Goal: Task Accomplishment & Management: Complete application form

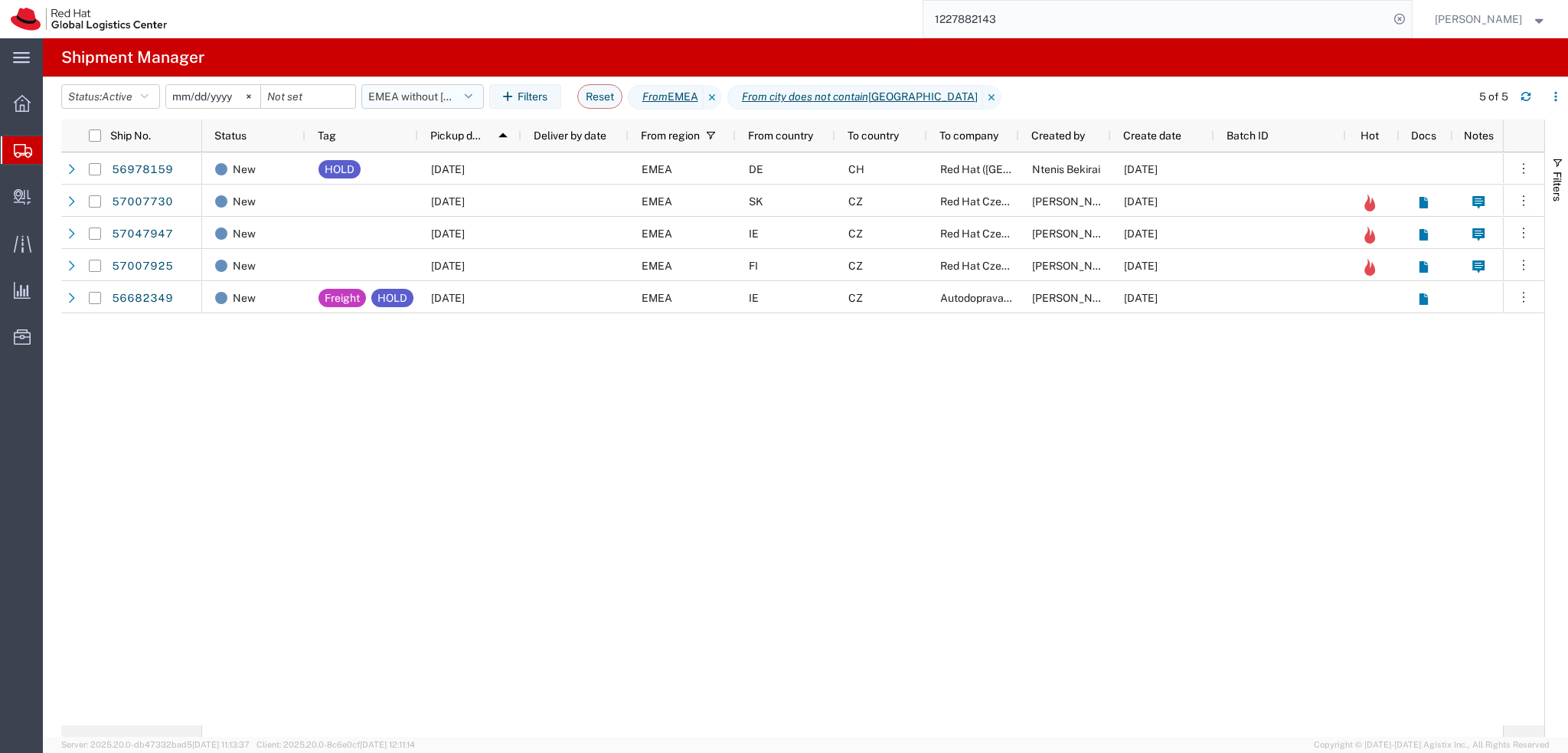
click at [441, 102] on button "EMEA without [GEOGRAPHIC_DATA]" at bounding box center [422, 96] width 123 height 25
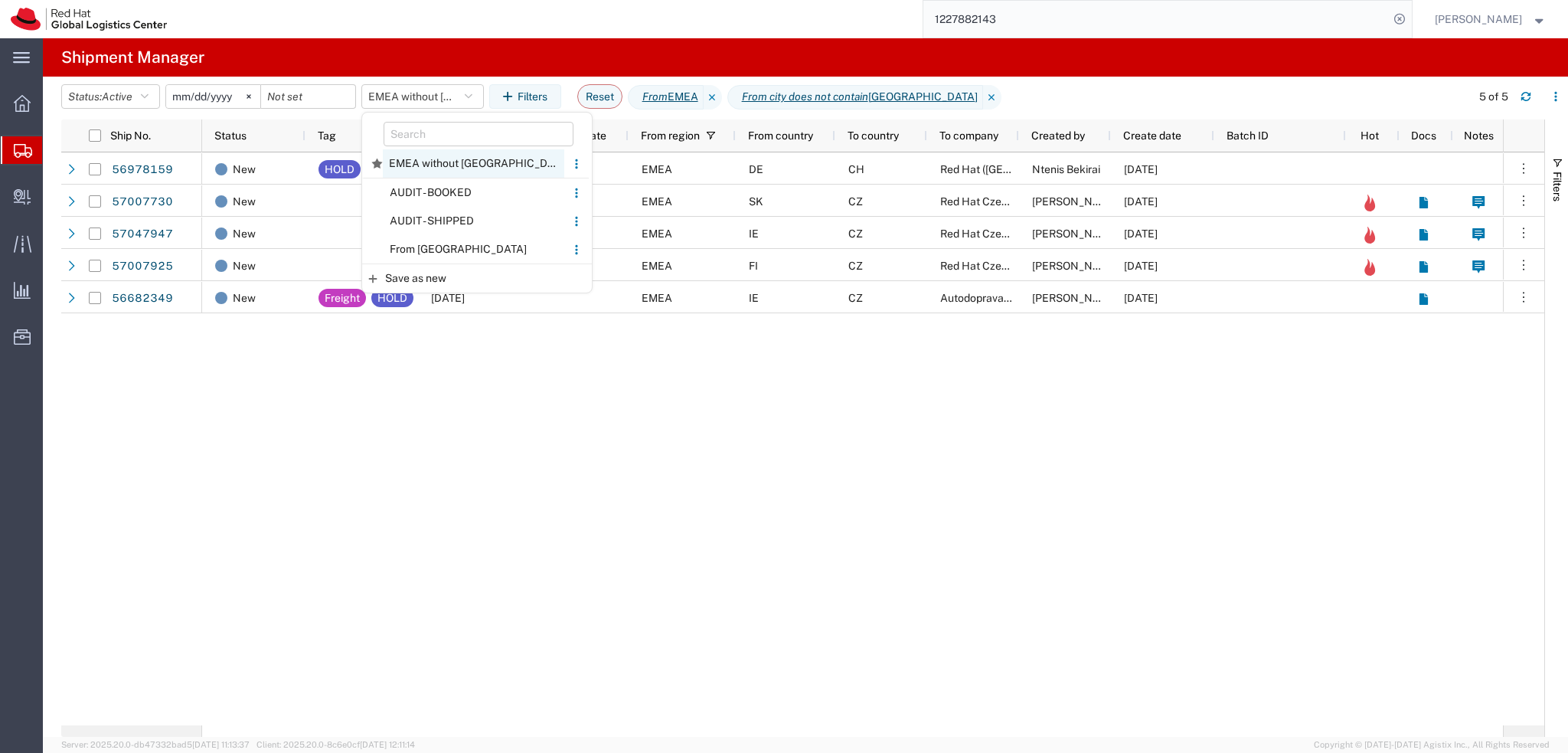
click at [471, 160] on span "EMEA without [GEOGRAPHIC_DATA]" at bounding box center [473, 163] width 182 height 28
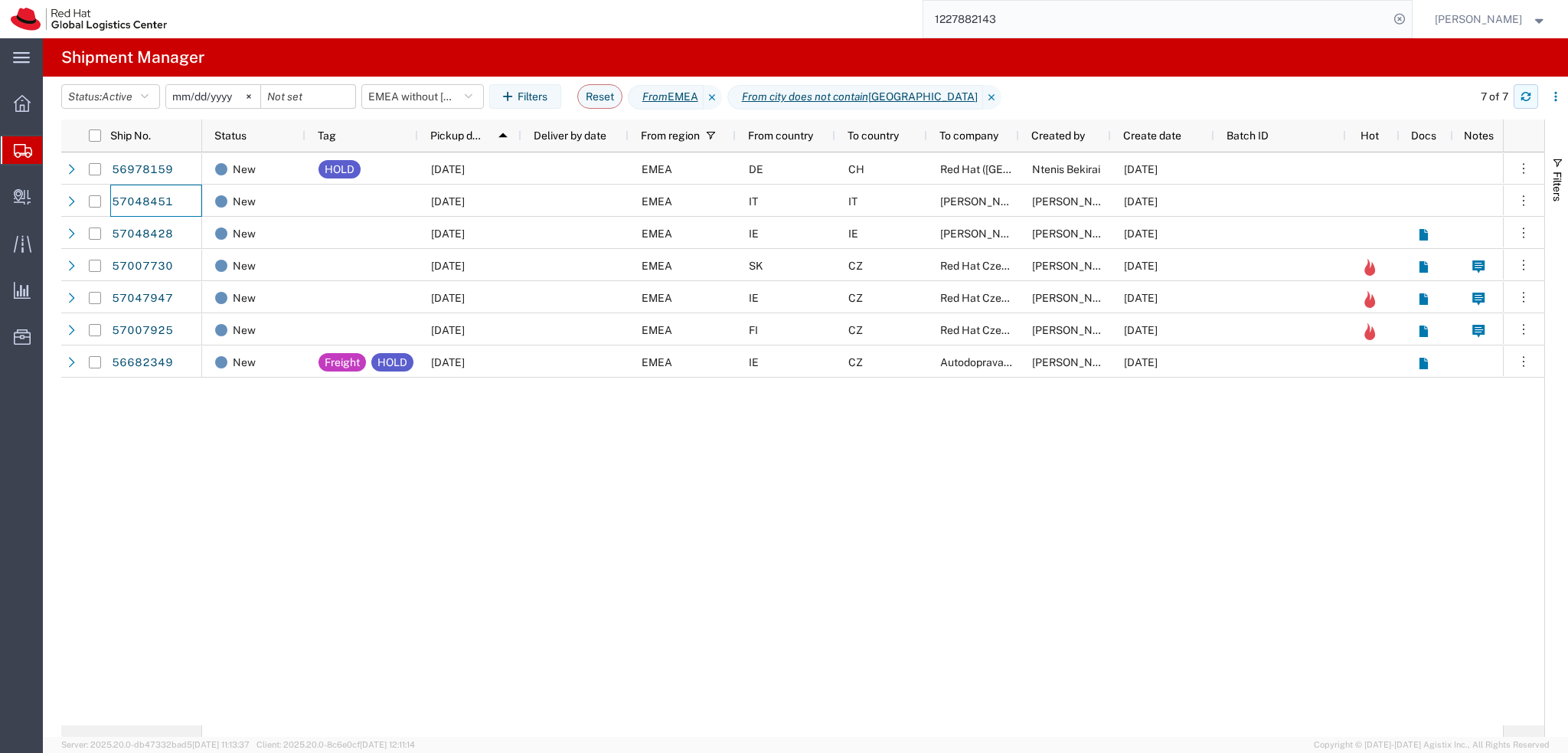
click at [1528, 91] on icon "button" at bounding box center [1525, 96] width 11 height 11
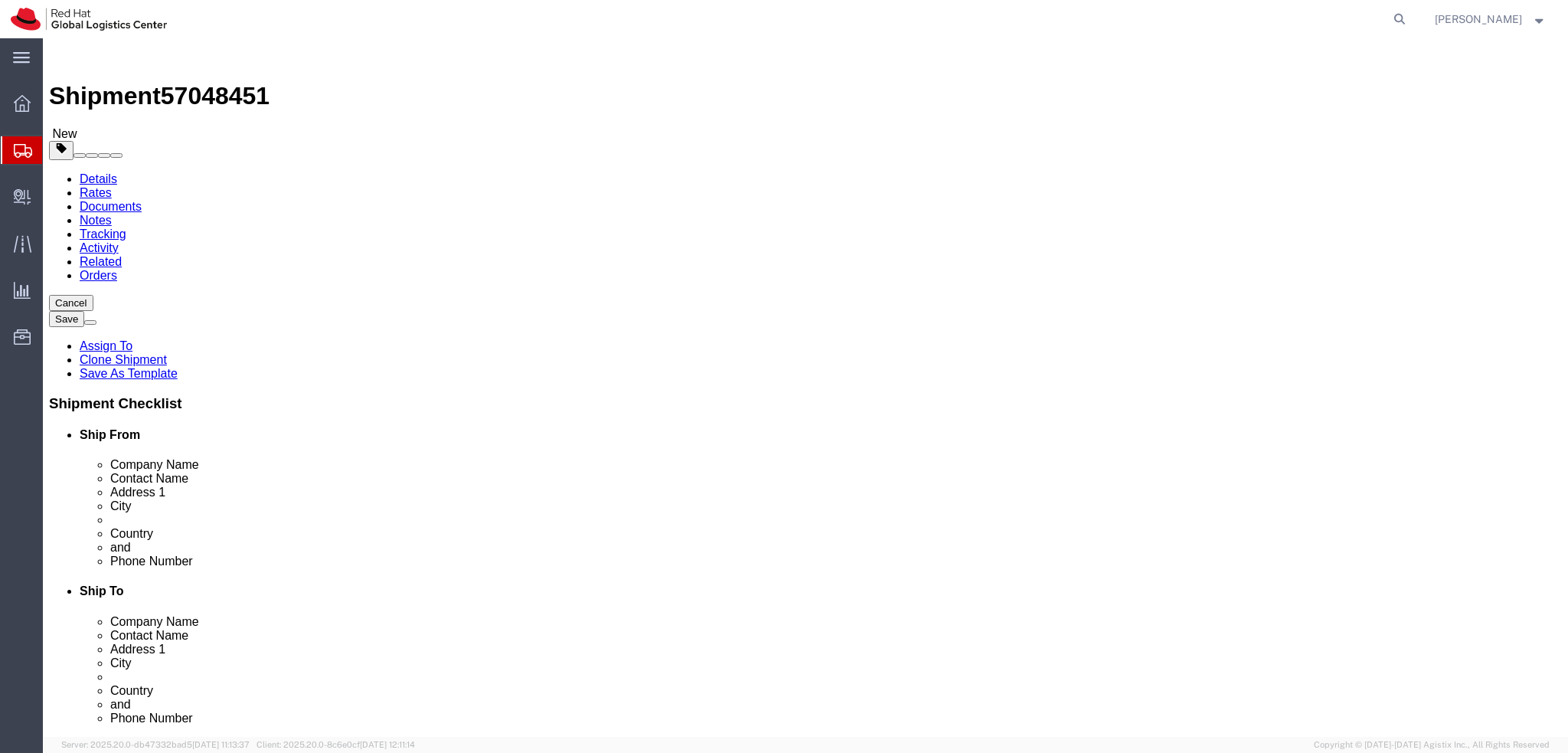
select select "37982"
select select
drag, startPoint x: 902, startPoint y: 343, endPoint x: 791, endPoint y: 344, distance: 111.0
click div "Address 1 Ciminari"
click input "[STREET_ADDRESS]"
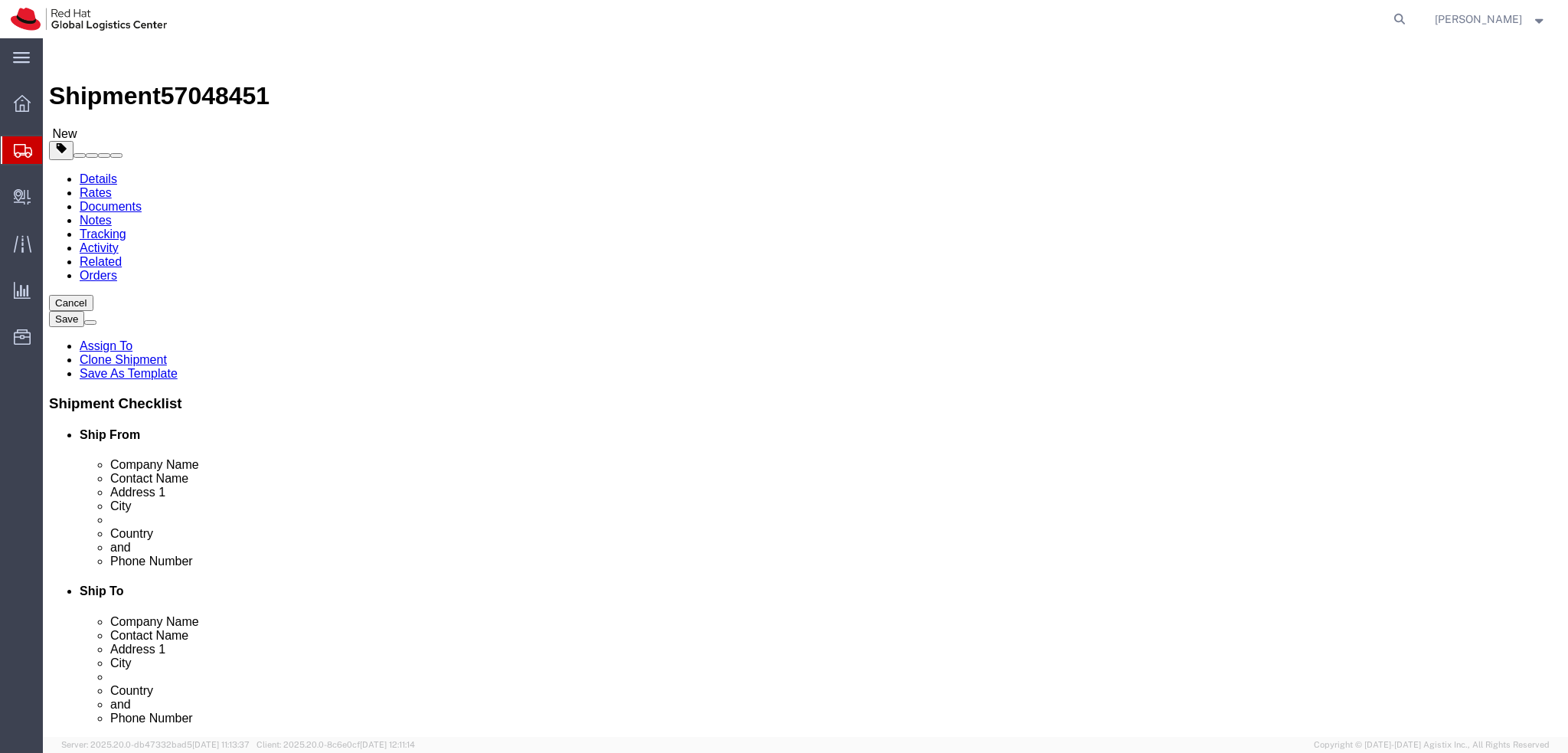
drag, startPoint x: 969, startPoint y: 378, endPoint x: 822, endPoint y: 381, distance: 147.0
click div "[STREET_ADDRESS]"
drag, startPoint x: 890, startPoint y: 491, endPoint x: 761, endPoint y: 514, distance: 131.0
click div "Location My Profile Location [GEOGRAPHIC_DATA] - [GEOGRAPHIC_DATA] - [GEOGRAPHI…"
drag, startPoint x: 879, startPoint y: 399, endPoint x: 779, endPoint y: 407, distance: 100.3
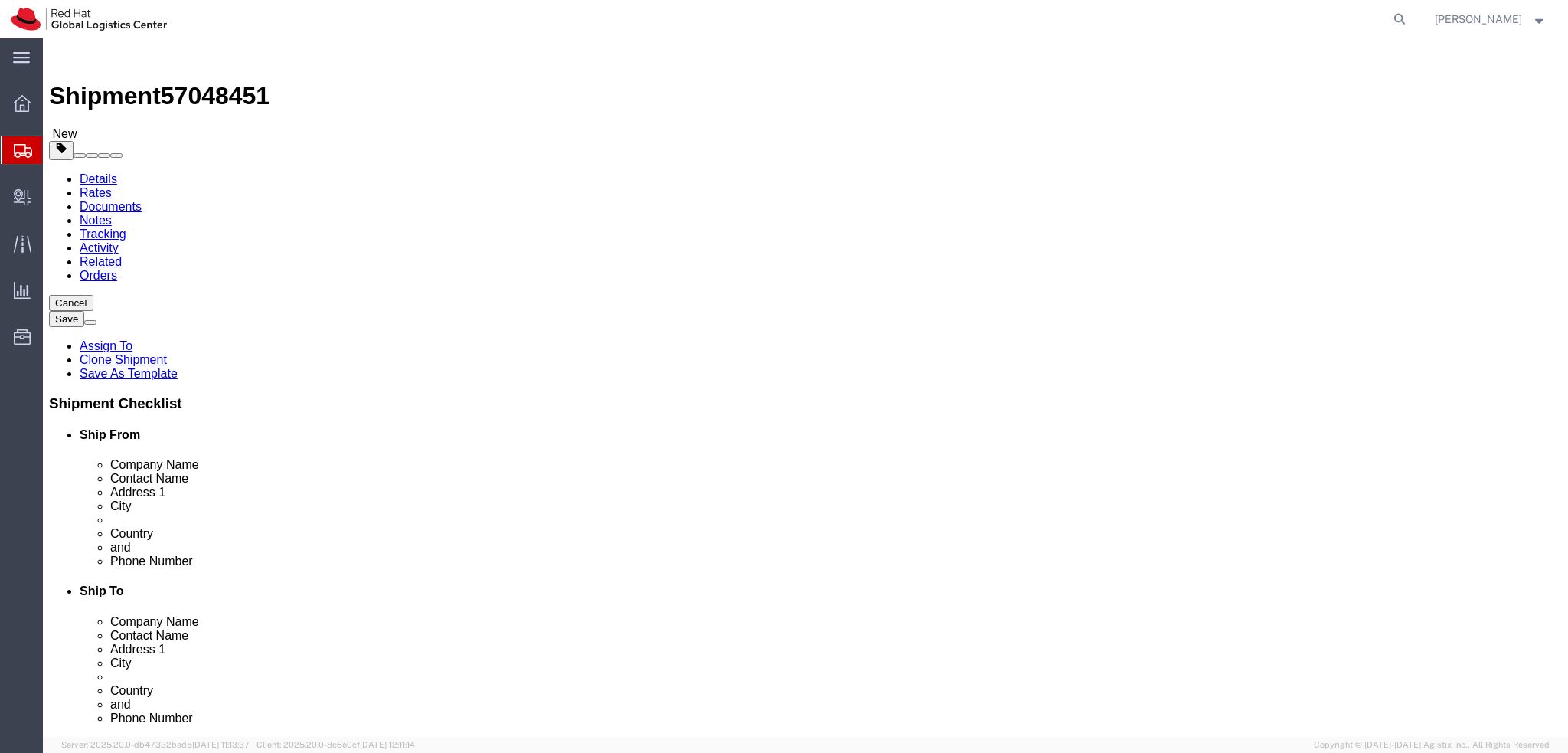
click div "City [GEOGRAPHIC_DATA]"
drag, startPoint x: 967, startPoint y: 374, endPoint x: 730, endPoint y: 393, distance: 237.8
click div "Location My Profile Location [GEOGRAPHIC_DATA] - [GEOGRAPHIC_DATA] - [GEOGRAPHI…"
paste input "Via dell'Aeroporto,"
type input "[STREET_ADDRESS]"
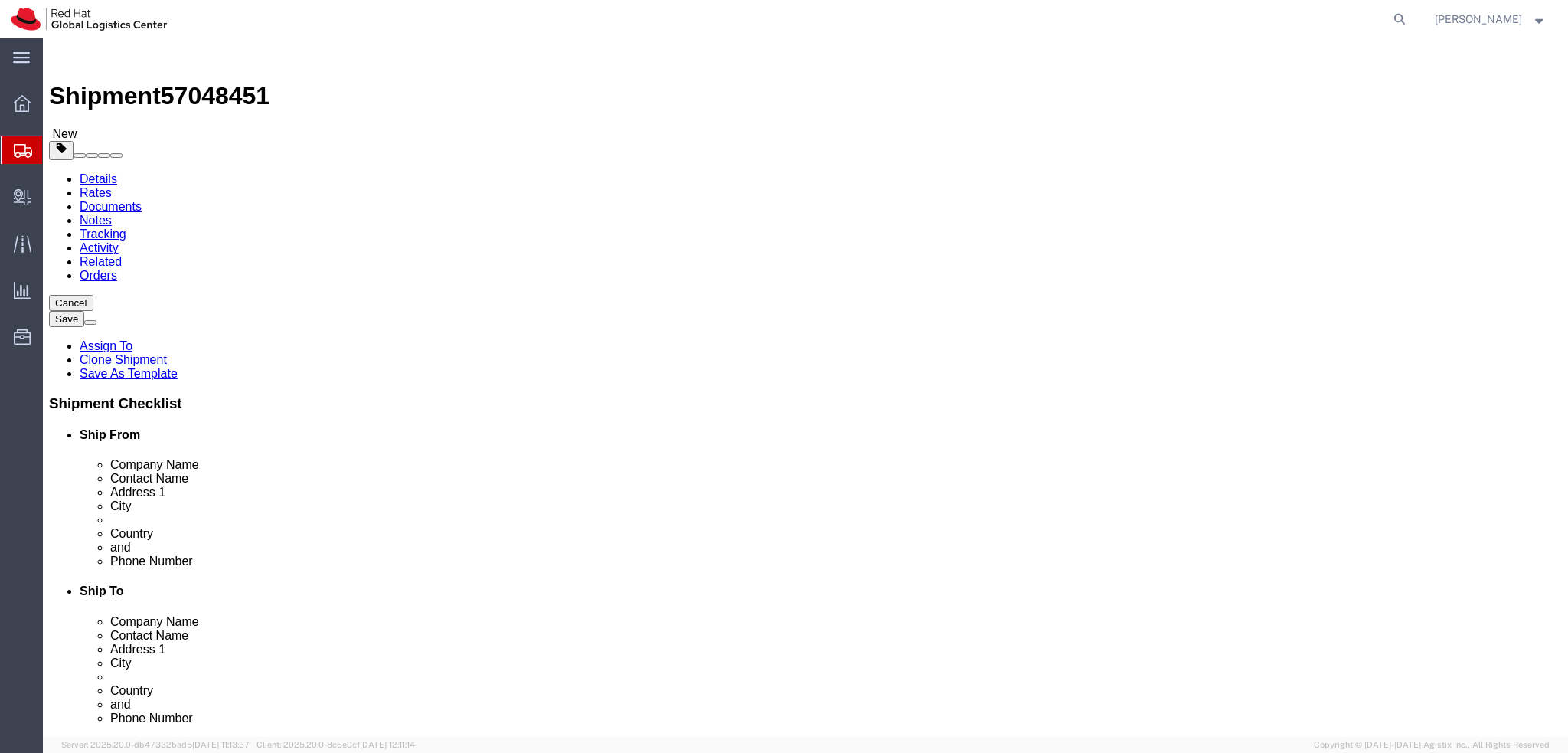
drag, startPoint x: 895, startPoint y: 348, endPoint x: 803, endPoint y: 354, distance: 92.2
click div "Address 1 Ciminari"
click input "[STREET_ADDRESS]"
drag, startPoint x: 912, startPoint y: 374, endPoint x: 796, endPoint y: 380, distance: 116.2
click div "Address [STREET_ADDRESS]"
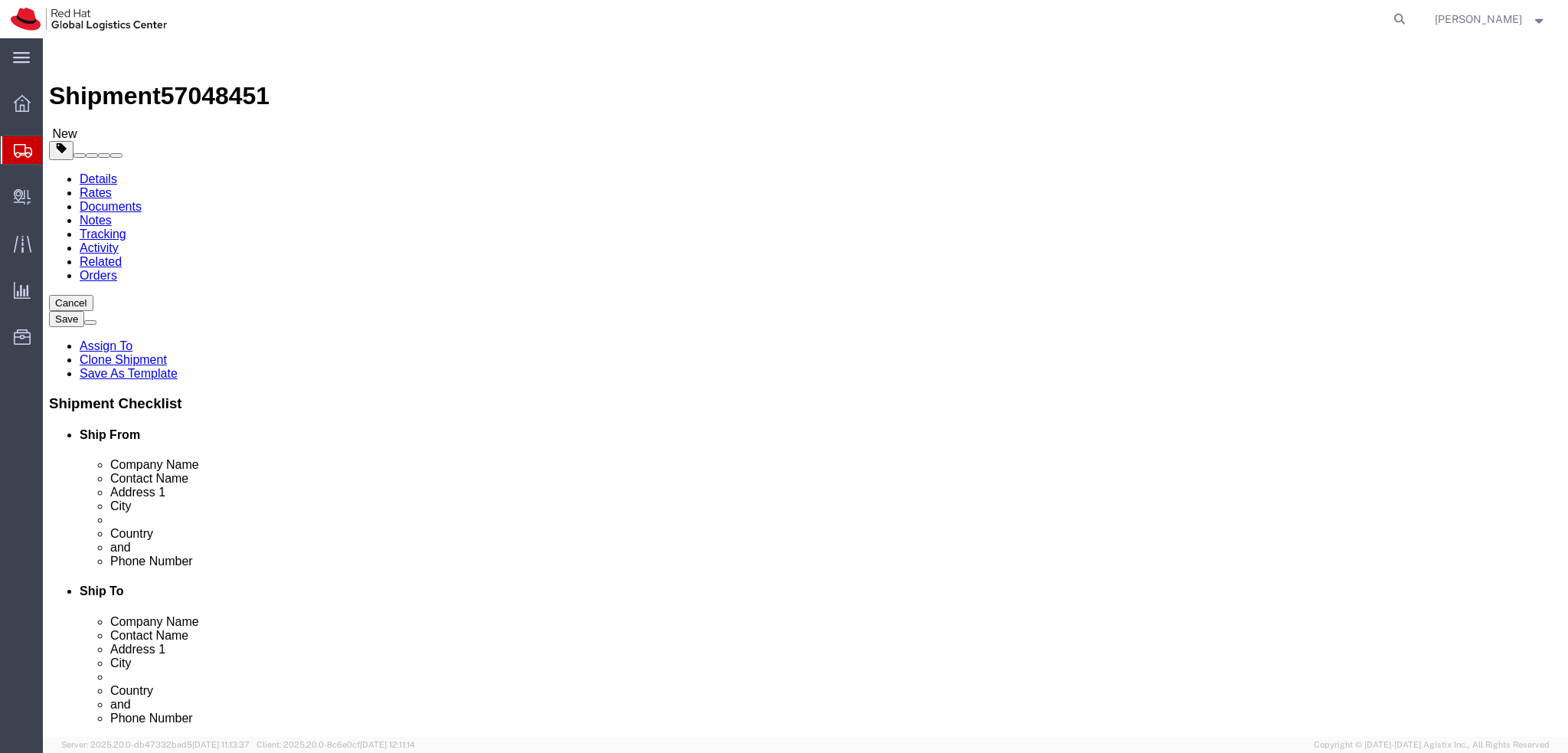
type input "[STREET_ADDRESS]"
click input "text"
paste input "Ciminari"
type input "Ciminari"
click label "Address 1"
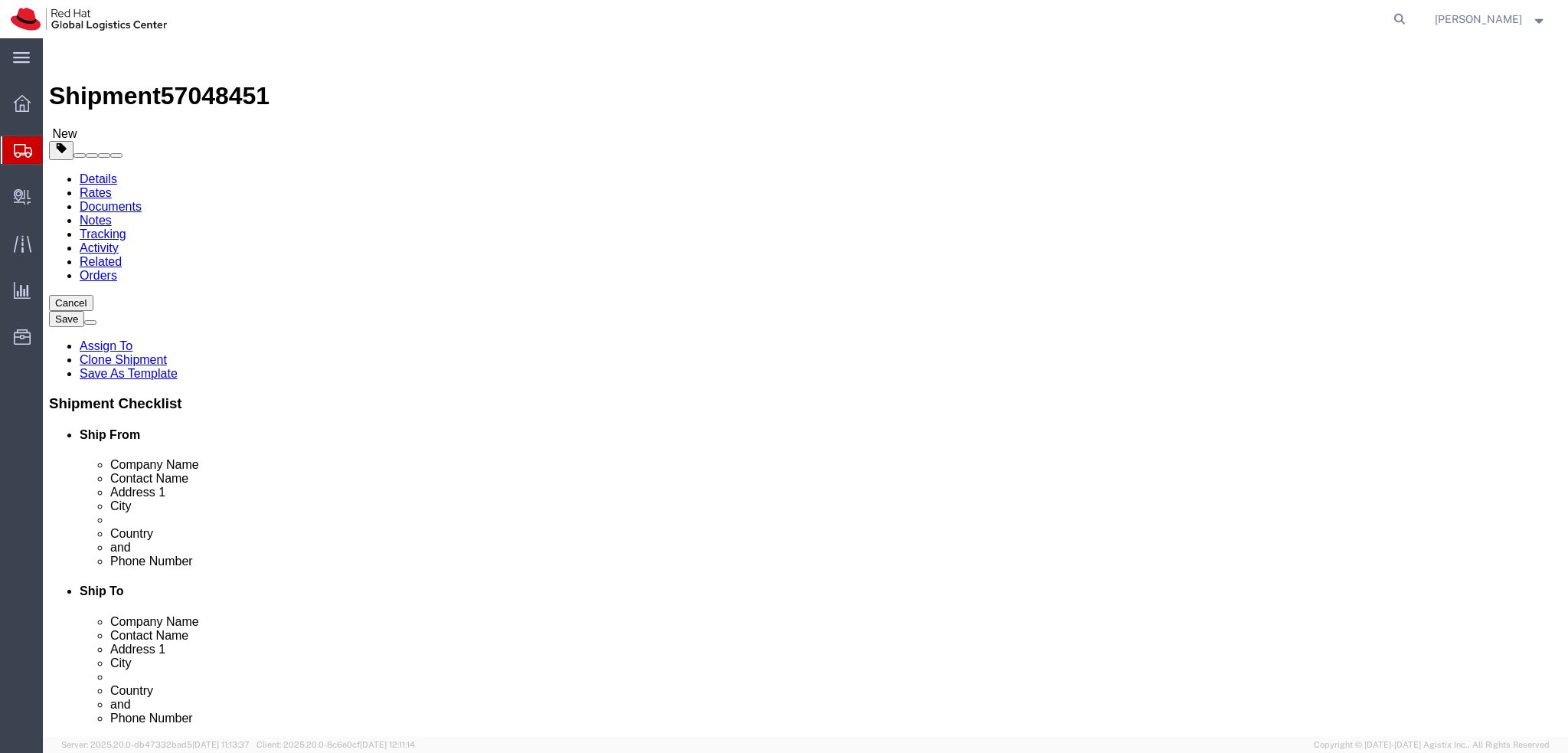
click div "Location My Profile Location [GEOGRAPHIC_DATA] - [GEOGRAPHIC_DATA] - [GEOGRAPHI…"
click input "[PERSON_NAME]"
click input "Ciminari"
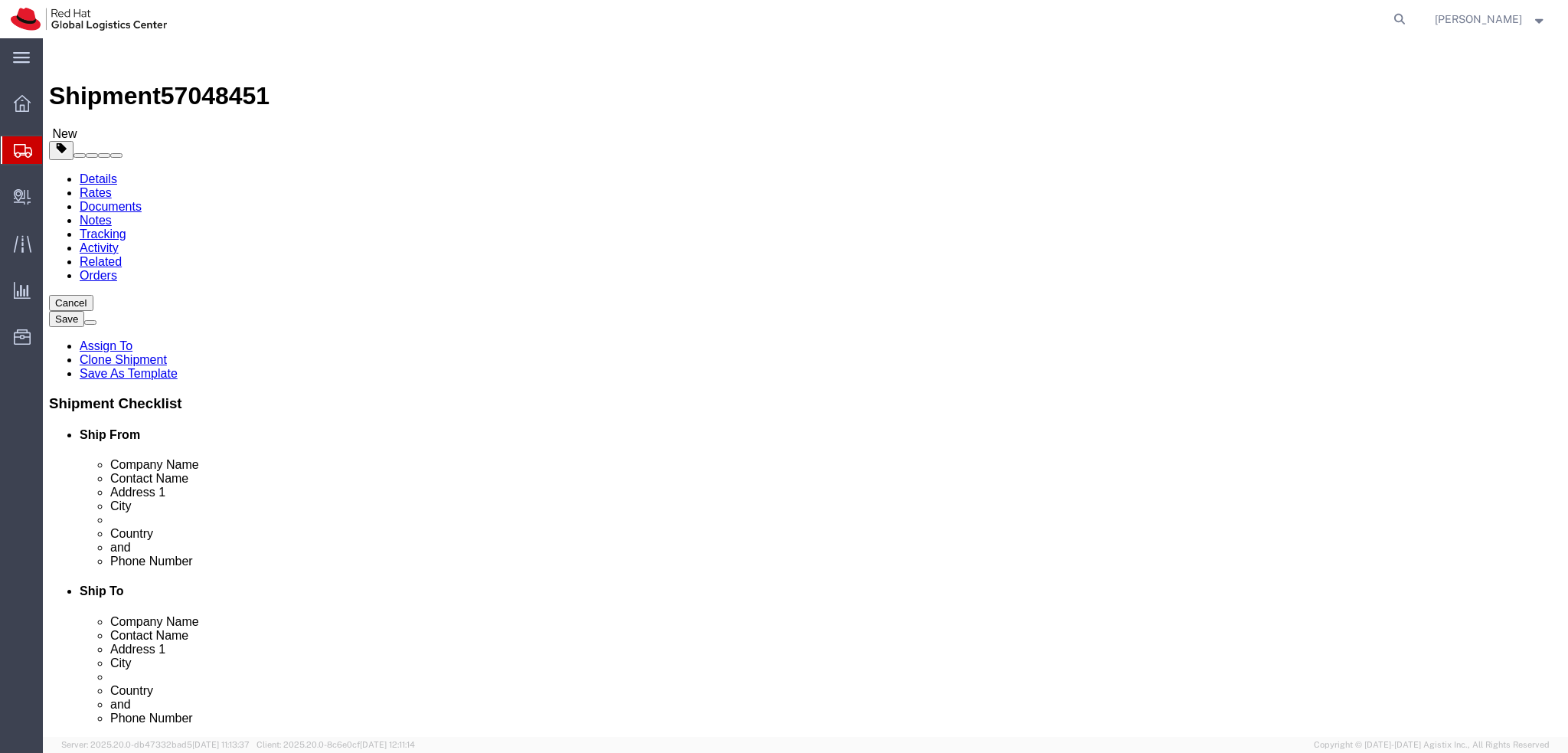
click input "Ciminari"
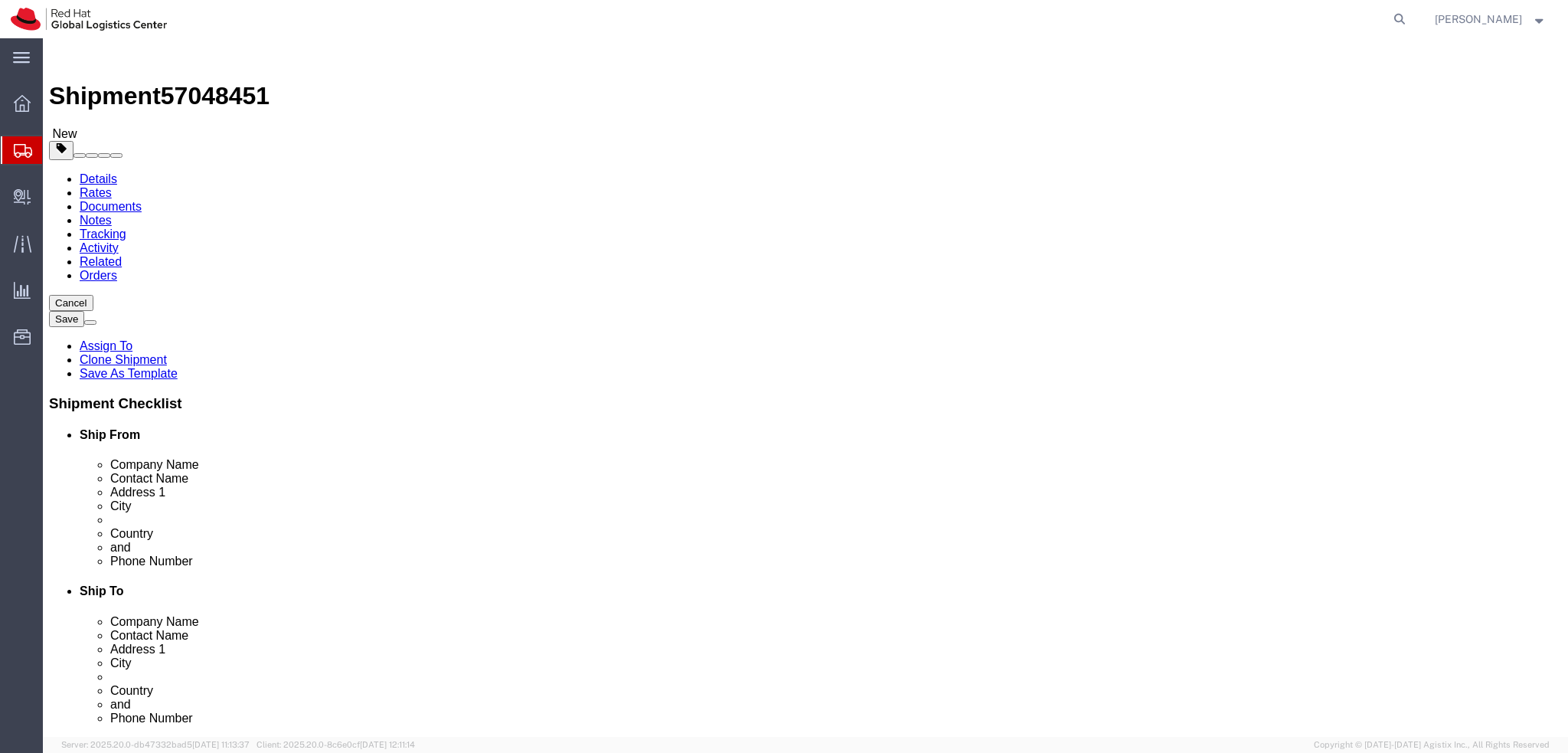
drag, startPoint x: 925, startPoint y: 315, endPoint x: 695, endPoint y: 326, distance: 230.3
click div "Location My Profile Location [GEOGRAPHIC_DATA] - [GEOGRAPHIC_DATA] - [GEOGRAPHI…"
type input "[PERSON_NAME]"
drag, startPoint x: 920, startPoint y: 286, endPoint x: 758, endPoint y: 286, distance: 162.0
click div "Company Name [PERSON_NAME]"
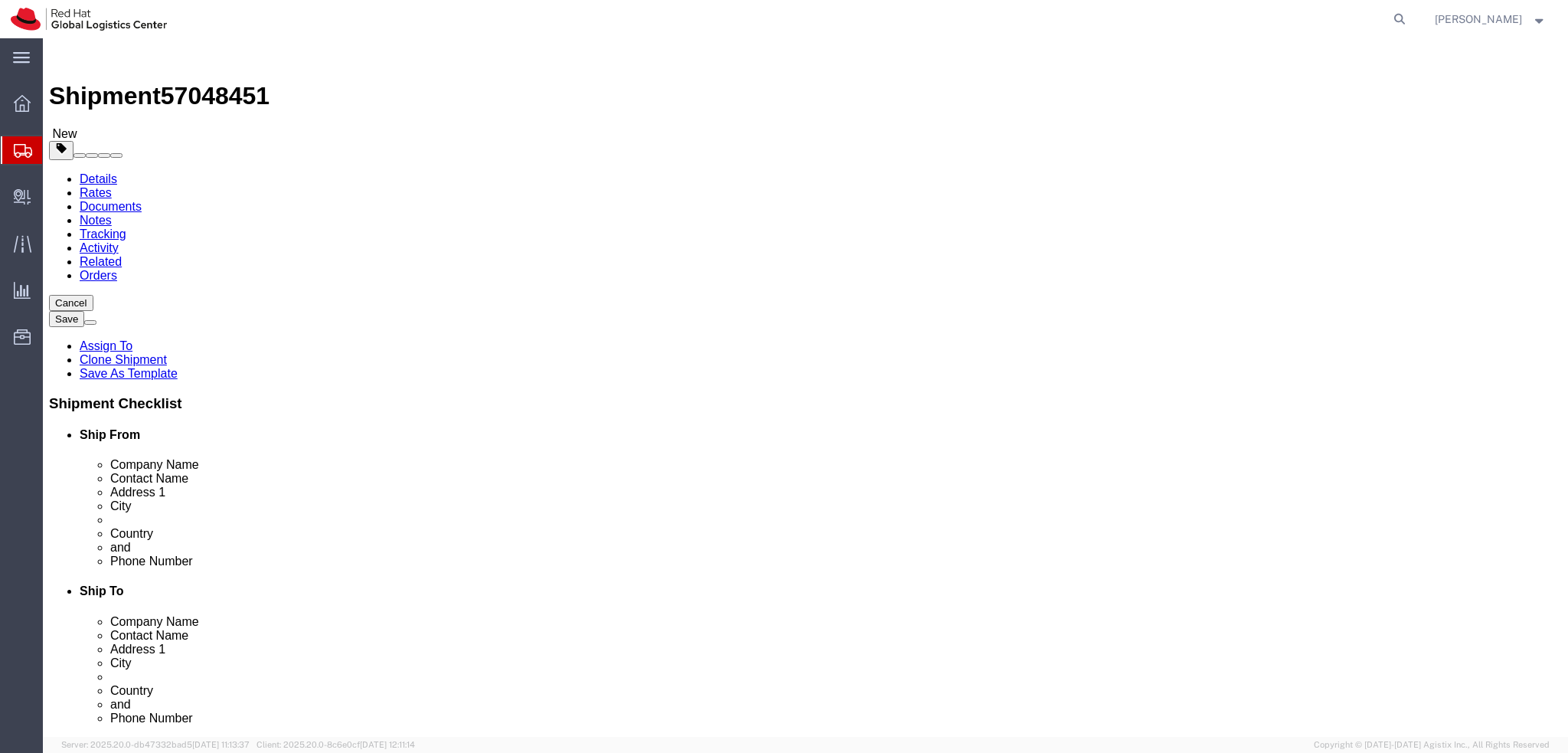
paste input "Ciminari"
type input "[PERSON_NAME]"
click label "Company Name"
click label "Address 1"
drag, startPoint x: 956, startPoint y: 344, endPoint x: 721, endPoint y: 348, distance: 235.0
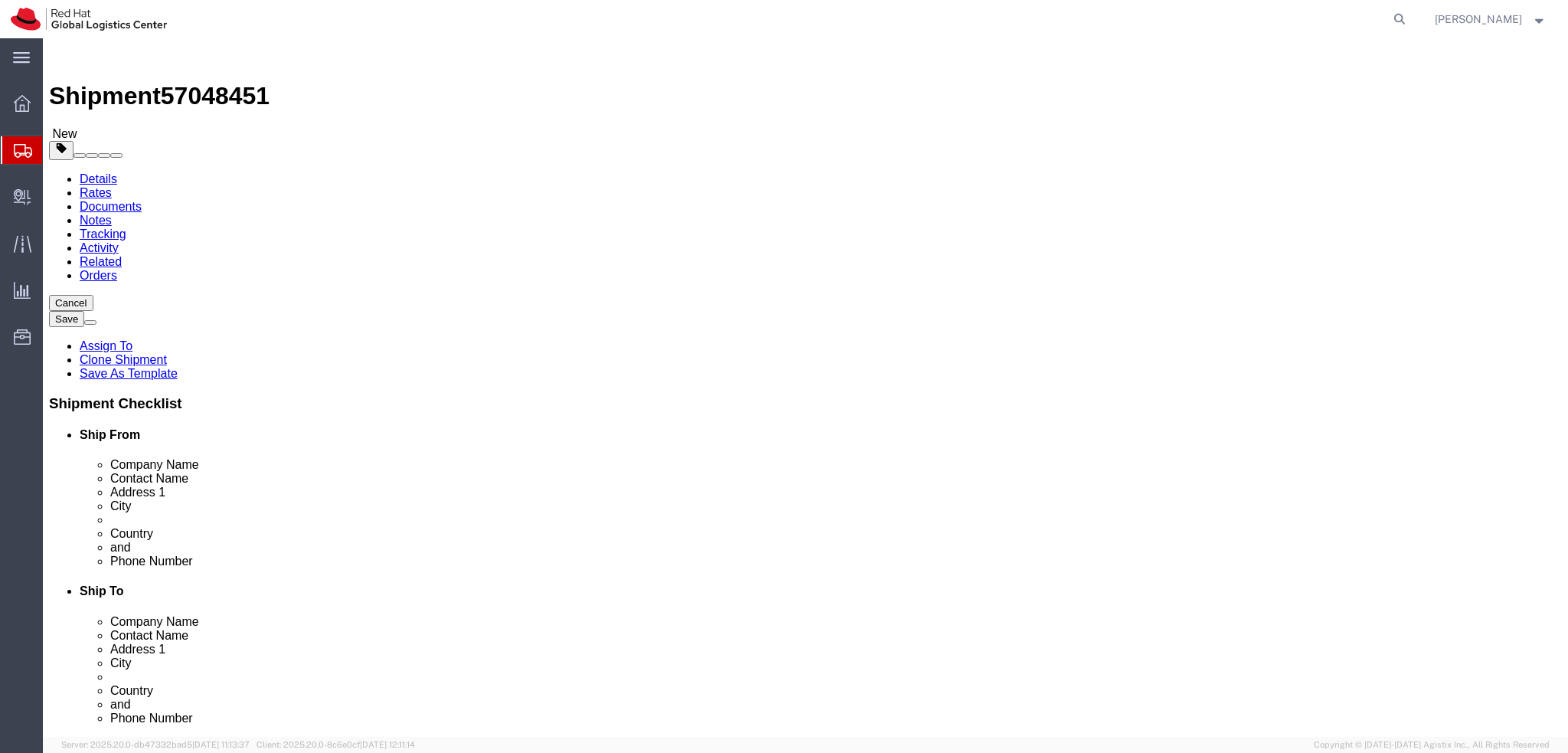
click div "Address [STREET_ADDRESS]"
click input "[STREET_ADDRESS]"
drag, startPoint x: 970, startPoint y: 344, endPoint x: 753, endPoint y: 370, distance: 218.6
click div "Location My Profile Location [GEOGRAPHIC_DATA] - [GEOGRAPHIC_DATA] - [GEOGRAPHI…"
click input "[STREET_ADDRESS]"
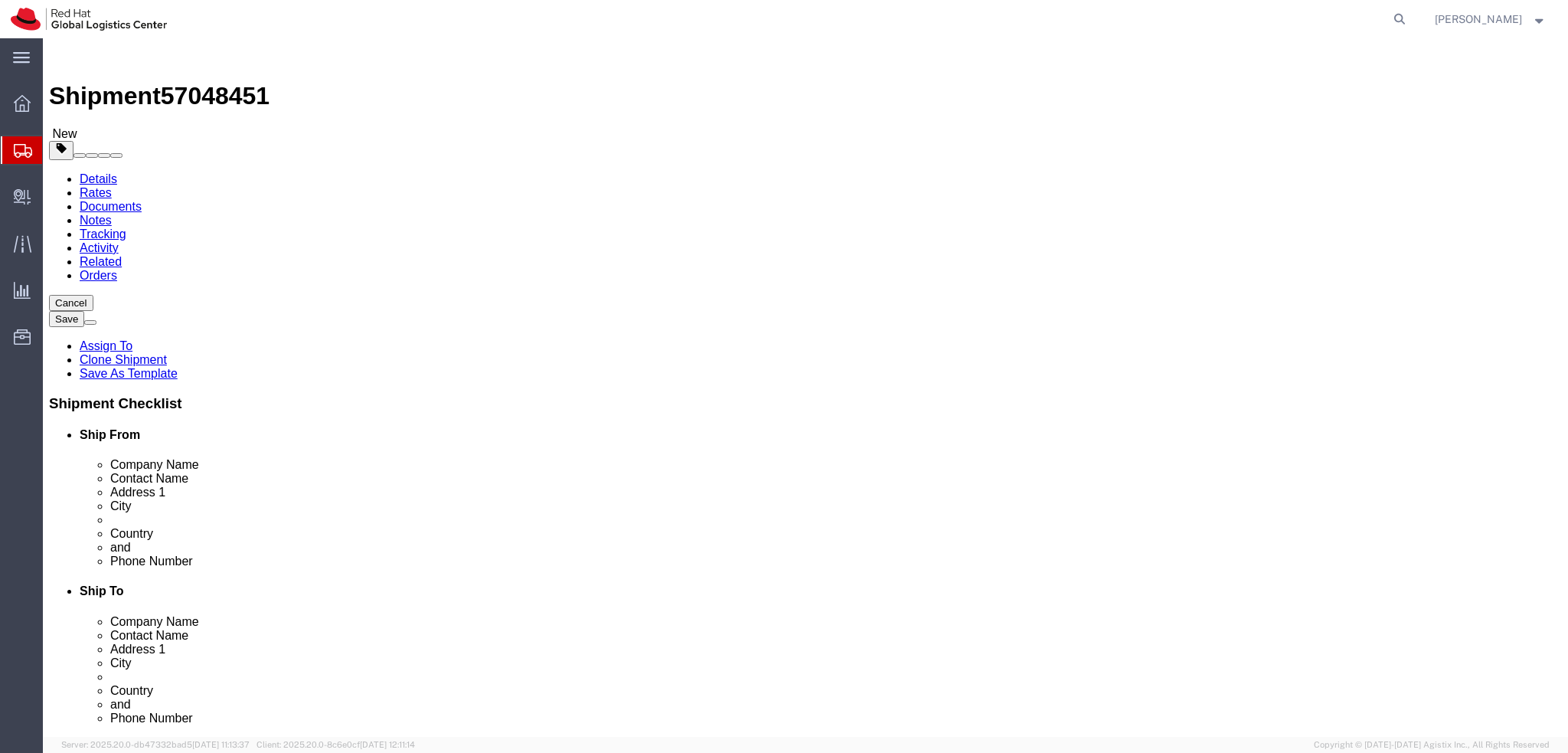
click input "[GEOGRAPHIC_DATA]"
click div "Location My Profile Location [GEOGRAPHIC_DATA] - [GEOGRAPHIC_DATA] - [GEOGRAPHI…"
click label "Contact Name"
click label "Address 1"
click icon
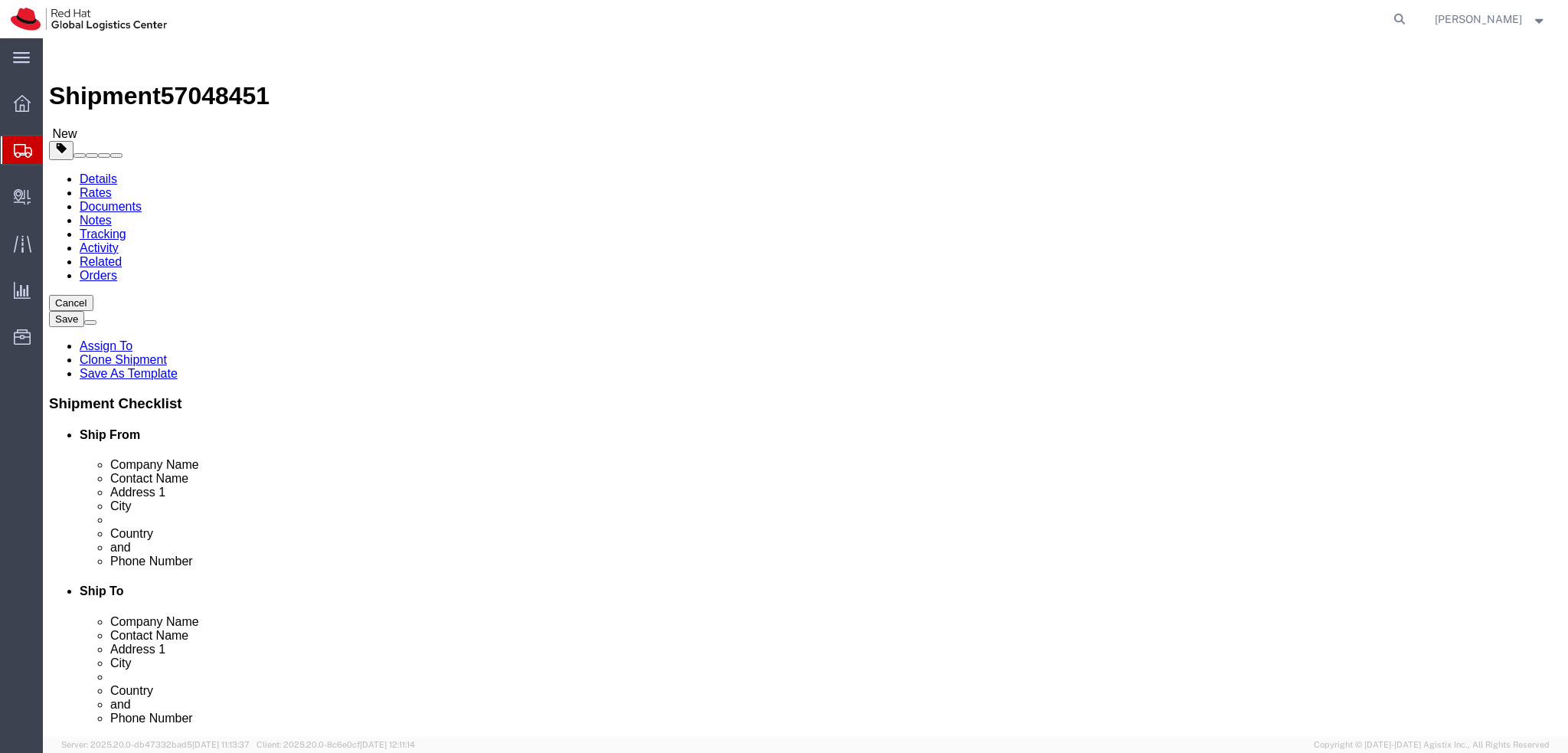
click link "Documents"
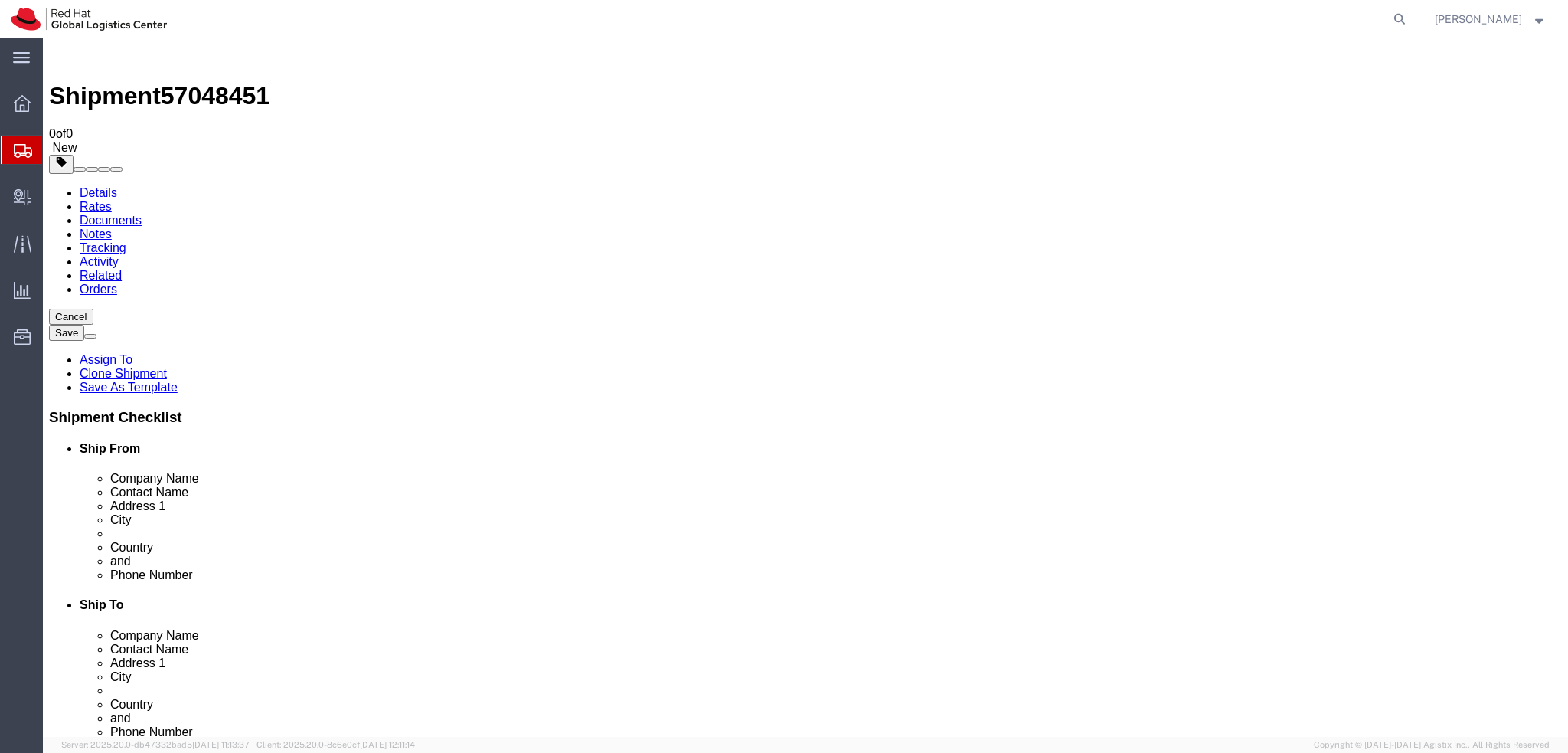
click at [102, 186] on link "Details" at bounding box center [99, 193] width 38 height 13
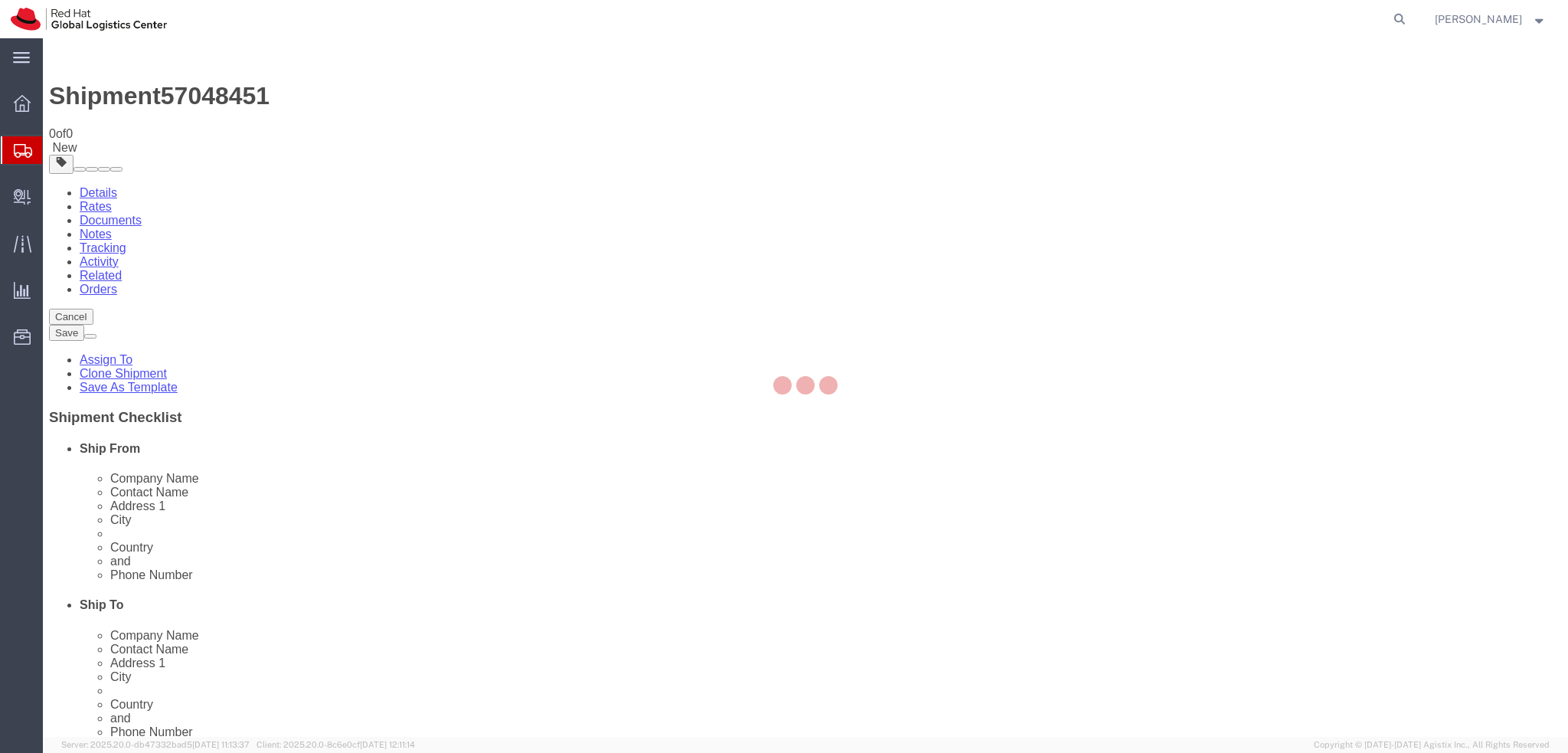
select select "37982"
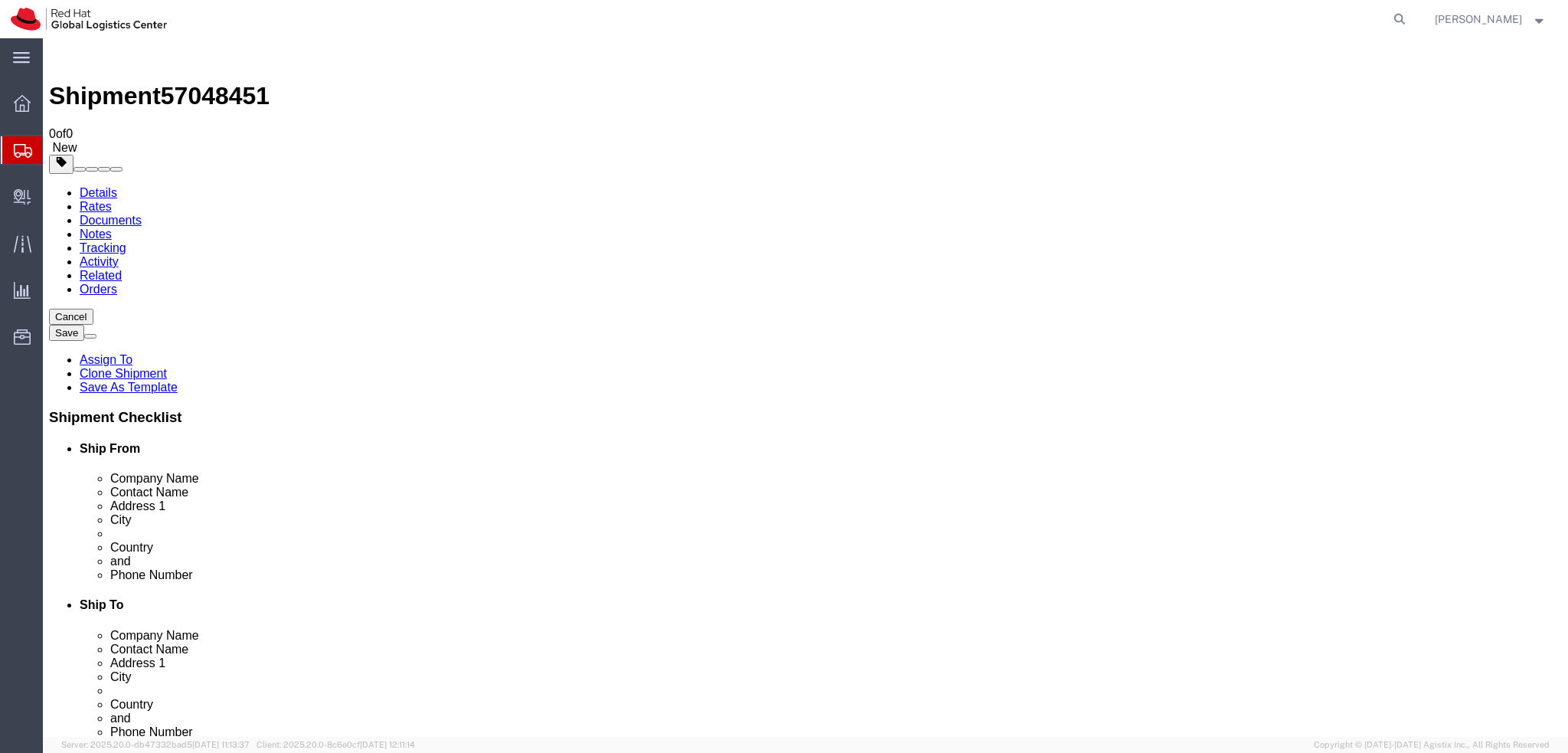
click link "Package Information"
click icon
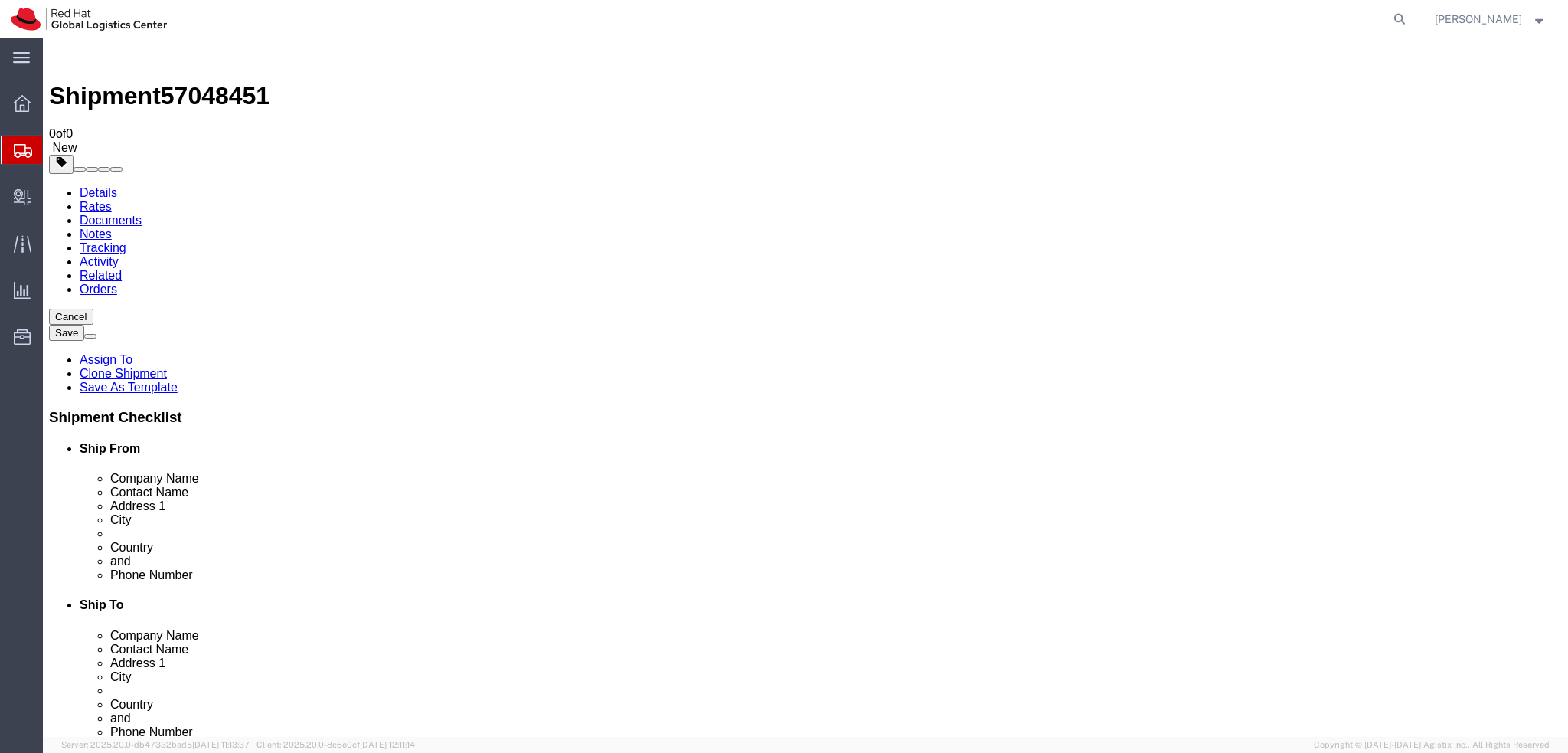
click dd "1.00 Each"
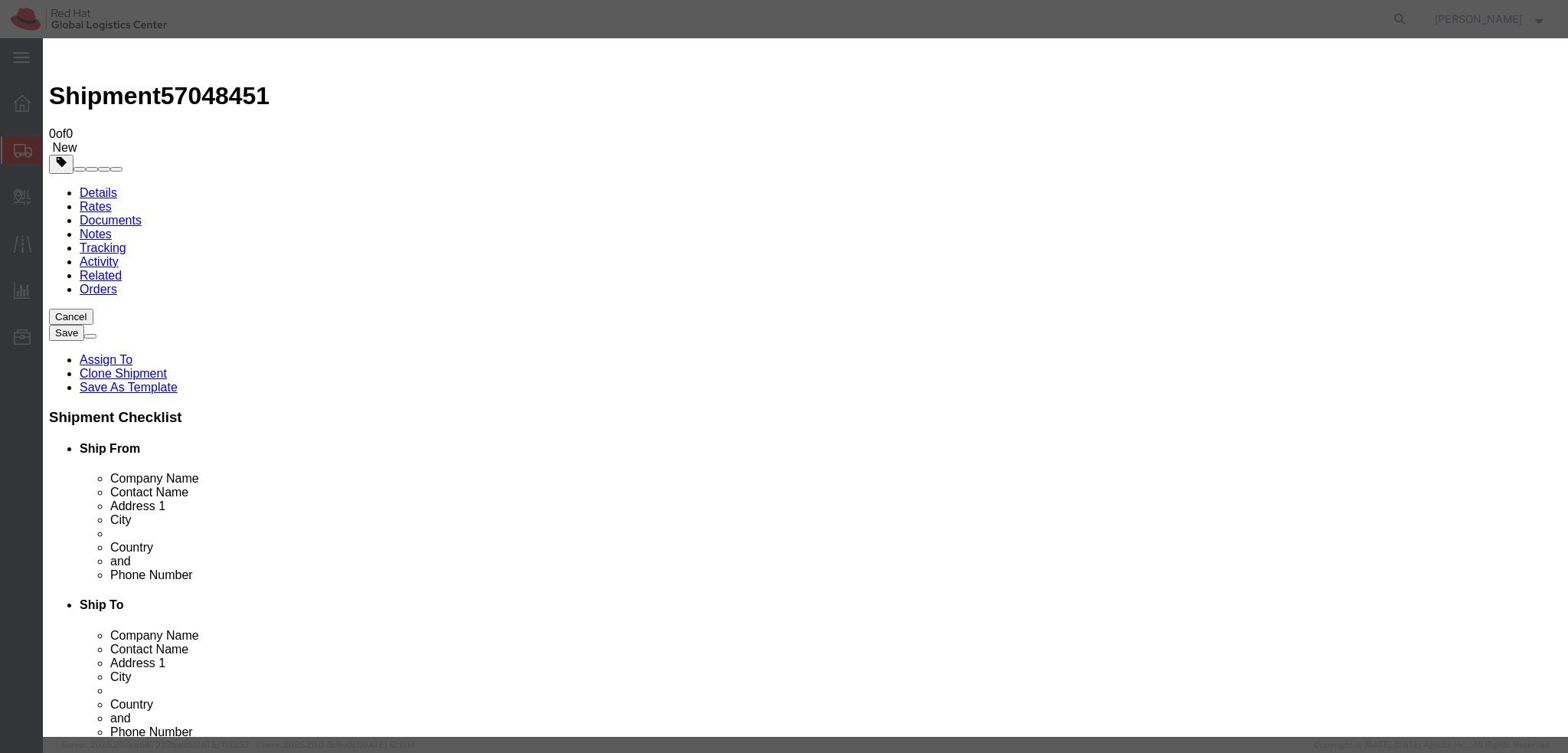
click button "Close"
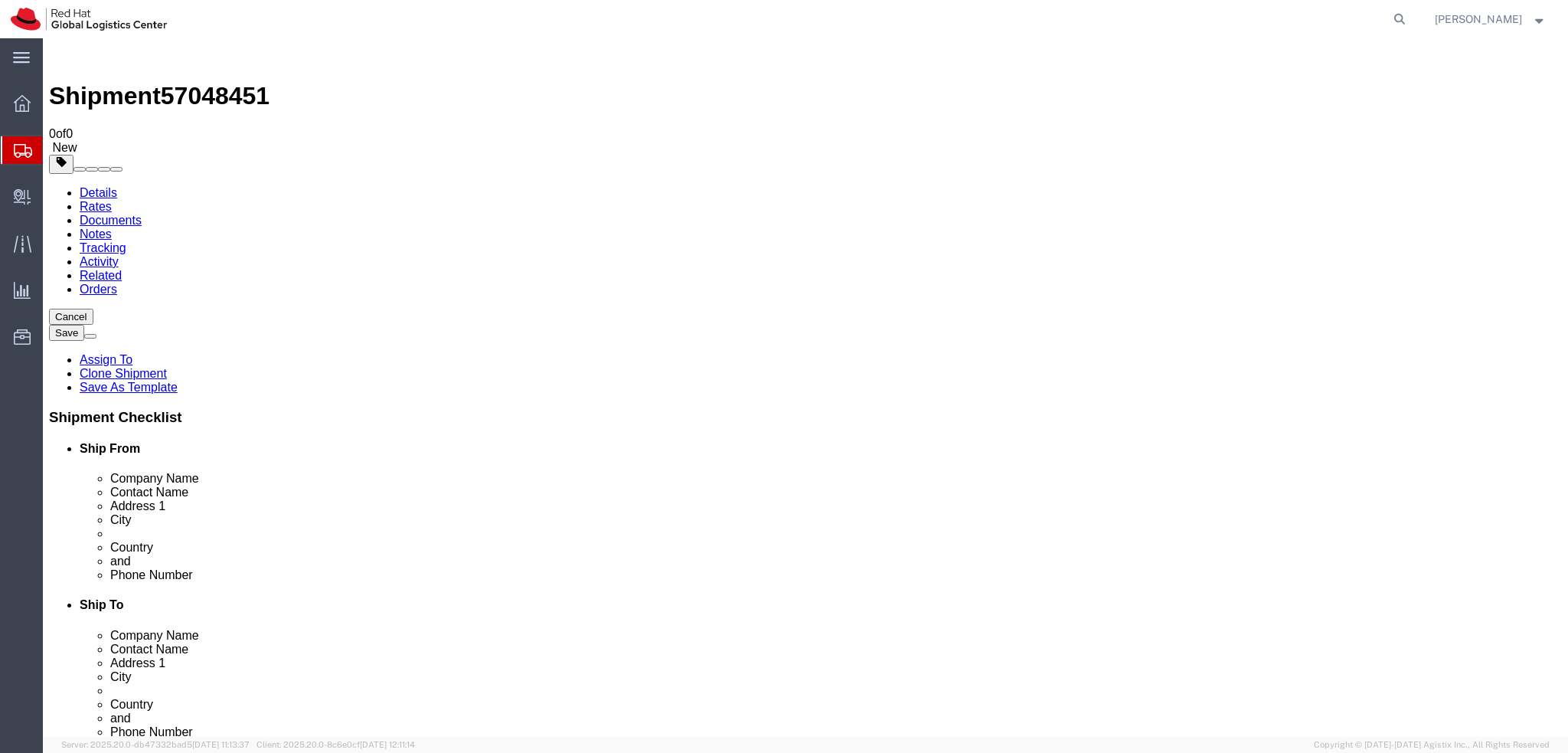
click div "Pieces: 1.00 Each Total value: 10.00 EUR"
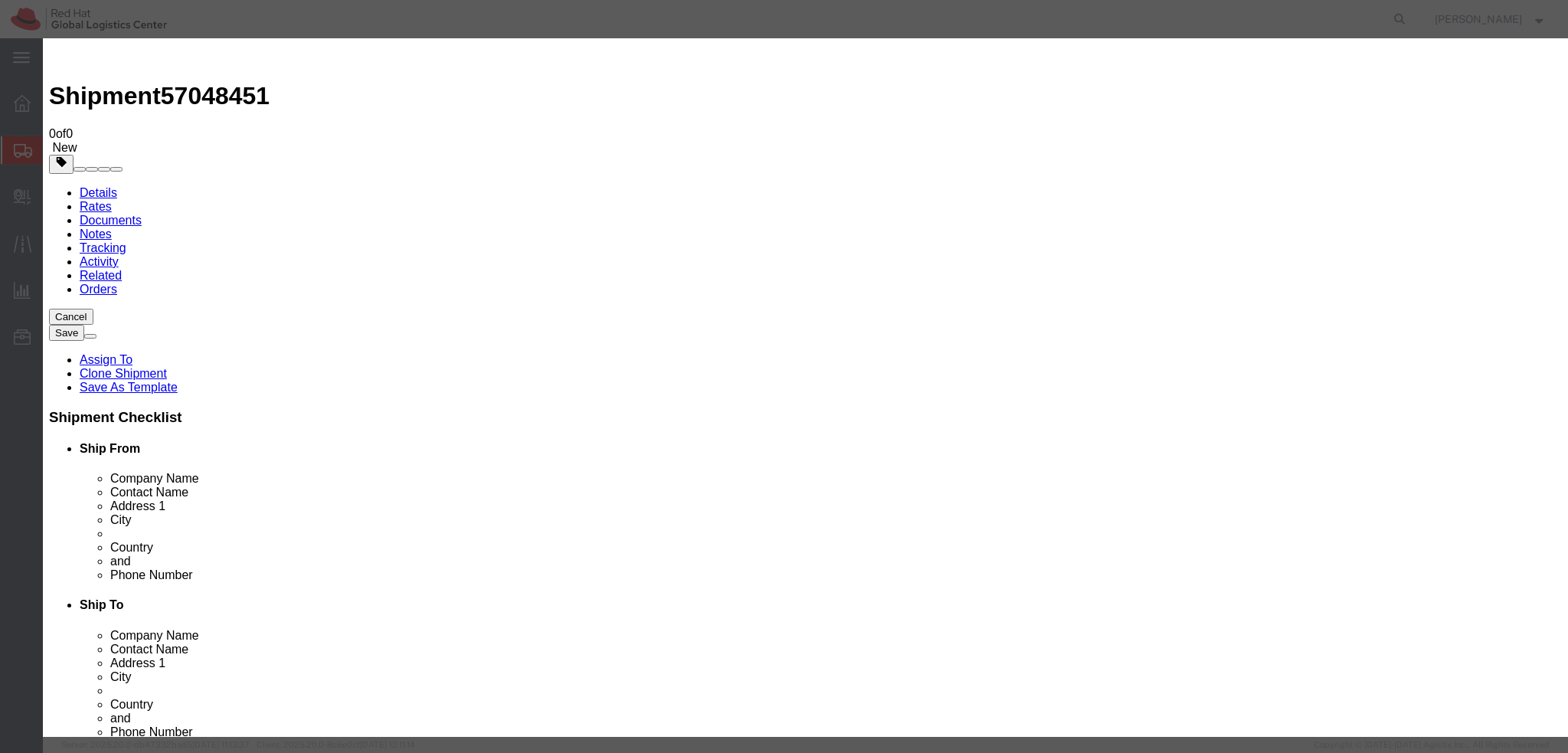
click button "Close"
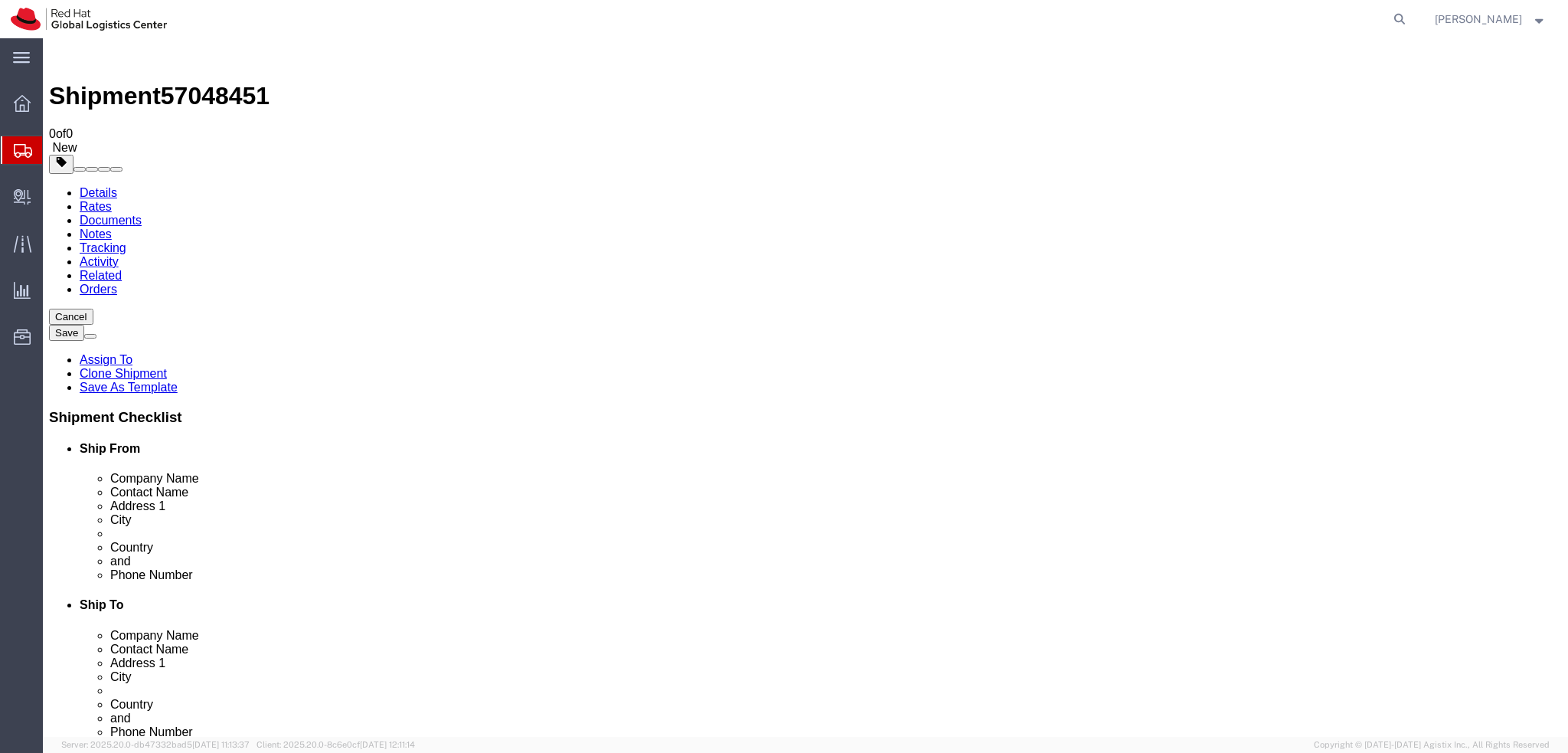
click icon
drag, startPoint x: 375, startPoint y: 550, endPoint x: 224, endPoint y: 561, distance: 151.4
click div "Location [GEOGRAPHIC_DATA] - [GEOGRAPHIC_DATA] Select My Profile Location [GEOG…"
click icon
click span "57048451"
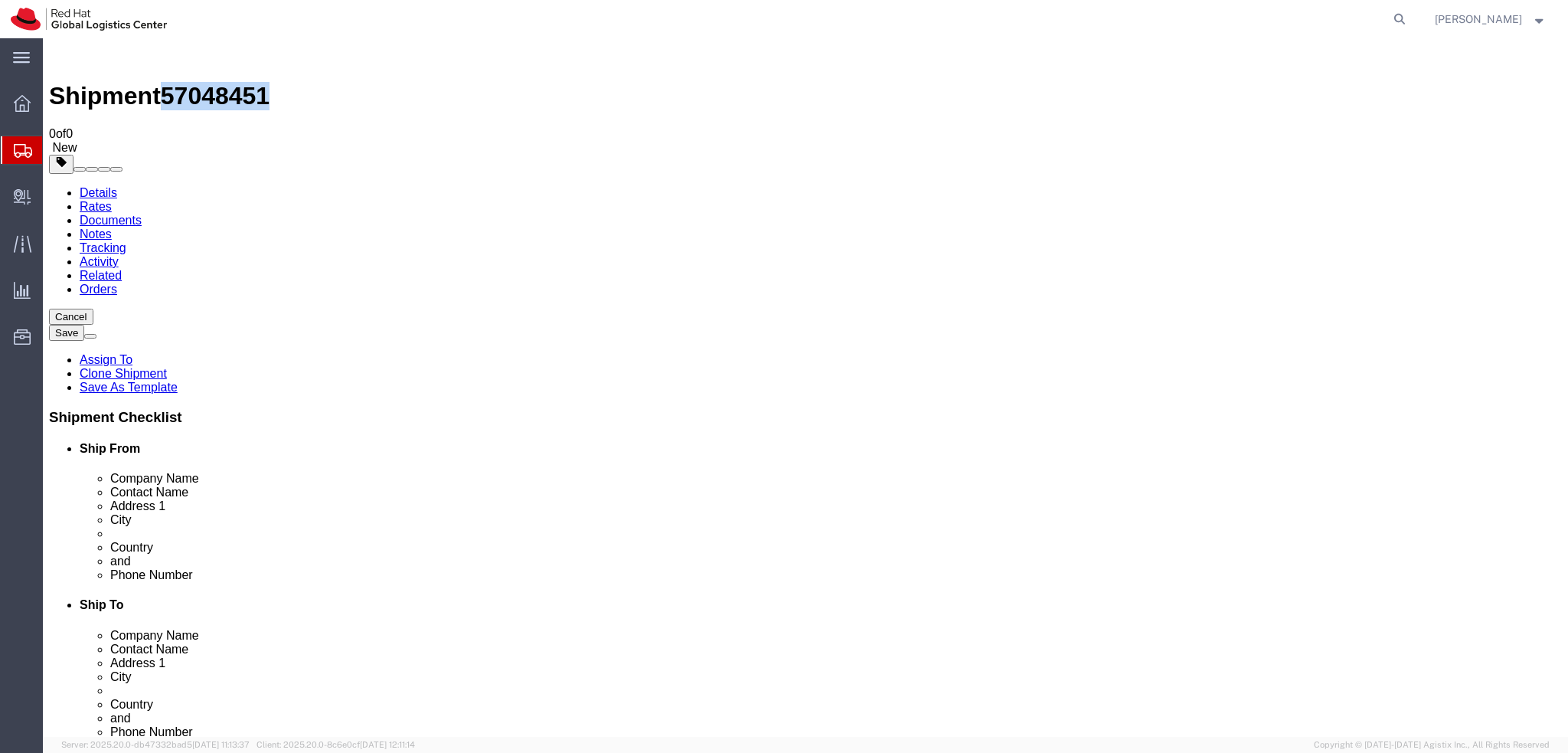
click span "57048451"
copy span "57048451"
click icon "button"
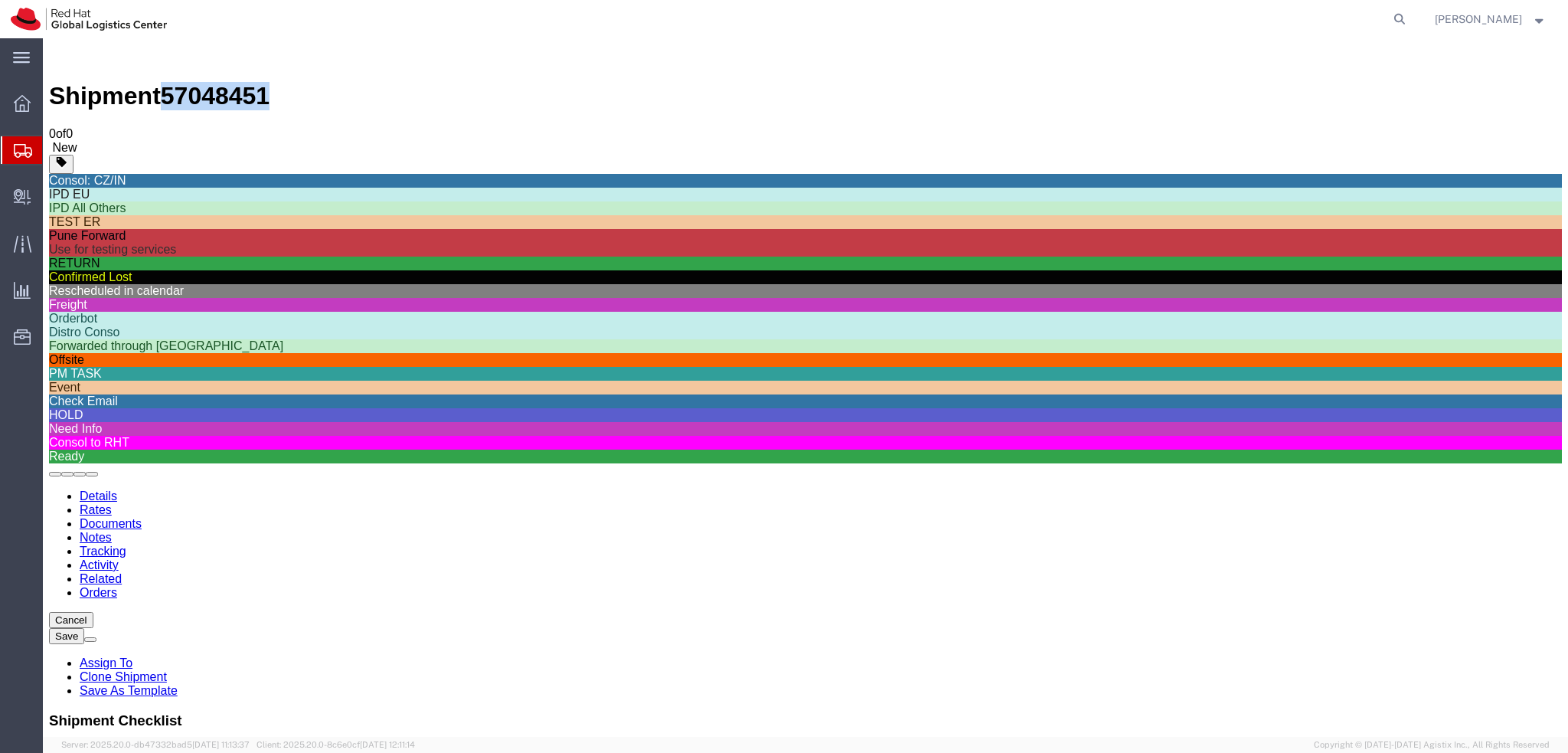
scroll to position [520, 0]
click div "HOLD"
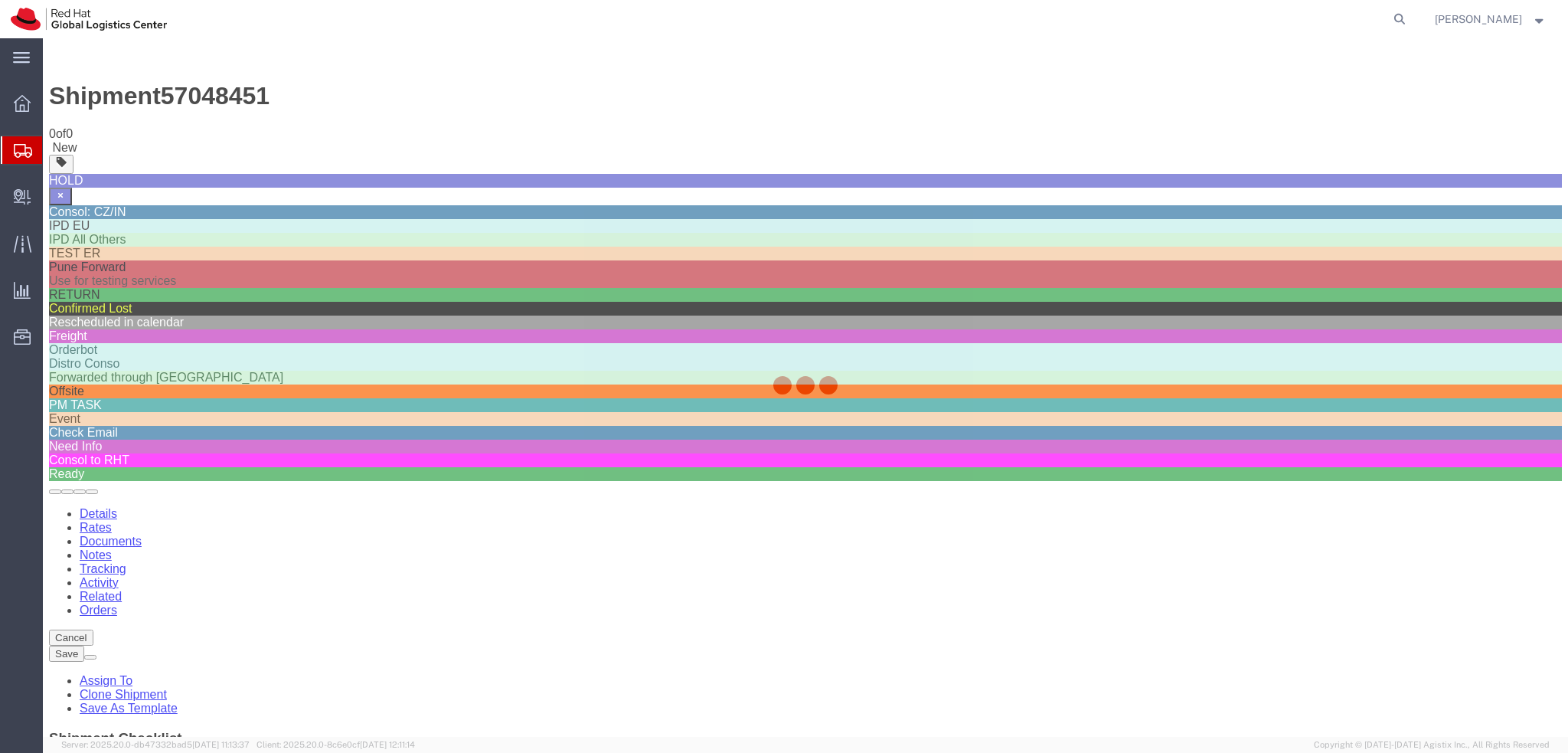
scroll to position [478, 0]
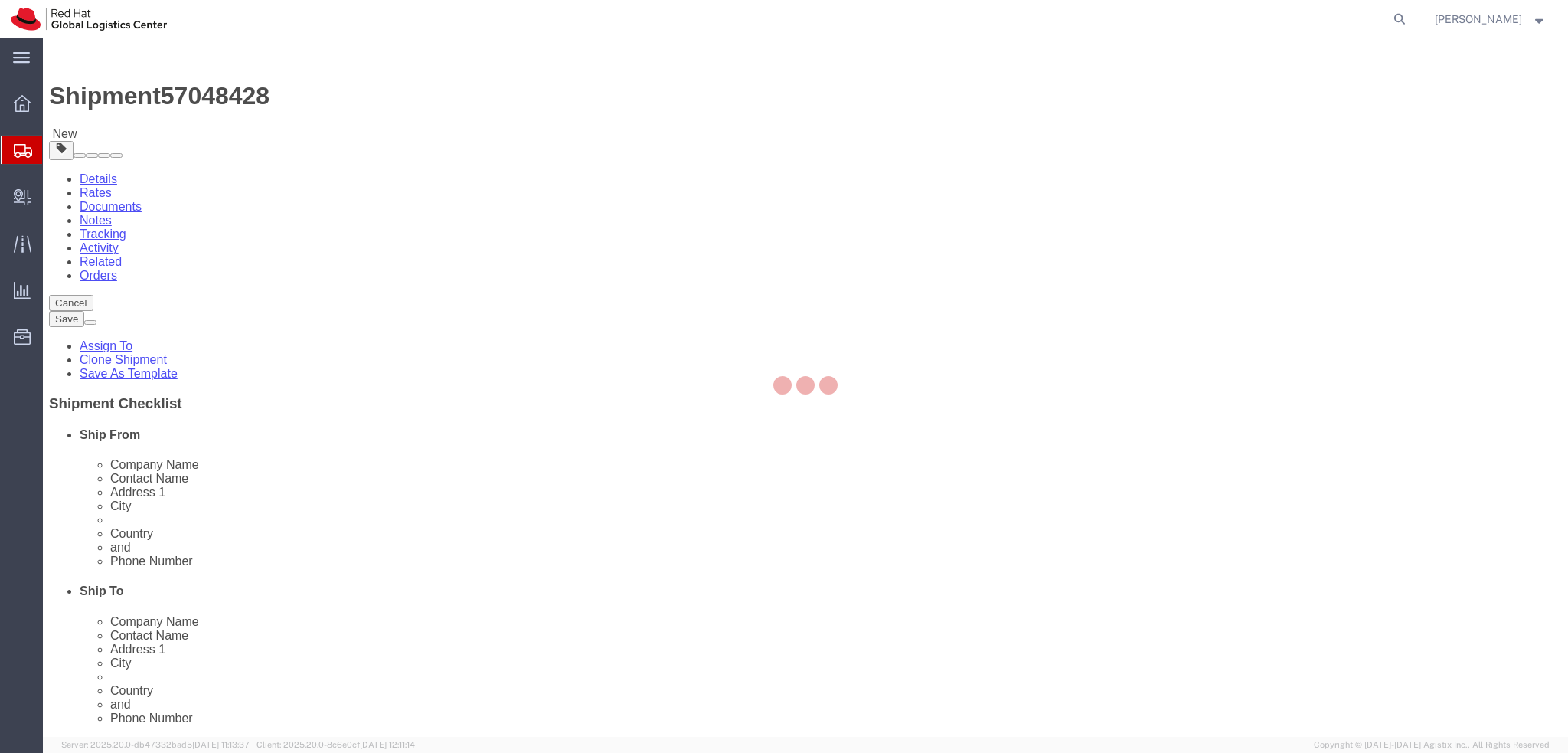
select select "38045"
select select
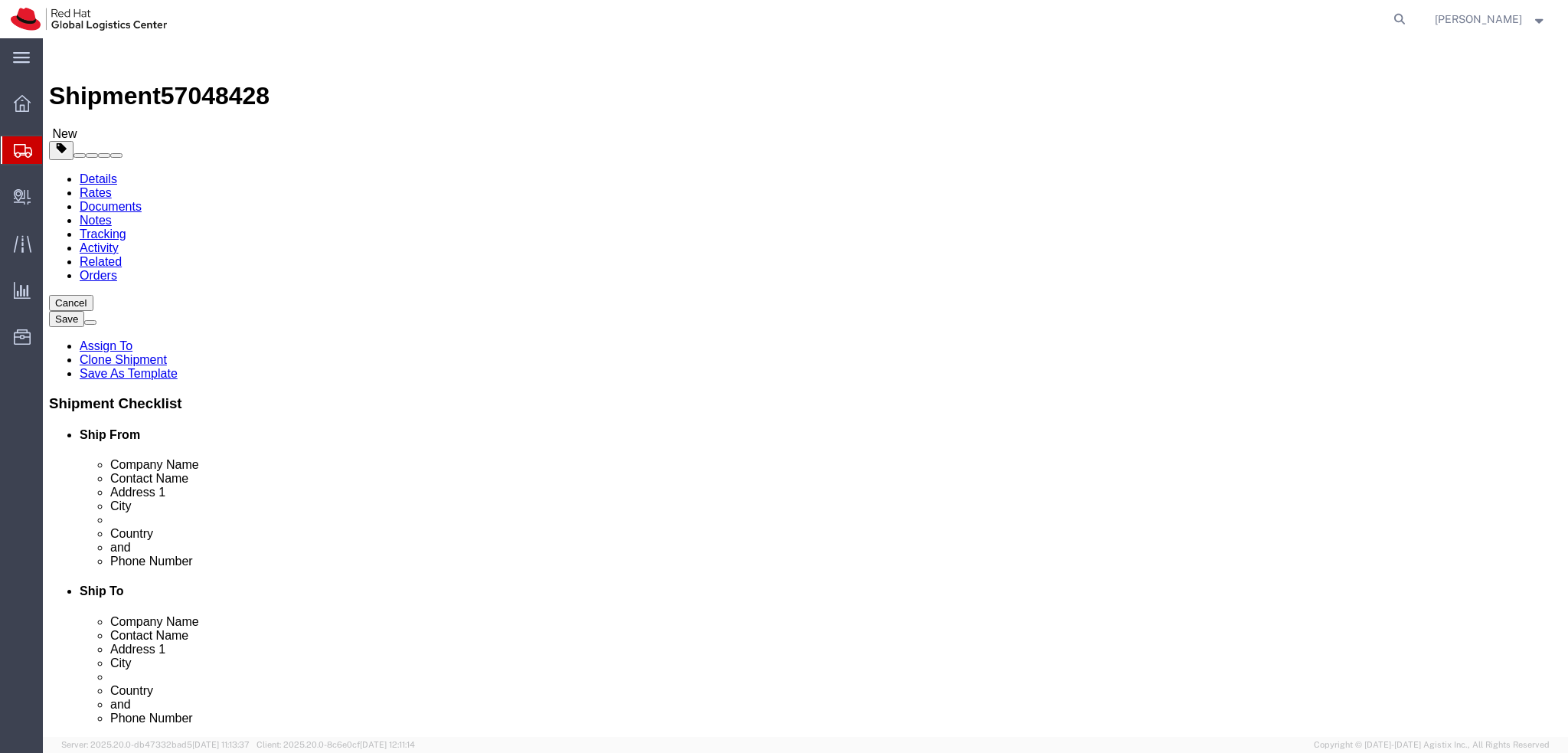
drag, startPoint x: 1043, startPoint y: 341, endPoint x: 734, endPoint y: 350, distance: 309.1
click div "Address 1 ICT Centre, Block 2 28 Phoenix House"
drag, startPoint x: 916, startPoint y: 404, endPoint x: 707, endPoint y: 398, distance: 209.1
click div "City Dublin 8"
drag, startPoint x: 949, startPoint y: 374, endPoint x: 749, endPoint y: 383, distance: 200.2
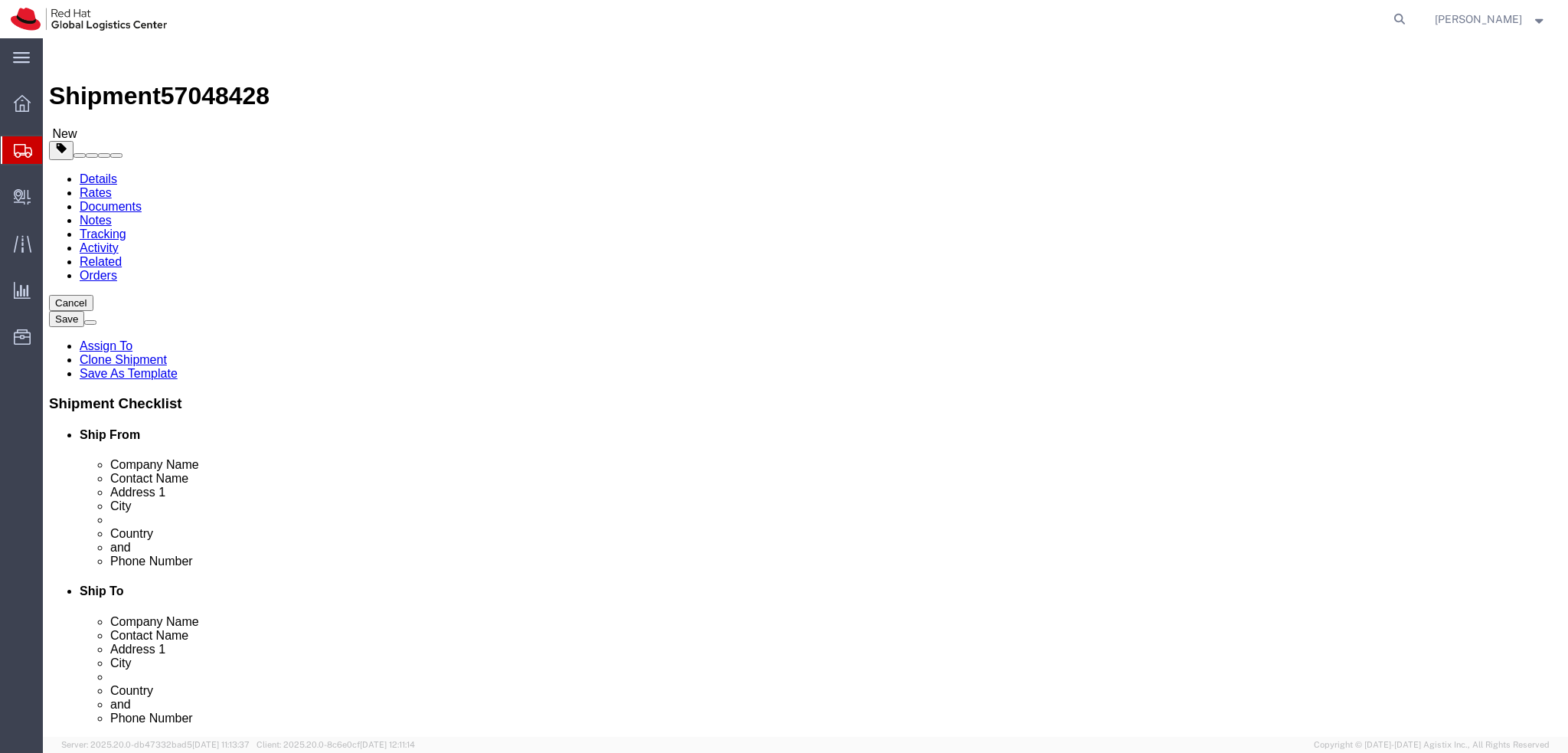
click div "Address 2 Conyngham Road"
click input "ICT Centre, Block 2 28 Phoenix House"
click input "Dublin 8"
drag, startPoint x: 912, startPoint y: 486, endPoint x: 749, endPoint y: 500, distance: 163.6
click div "Postal Code D08 T3CK"
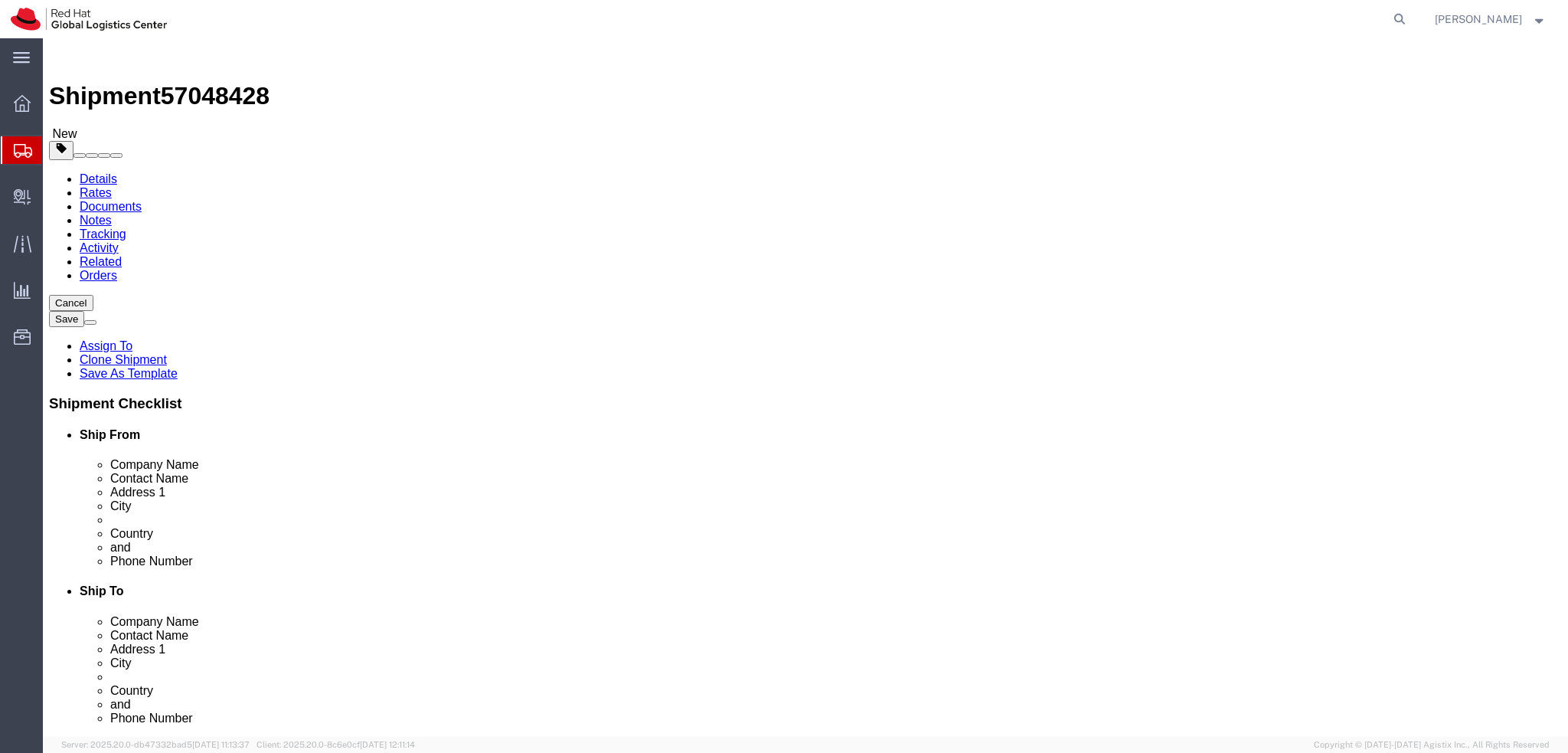
drag, startPoint x: 1048, startPoint y: 341, endPoint x: 788, endPoint y: 350, distance: 260.2
click div "Address 1 ICT Centre, Block 2 28 Phoenix House"
drag, startPoint x: 962, startPoint y: 370, endPoint x: 800, endPoint y: 387, distance: 162.9
click div "Location My Profile Location RH - Amsterdam - MSO RH - Amsterdam Data Center RH…"
click input "Conyngham Road"
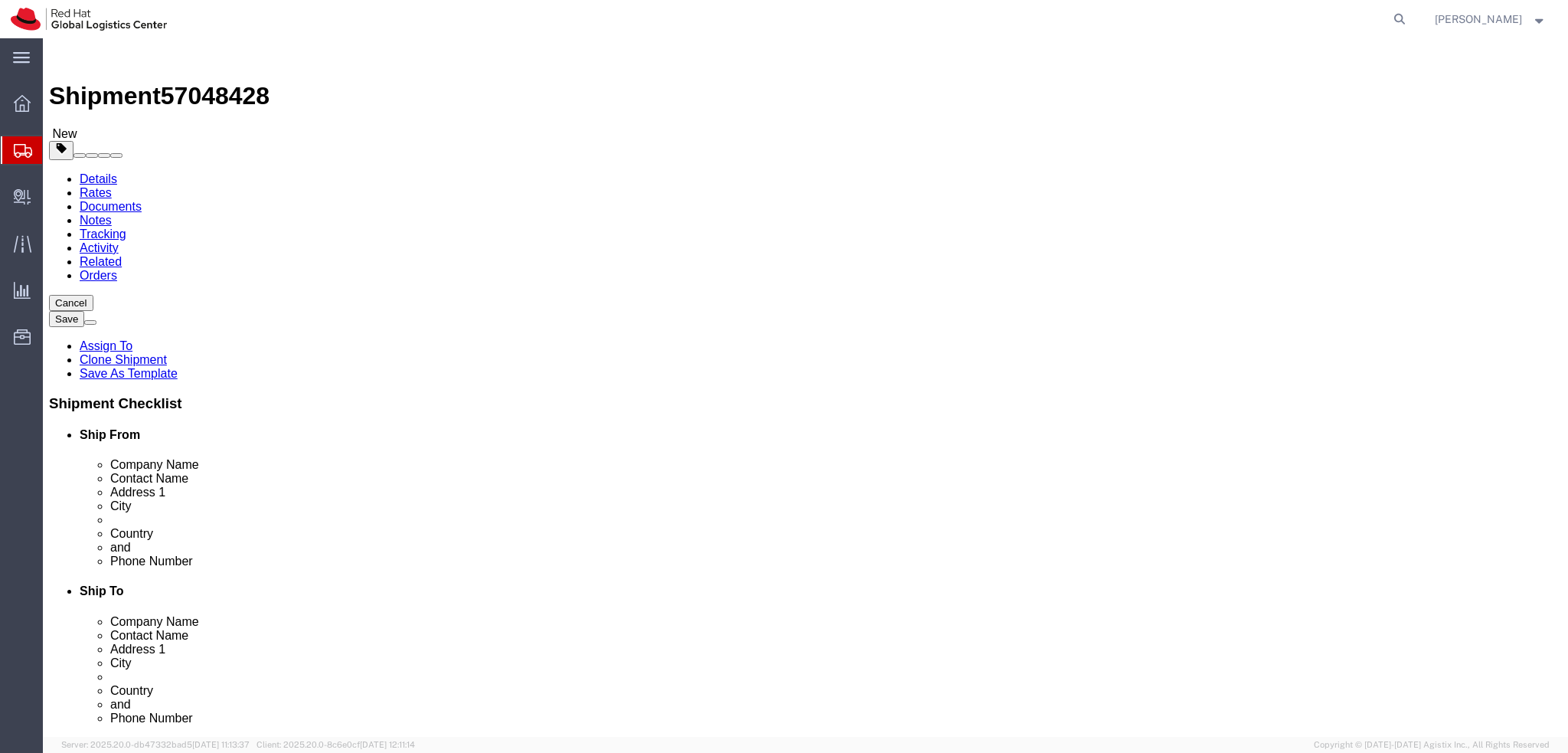
click icon
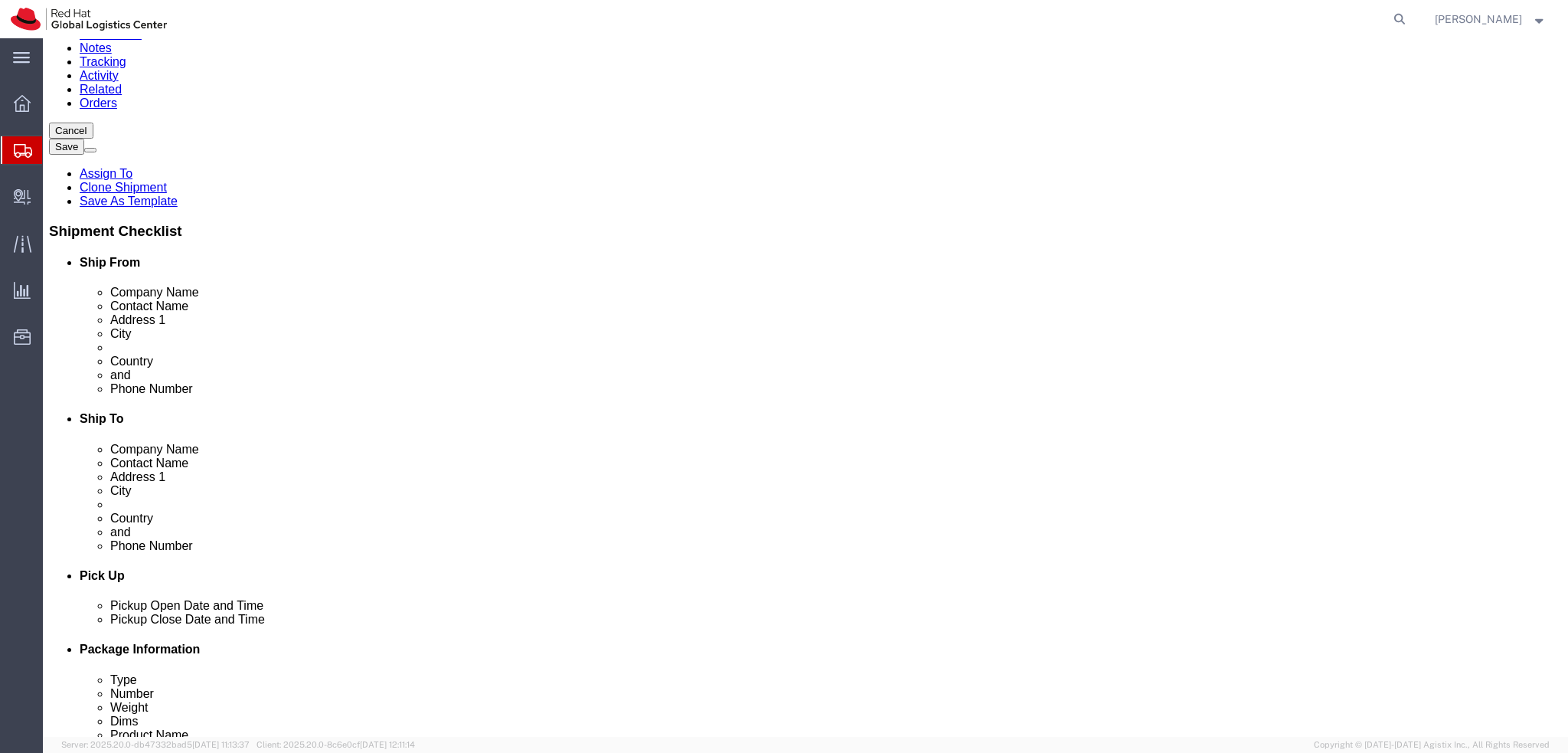
scroll to position [95, 0]
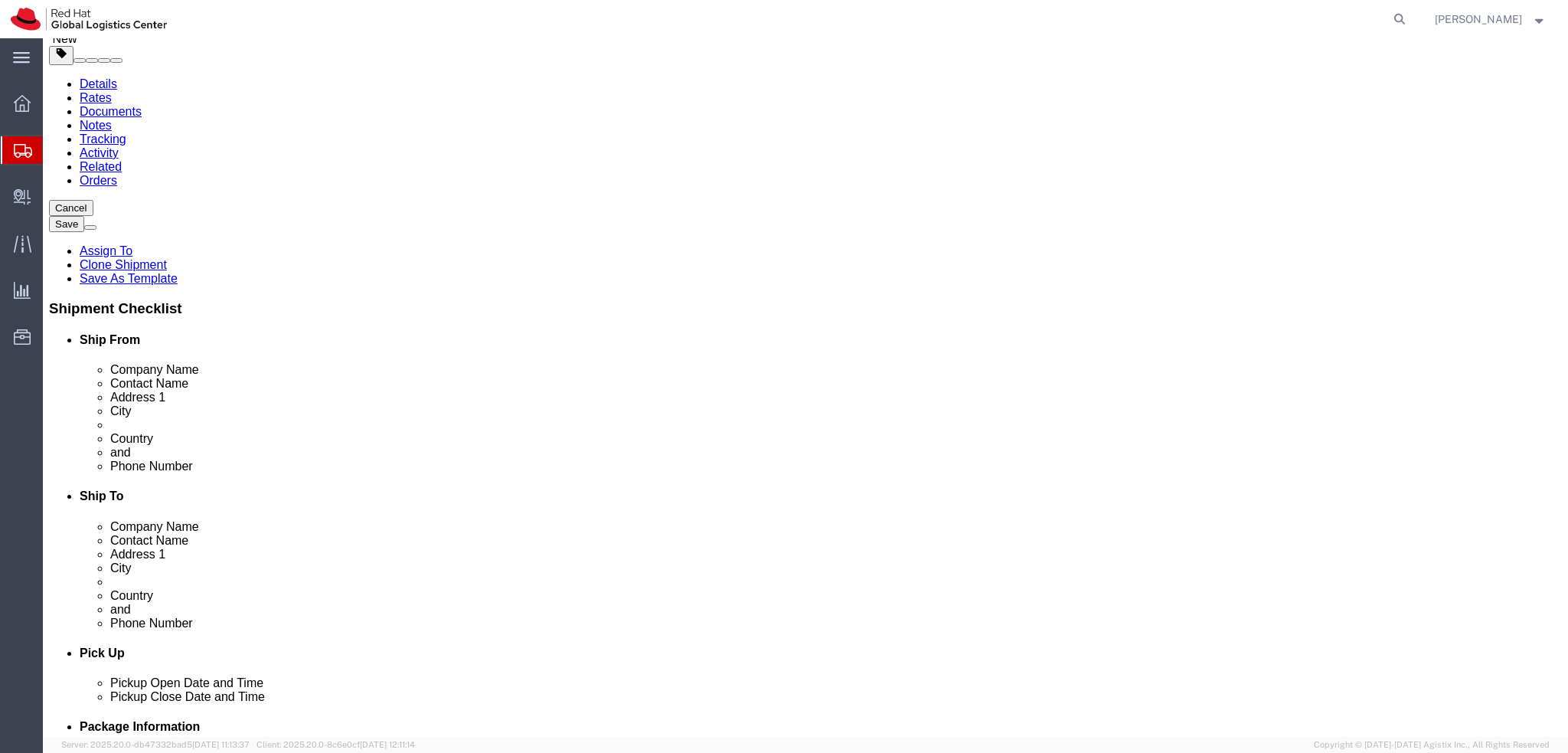
click dd "680.00 EUR"
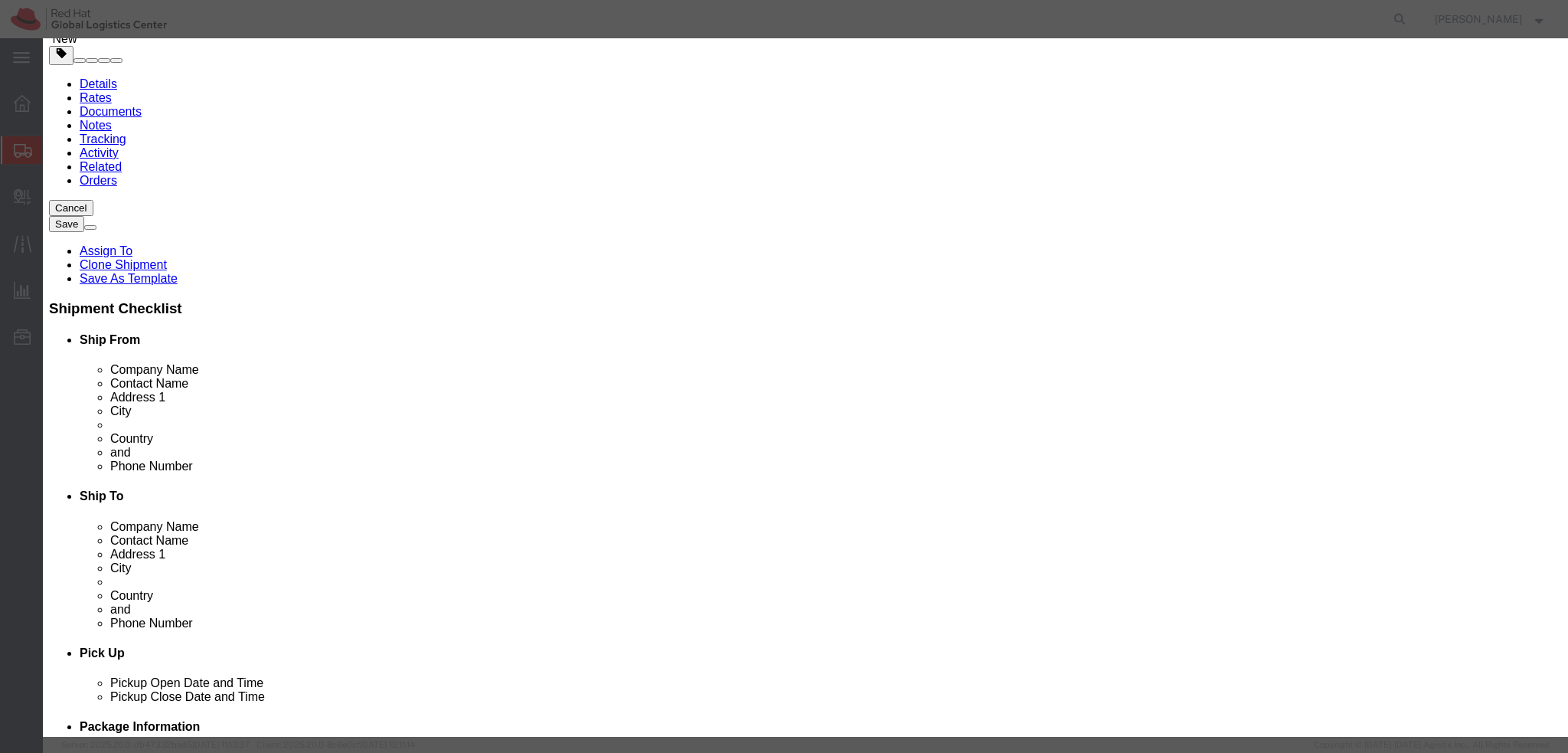
click textarea
type textarea "Laptop"
click button
click textarea
type textarea "Laptop handback"
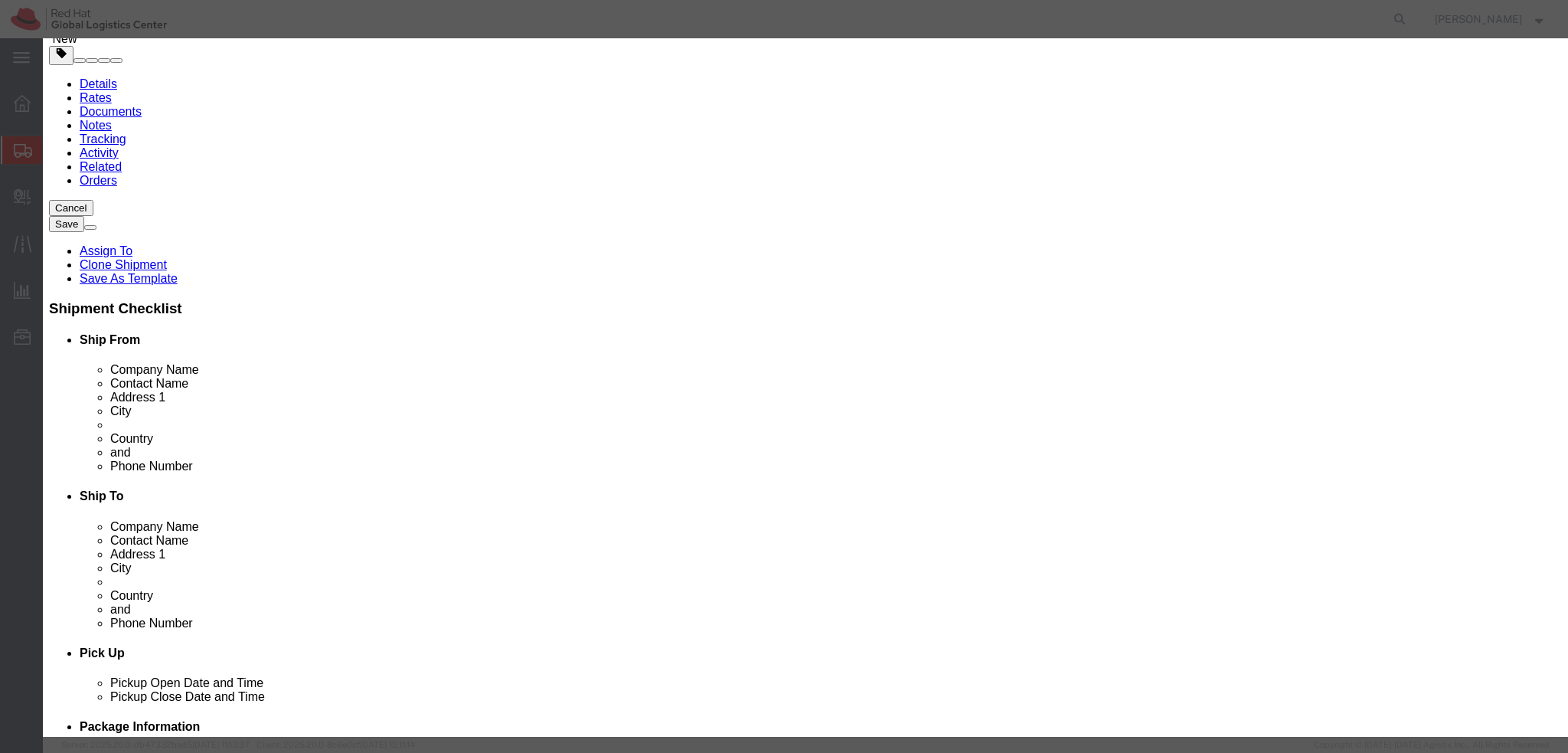
click icon
click textarea
type textarea "power adapter"
click button
click textarea
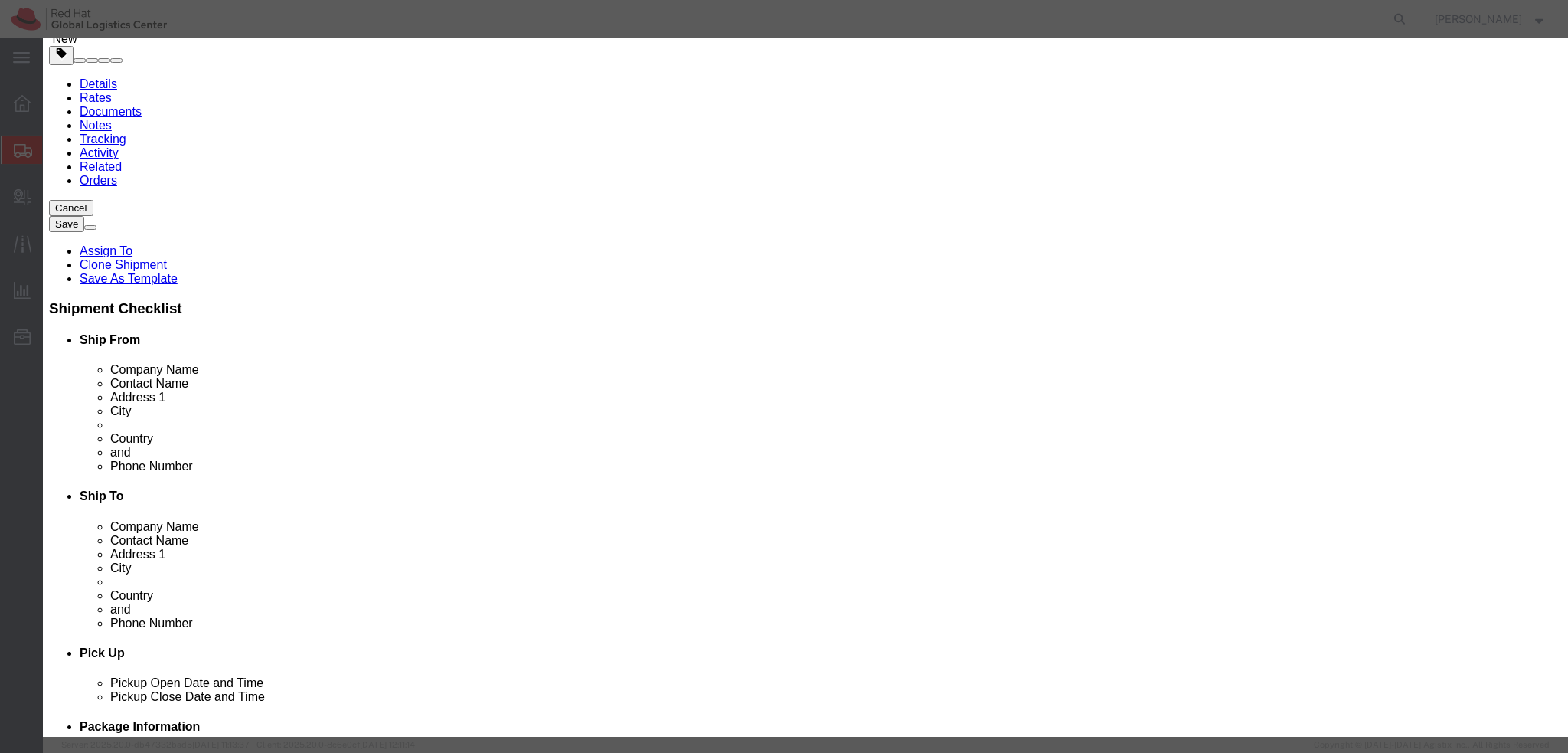
type textarea "Badge"
click button "Save & Close"
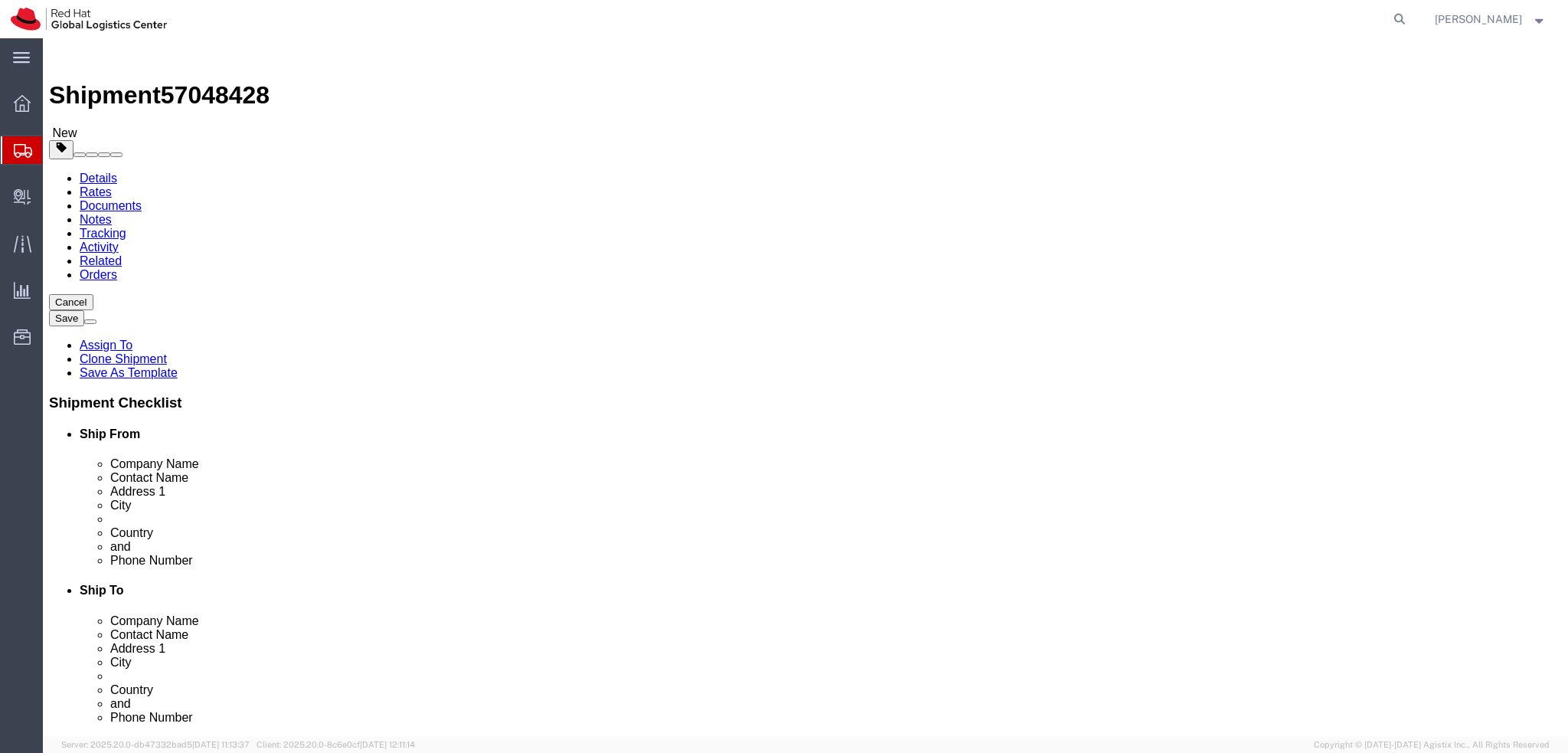
scroll to position [0, 0]
click link "Documents"
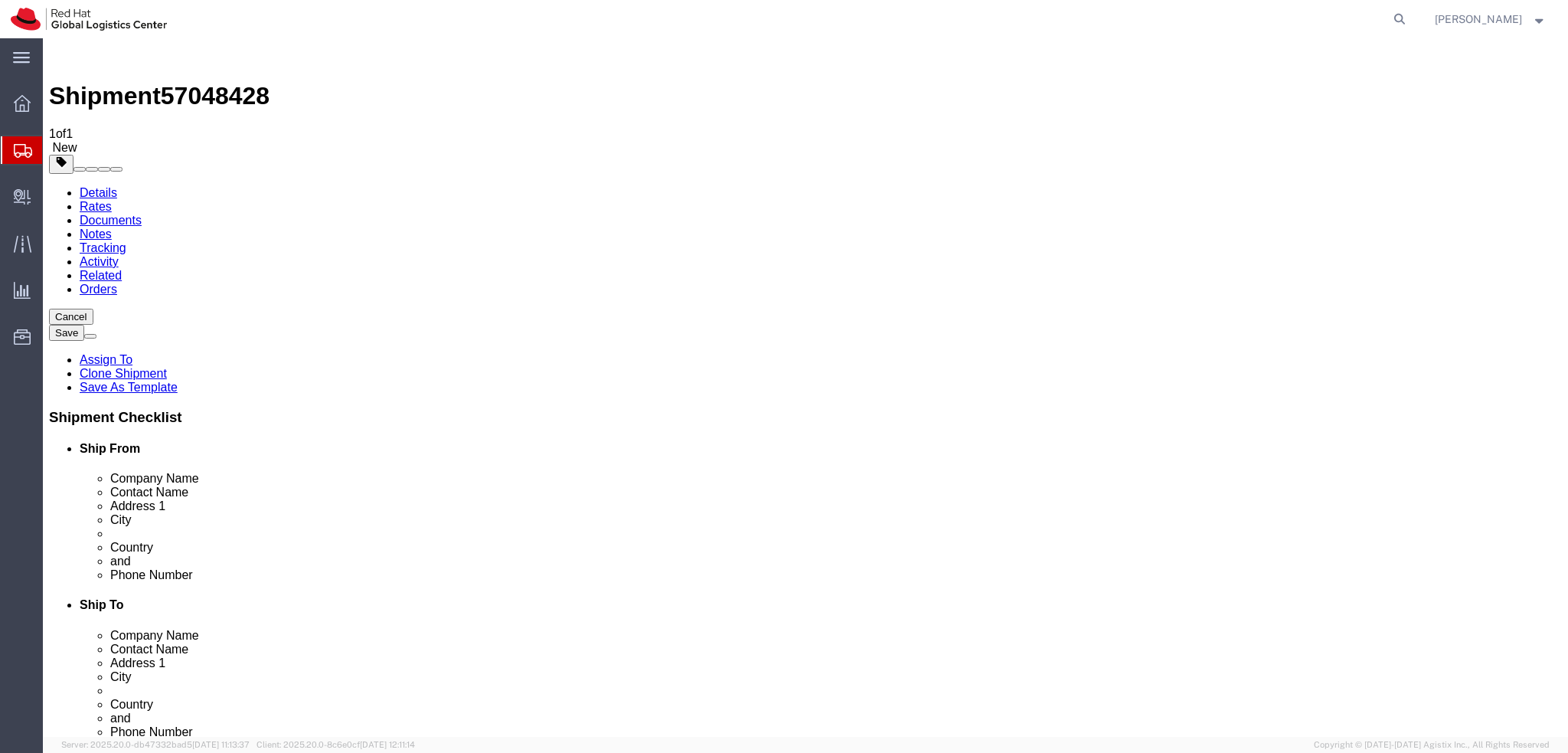
click at [100, 186] on link "Details" at bounding box center [99, 193] width 38 height 13
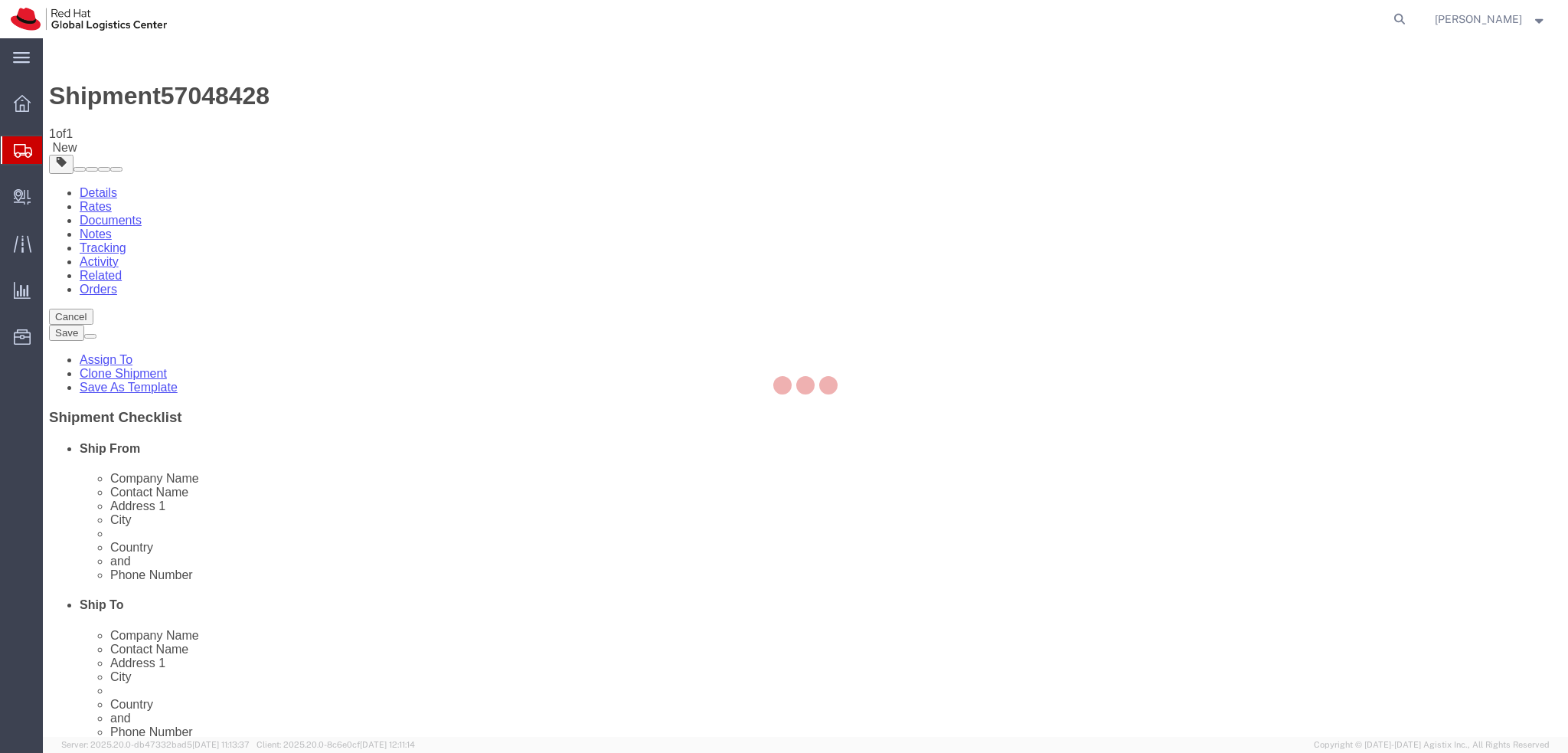
select select "38045"
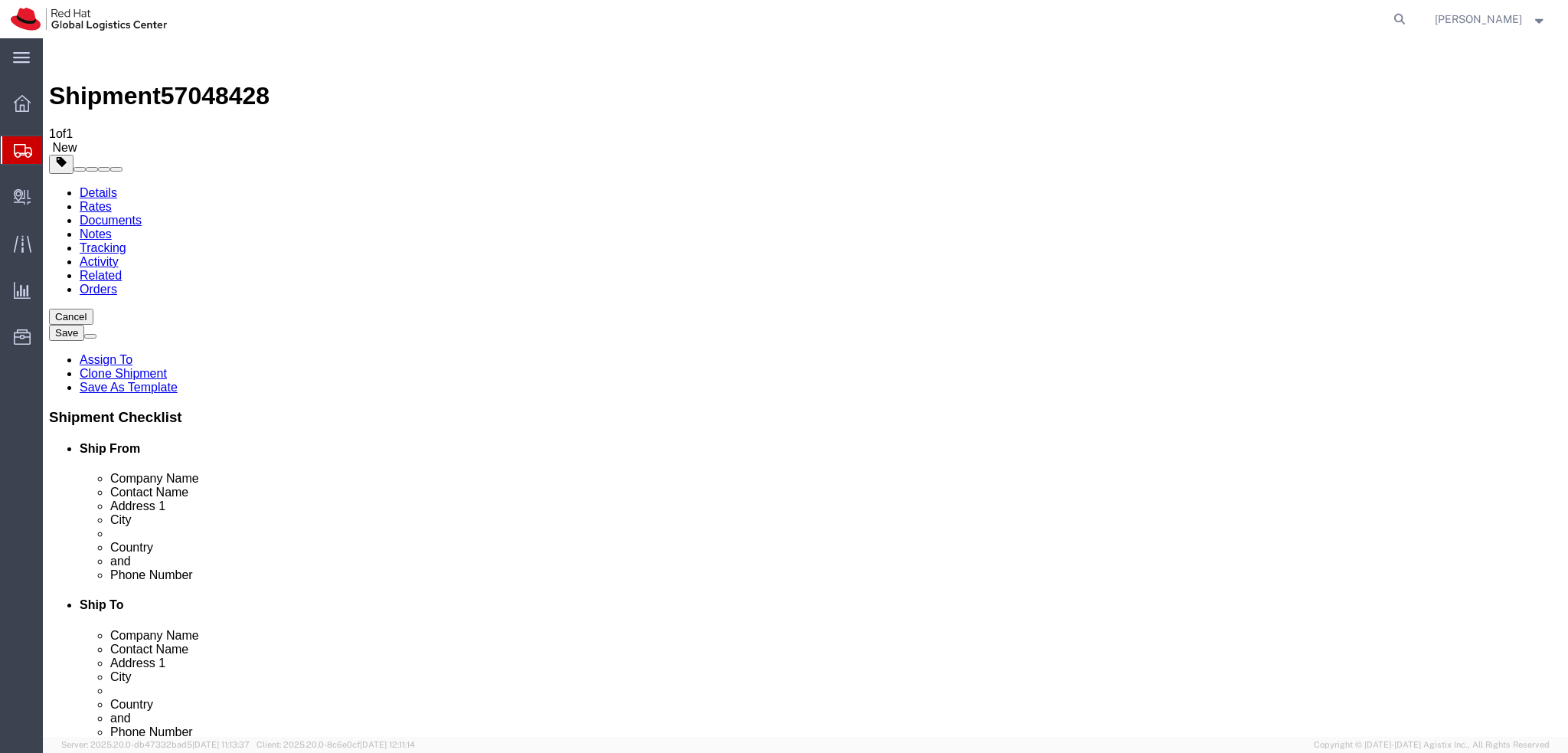
click icon
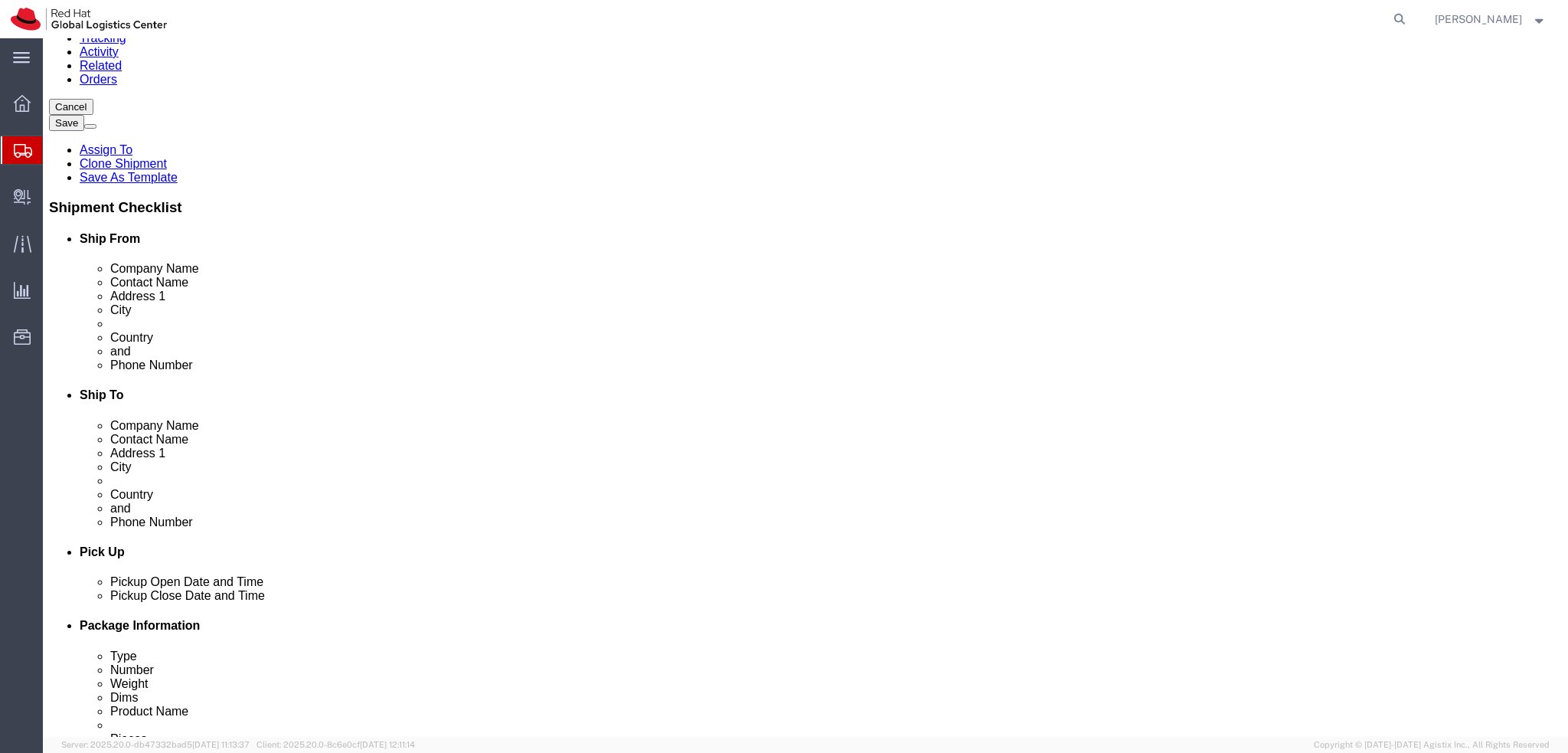
scroll to position [230, 0]
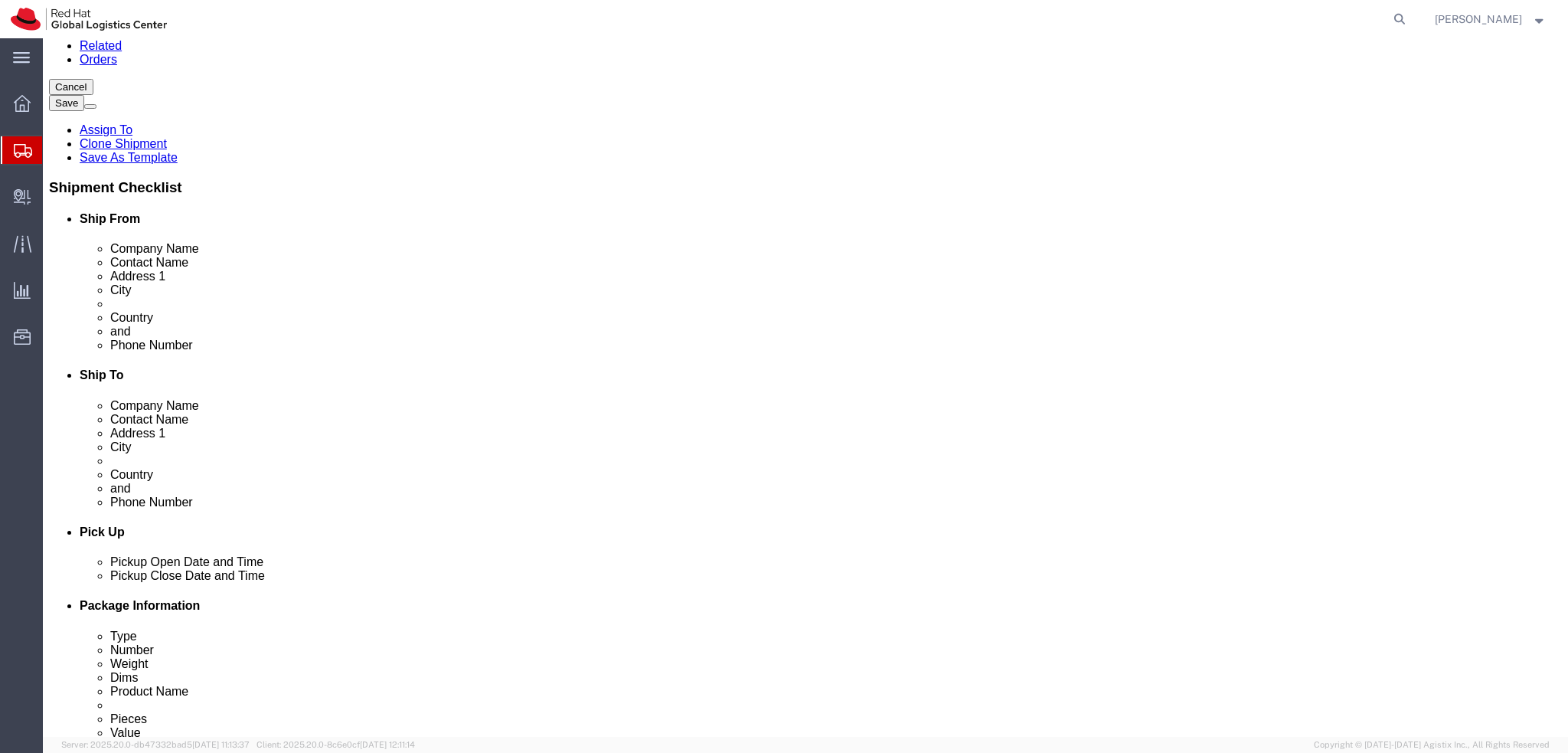
click dd "1.00 EUR"
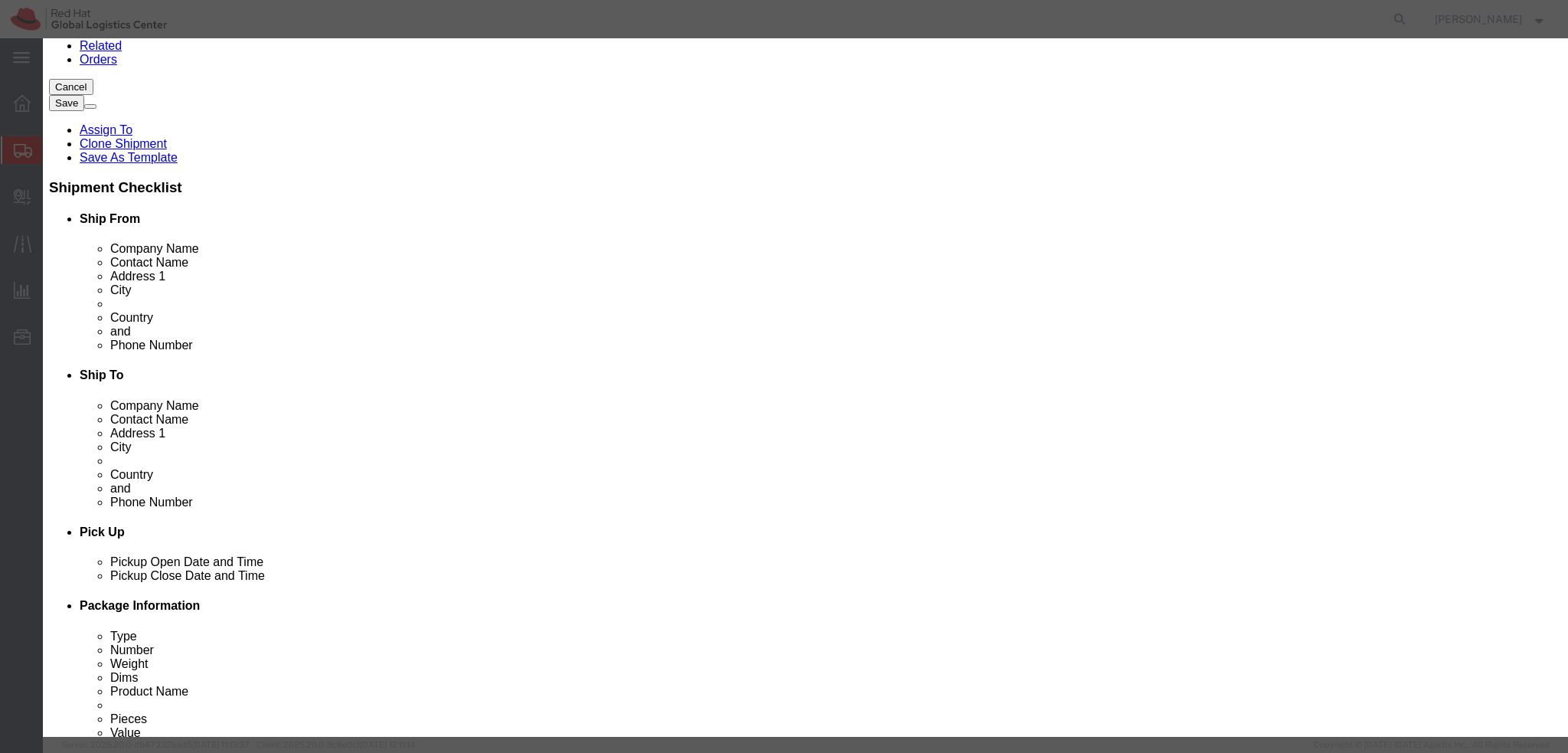
click button
click button "Close"
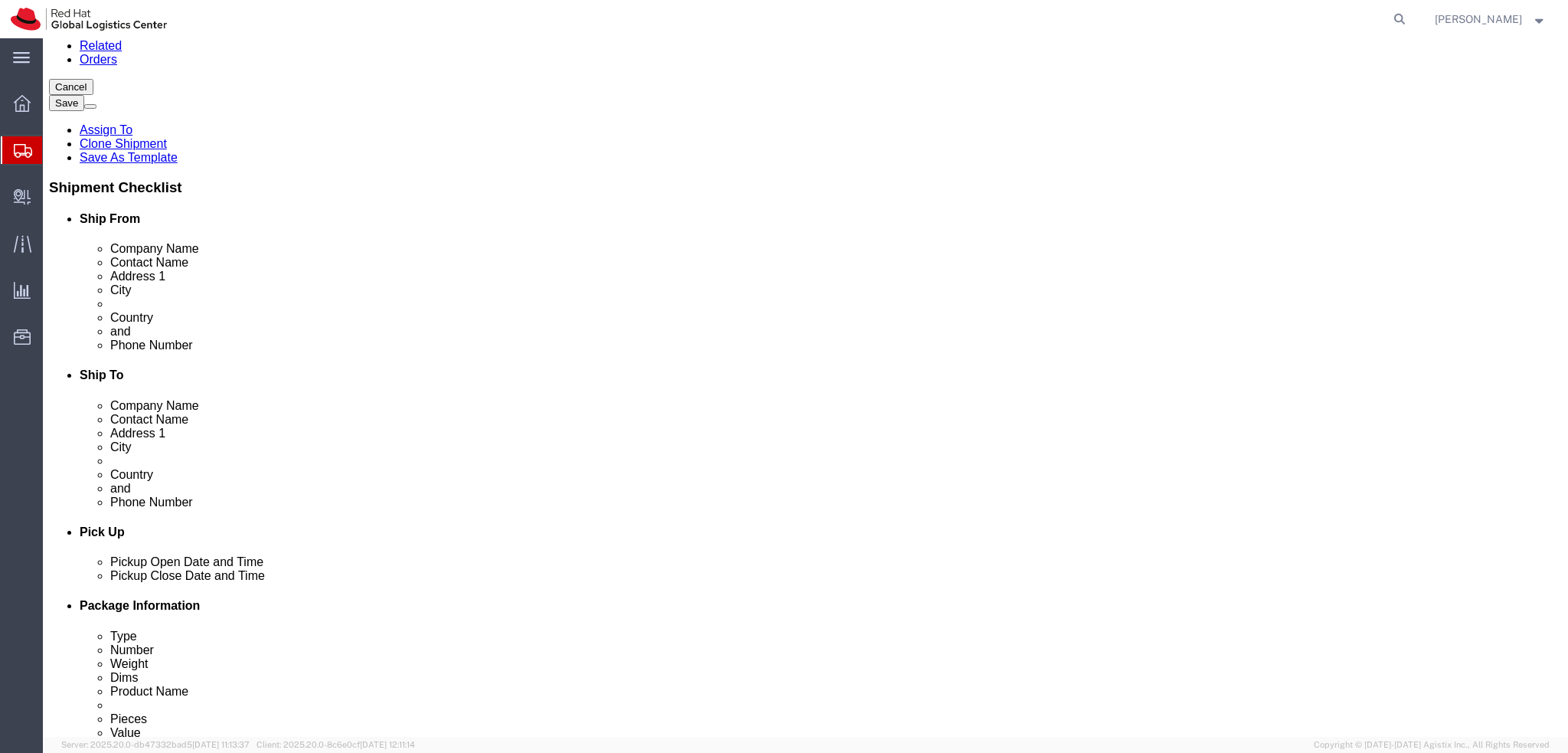
click dd "20.00 EUR"
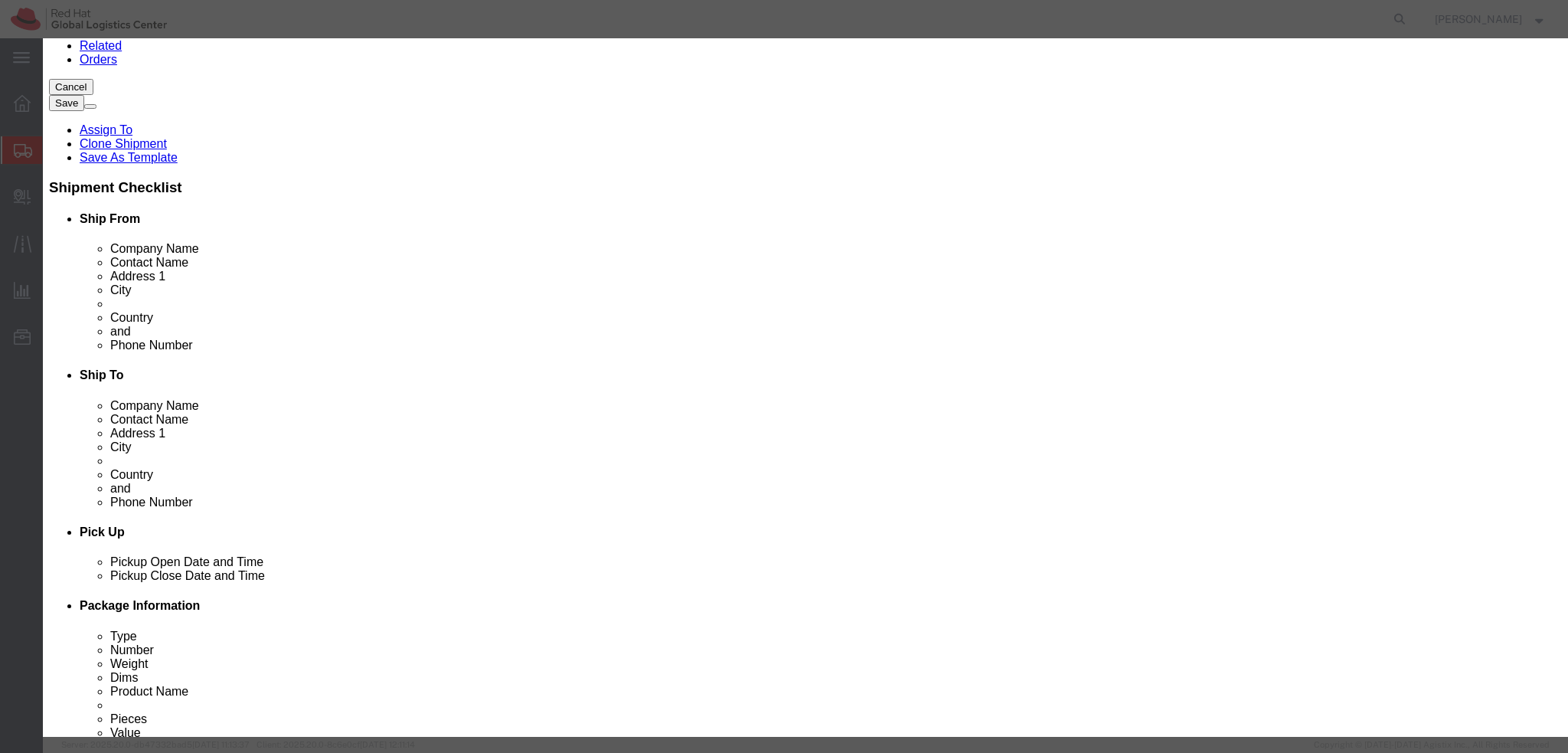
click textarea "Laptop handback"
type textarea "Laptop backpack"
click button "Save & Close"
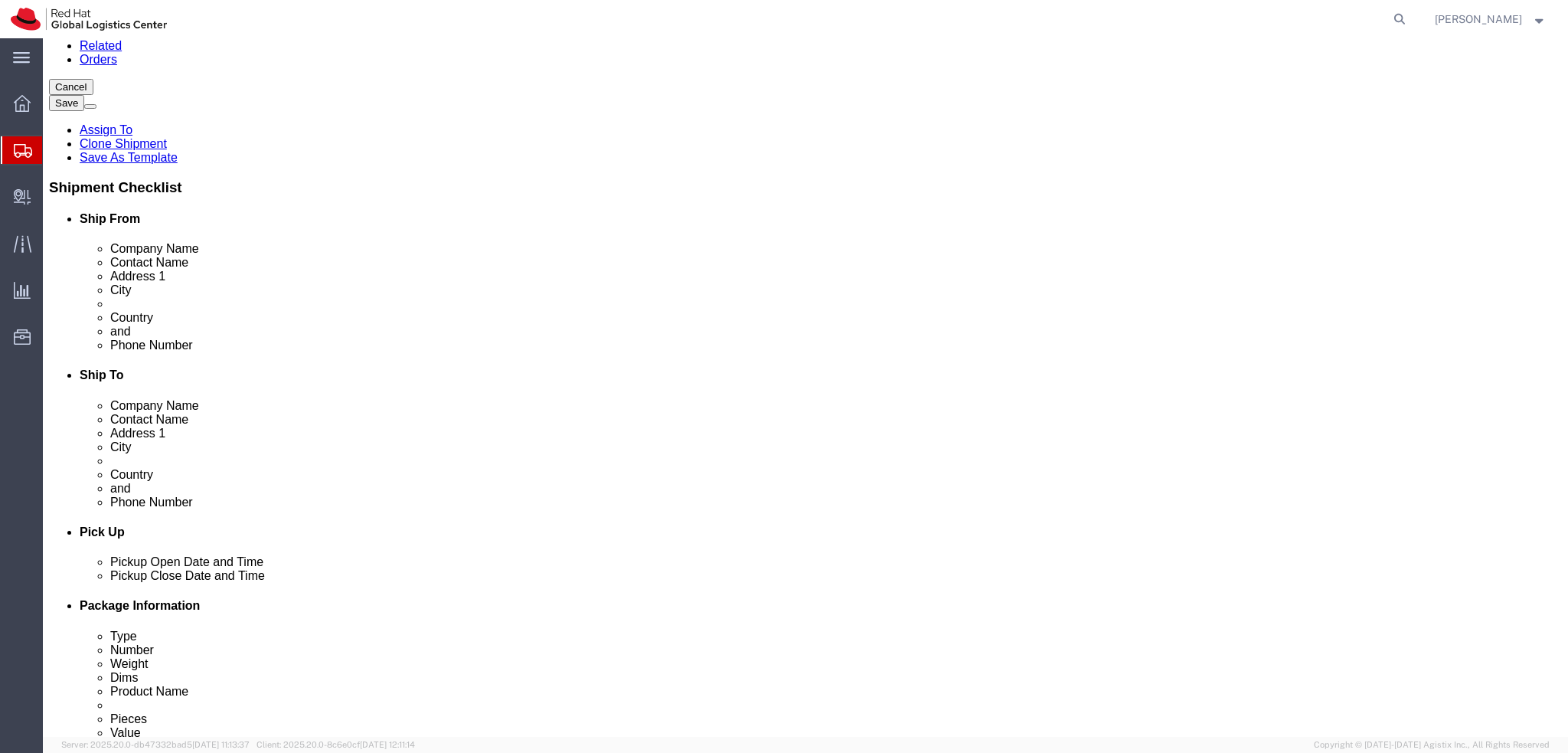
scroll to position [0, 0]
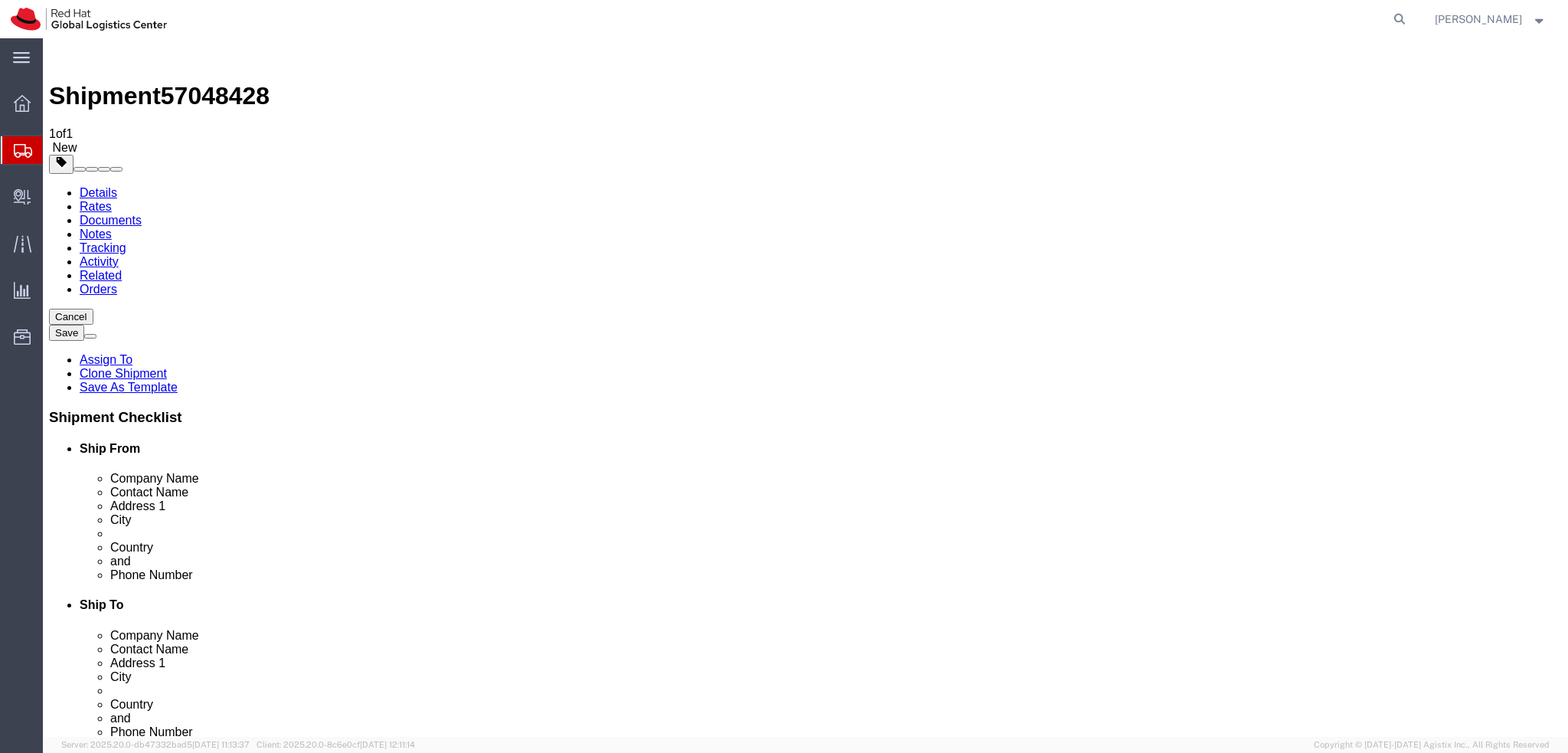
click icon
click input "3.00"
type input "4"
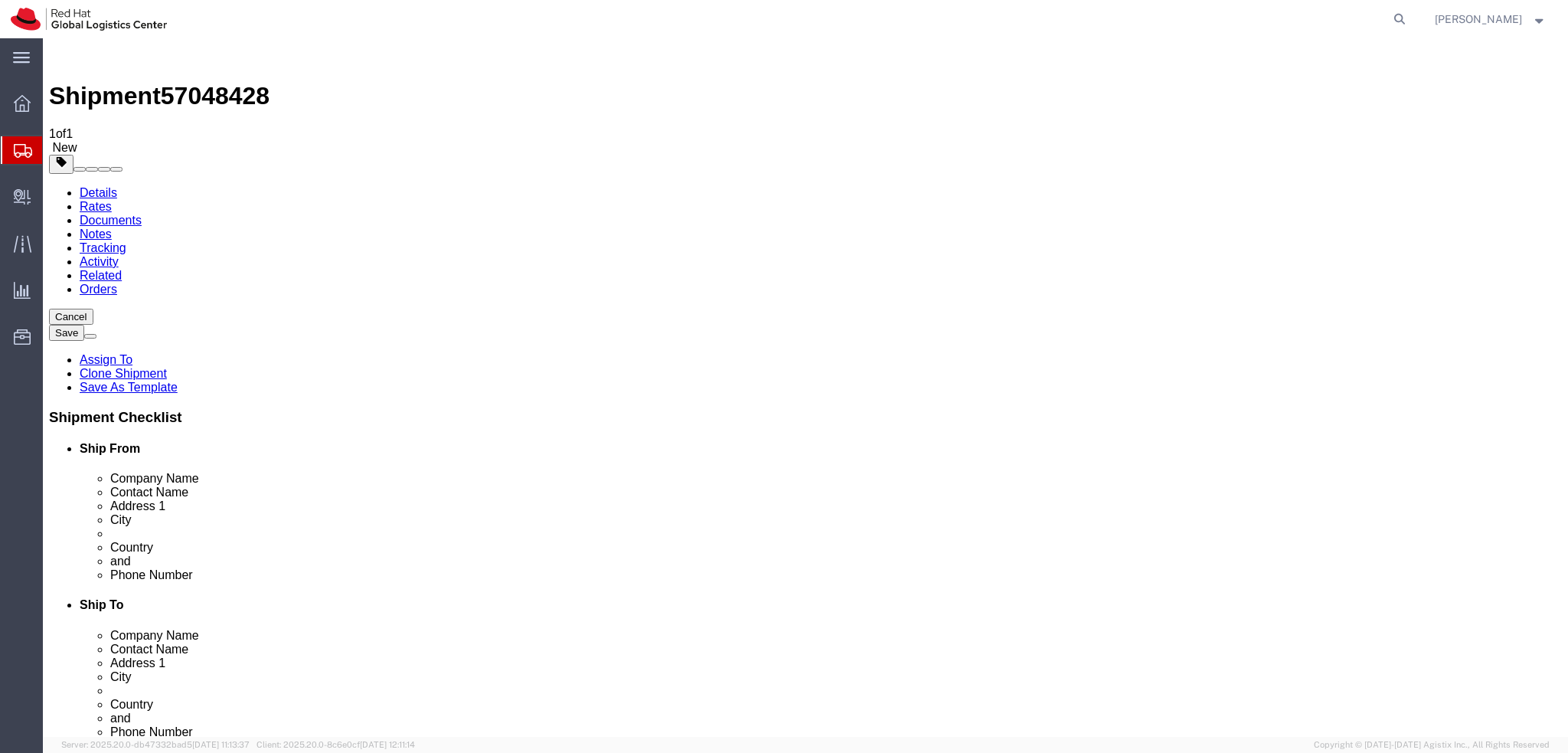
click icon
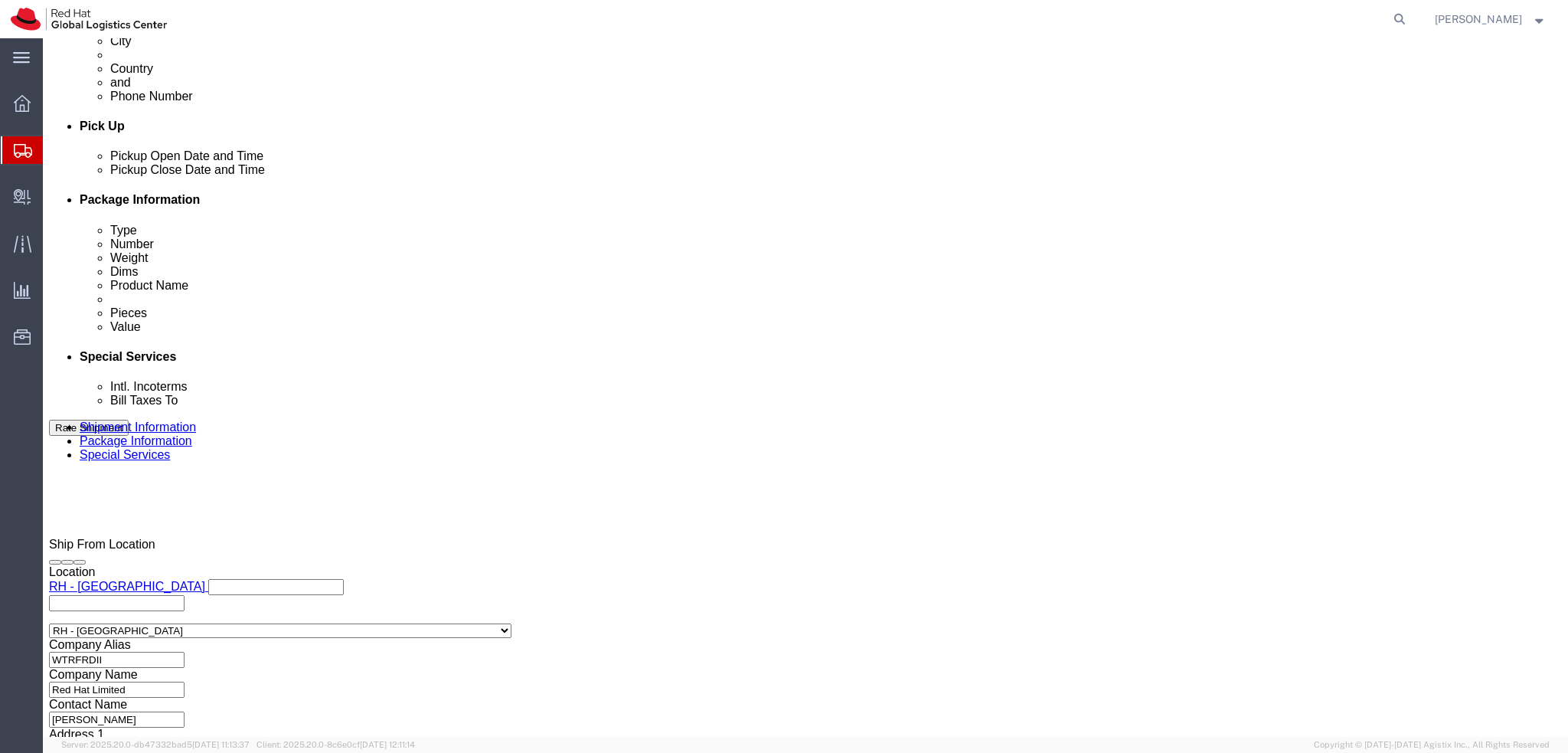
scroll to position [708, 0]
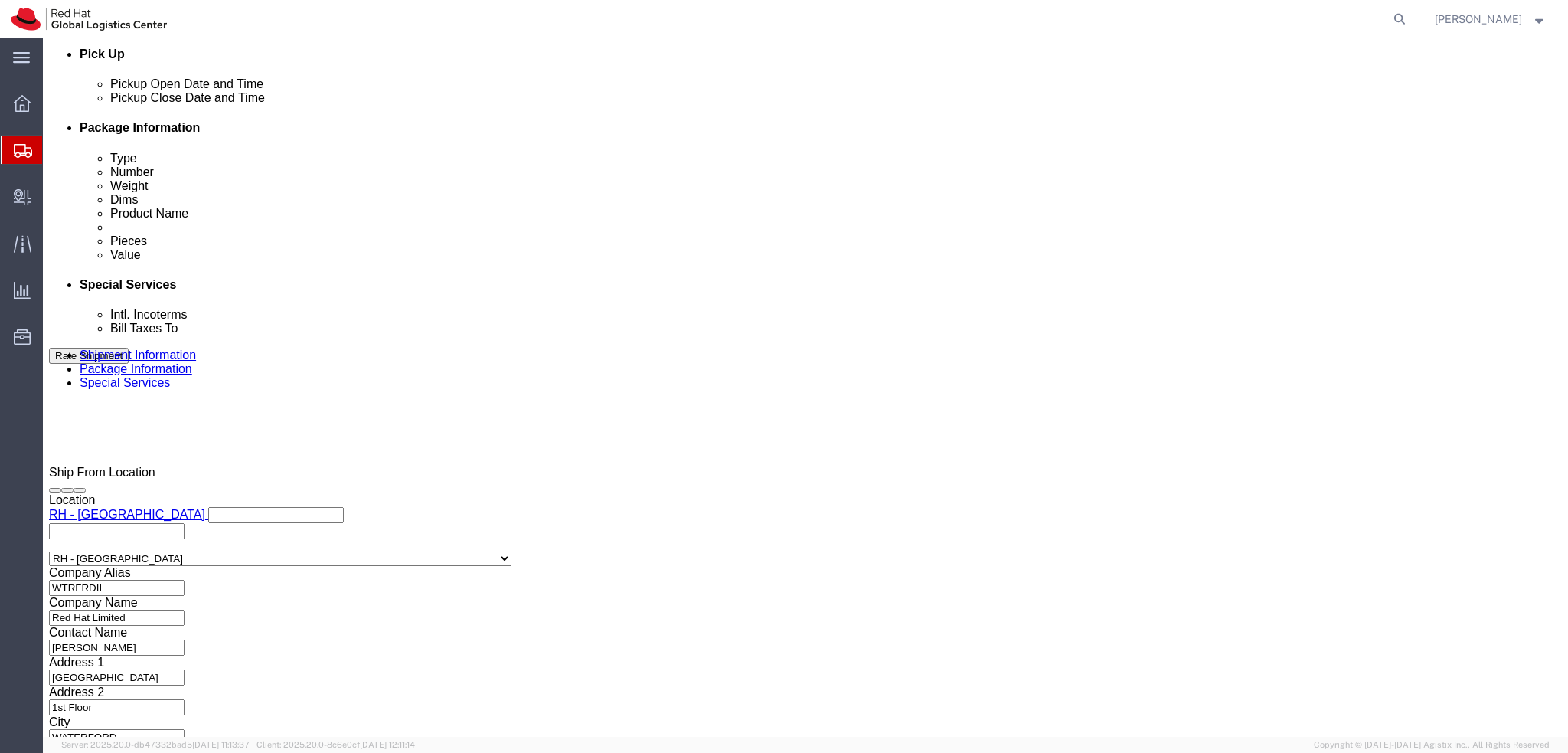
click button "Rate Shipment"
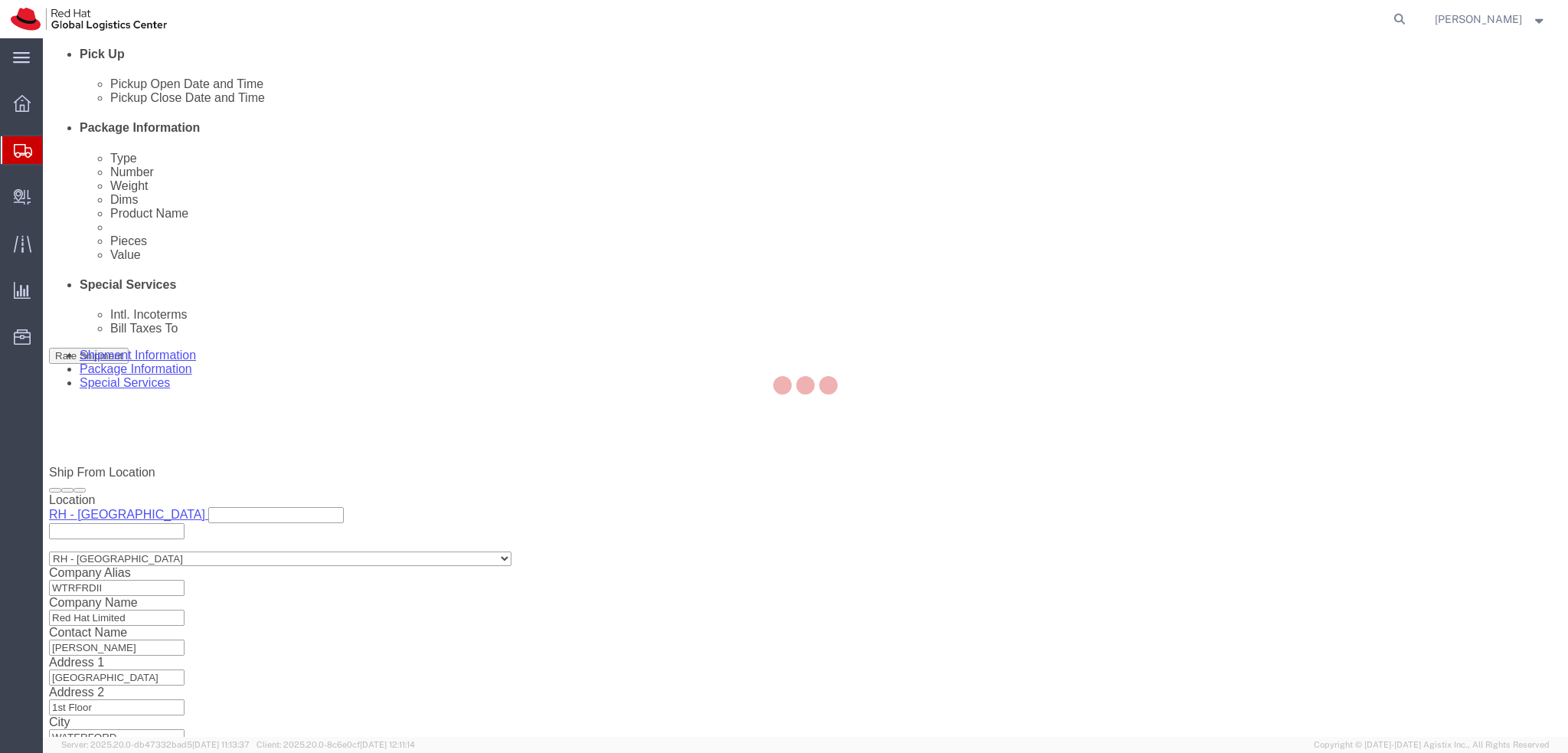
scroll to position [0, 0]
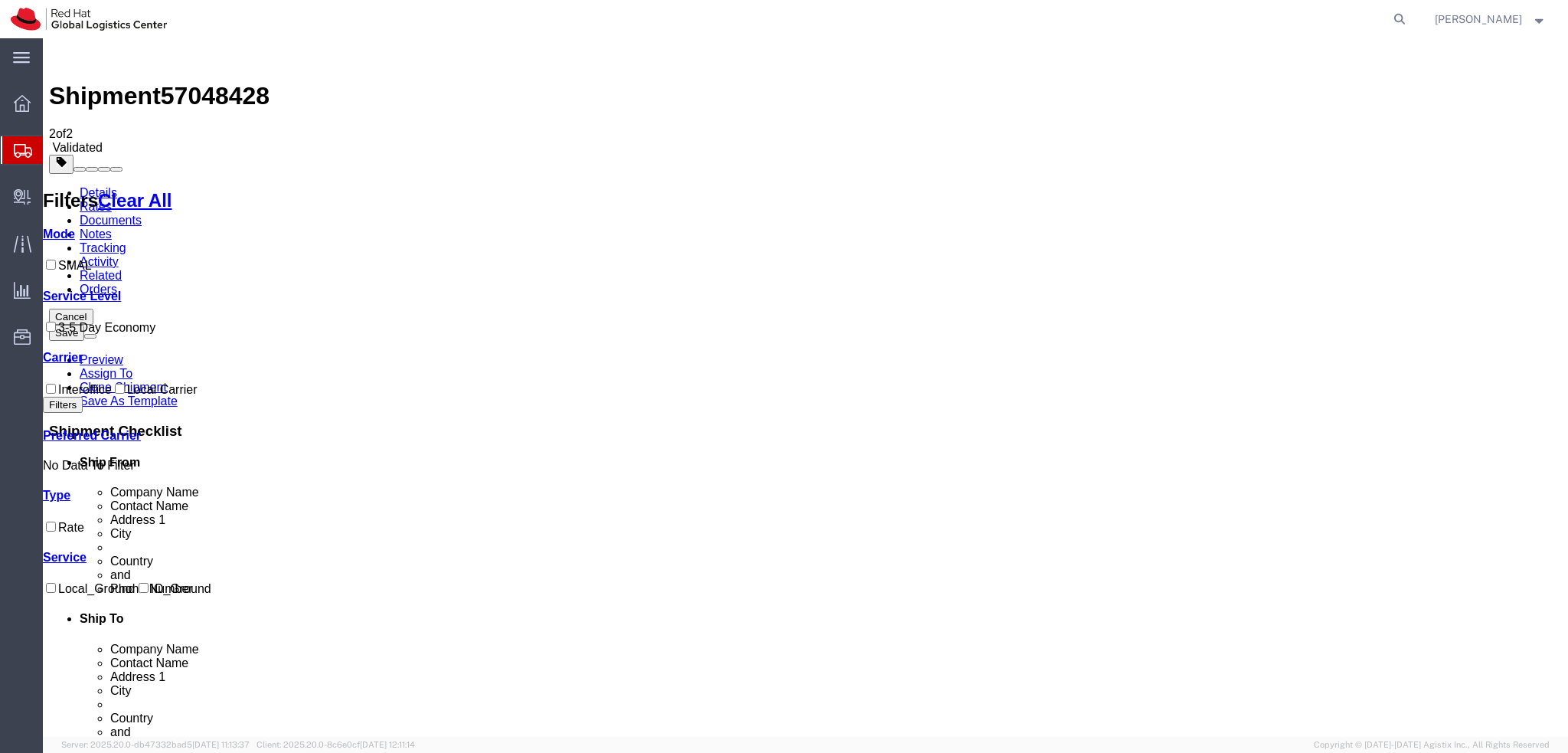
click at [96, 186] on link "Details" at bounding box center [99, 193] width 38 height 13
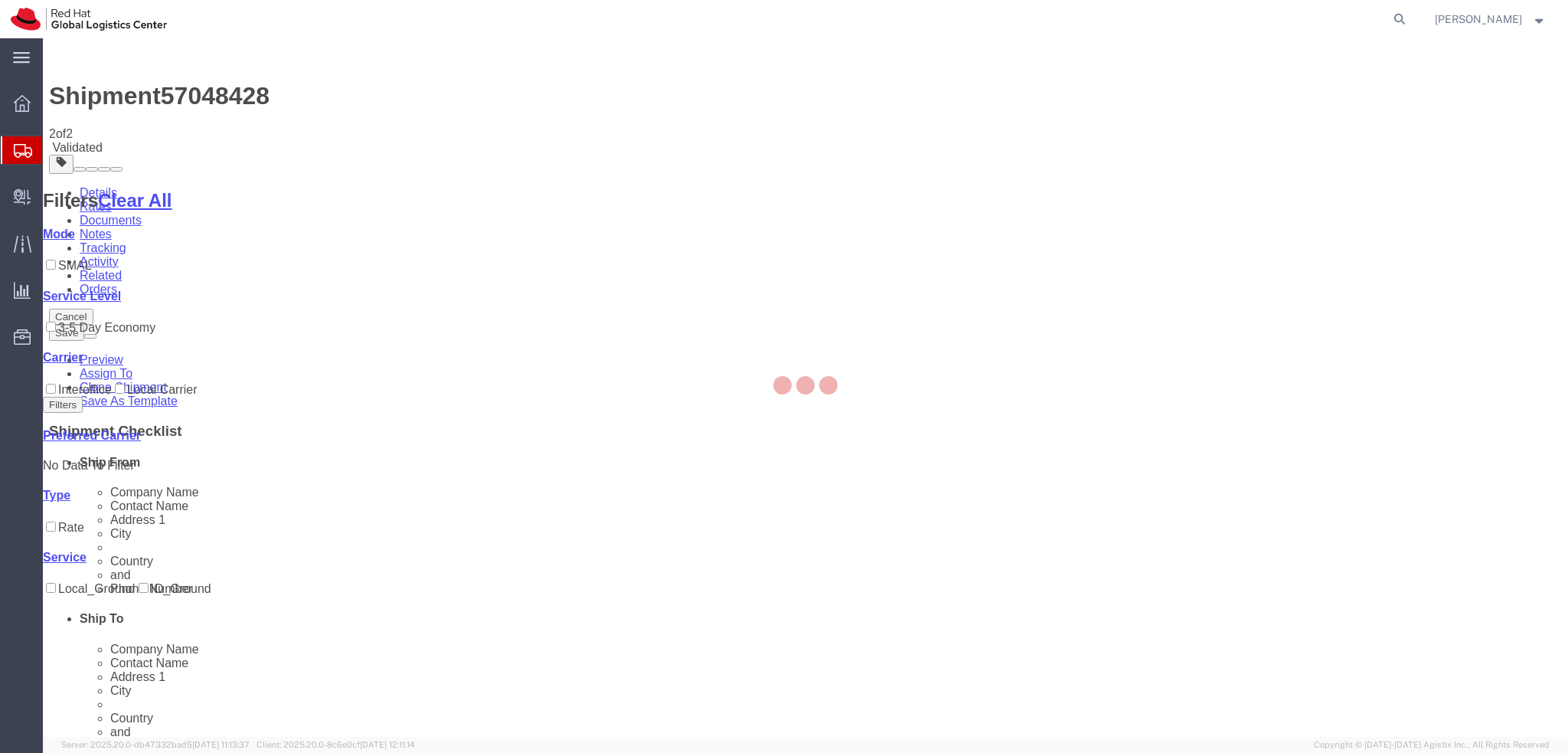
select select "38045"
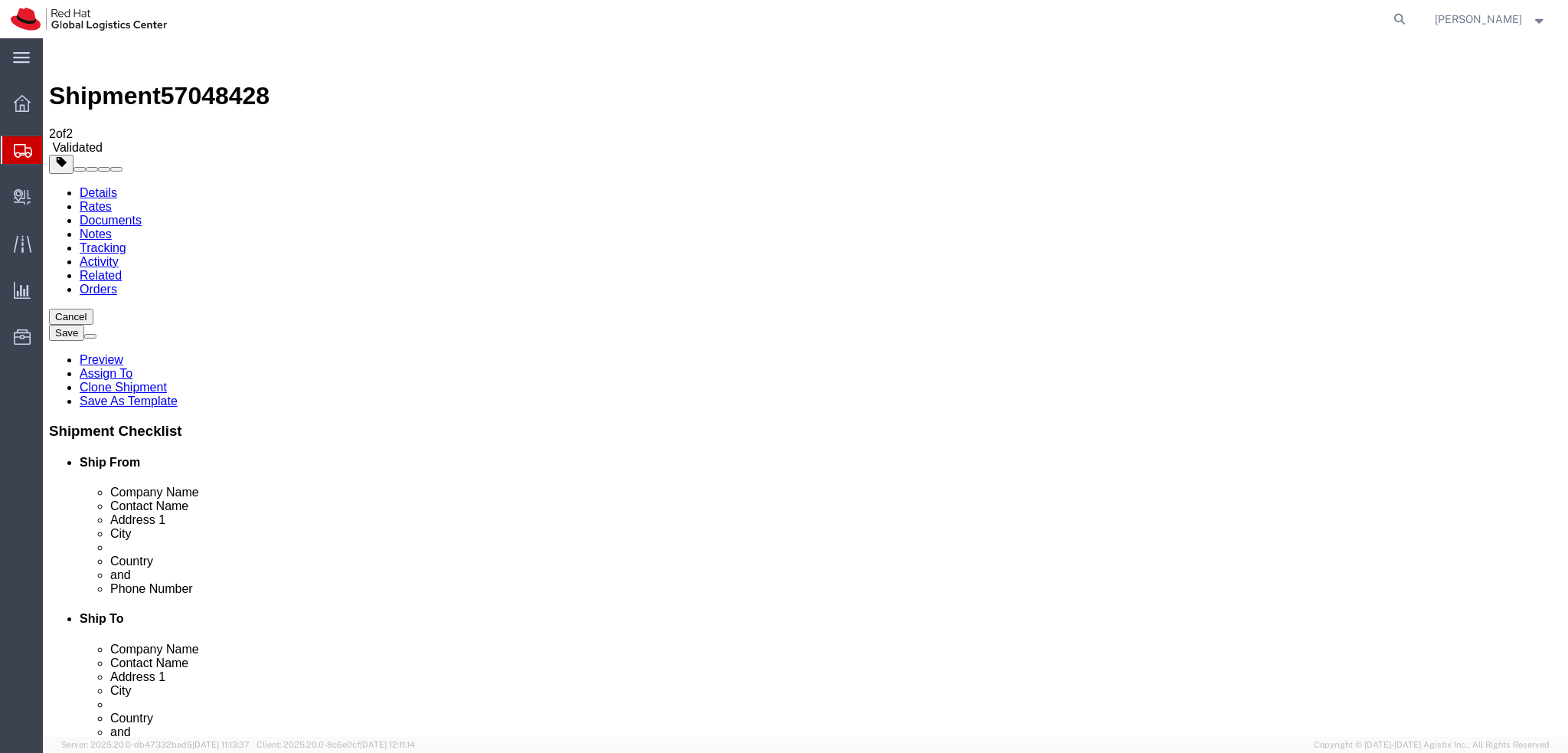
click button "Rate Shipment"
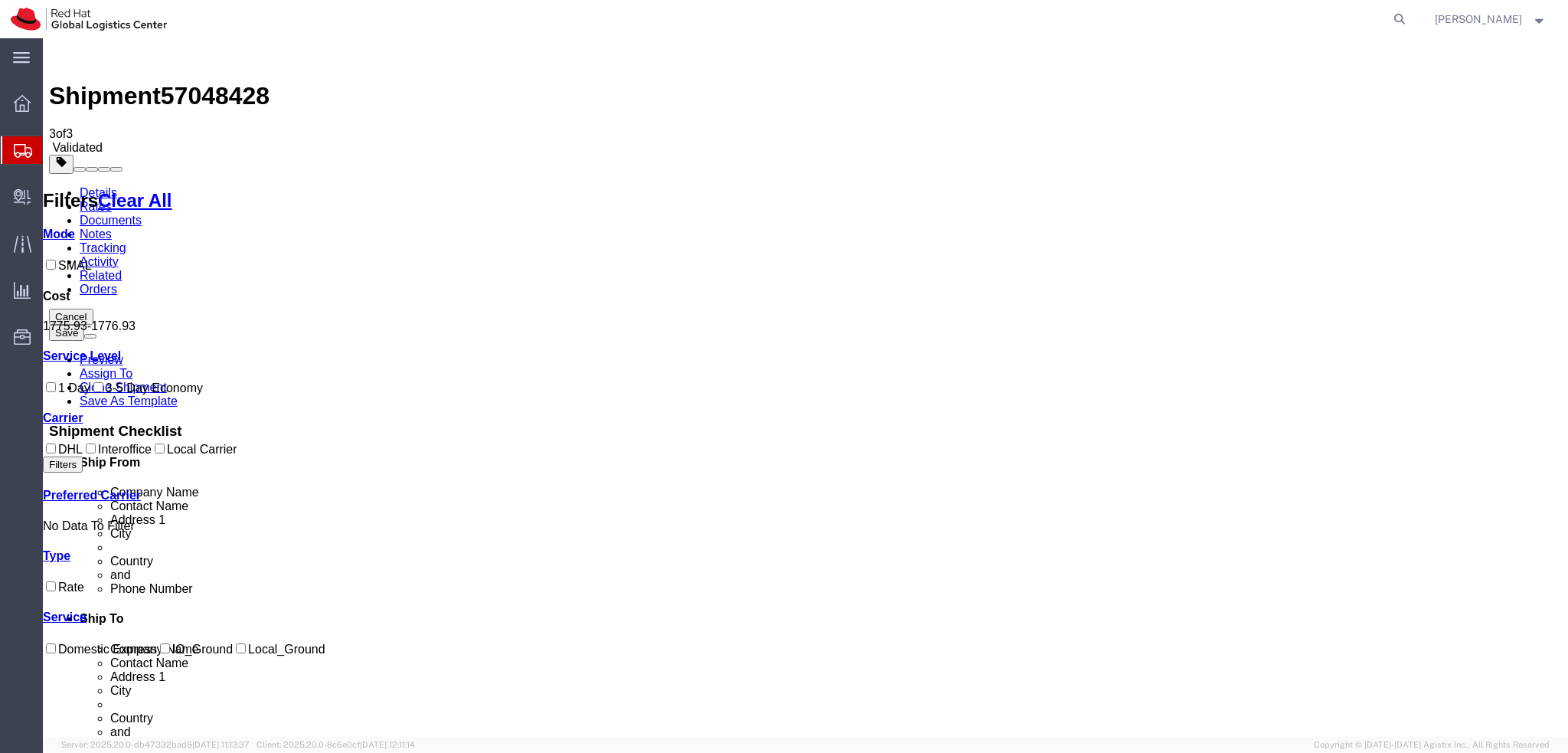
click at [81, 186] on link "Details" at bounding box center [99, 193] width 38 height 13
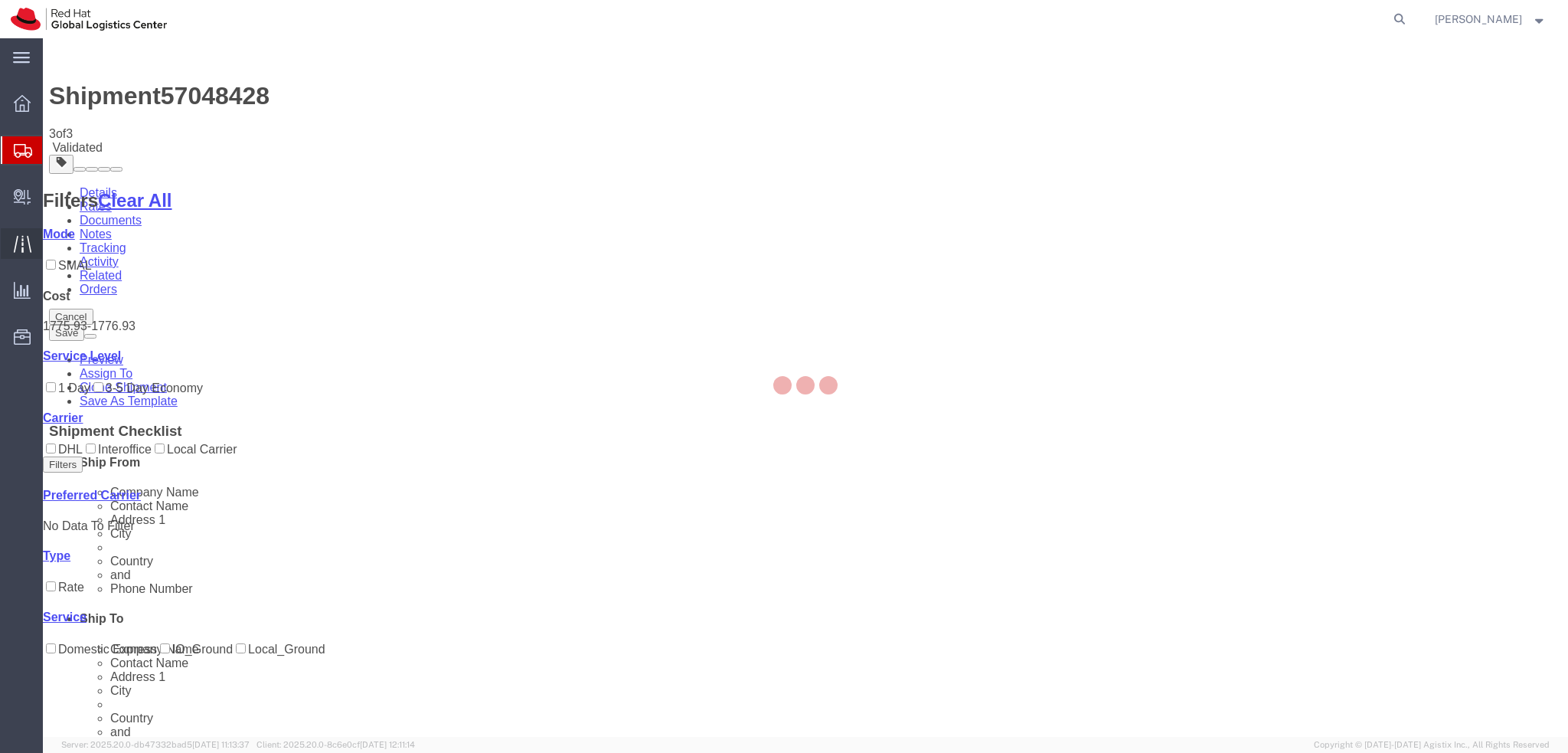
select select "38045"
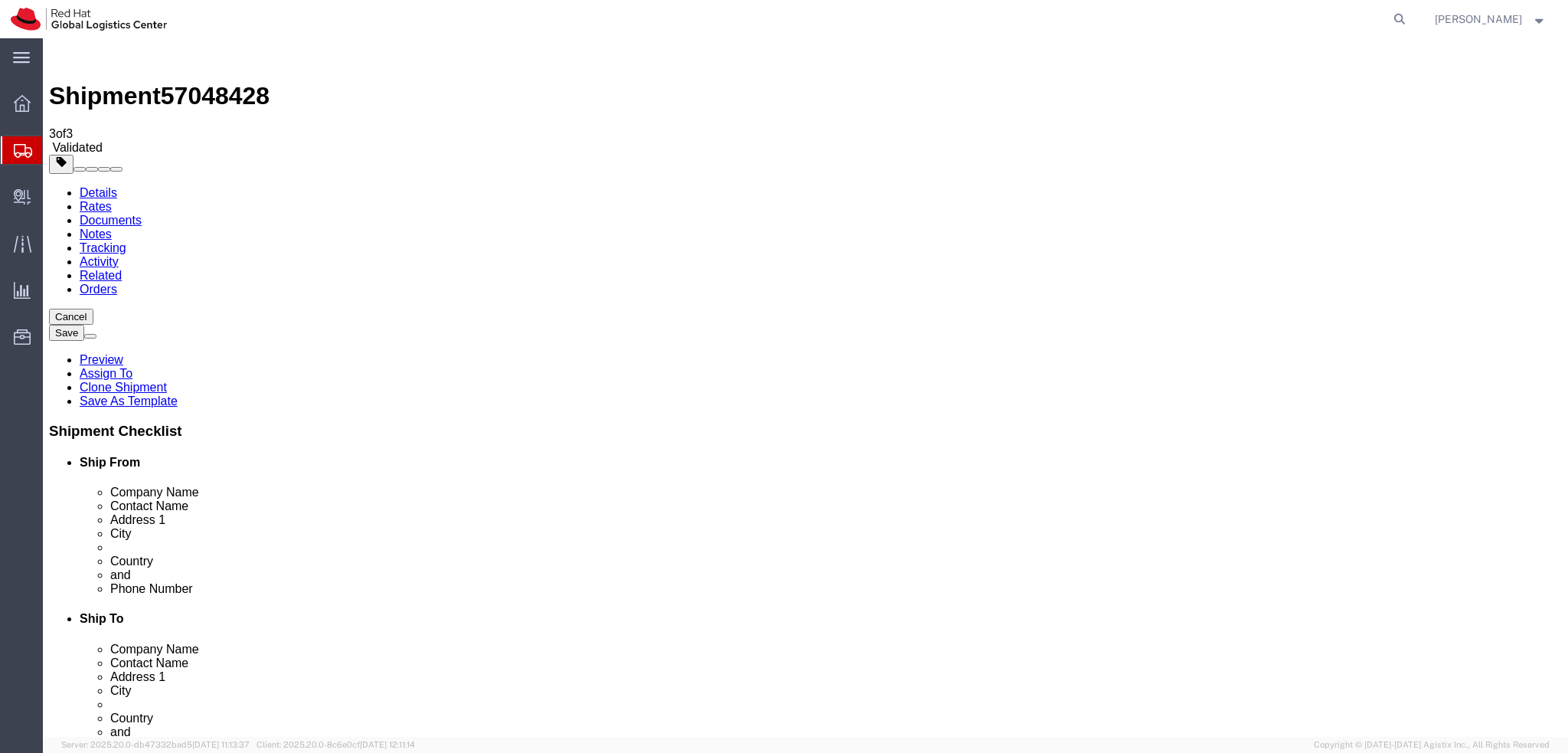
click icon
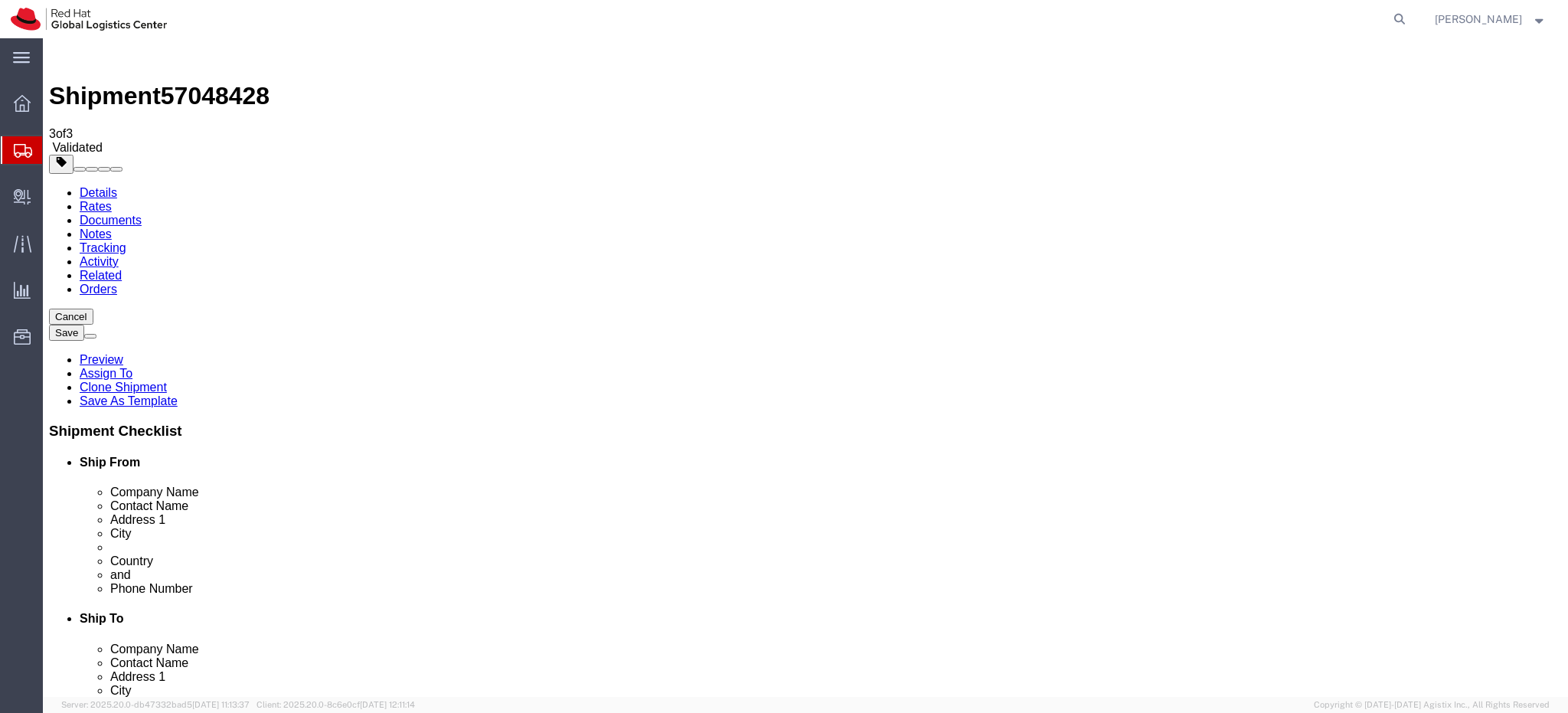
click div "1 x Your Packaging Package Type Select Case(s) Crate(s) Envelope Large Box Medi…"
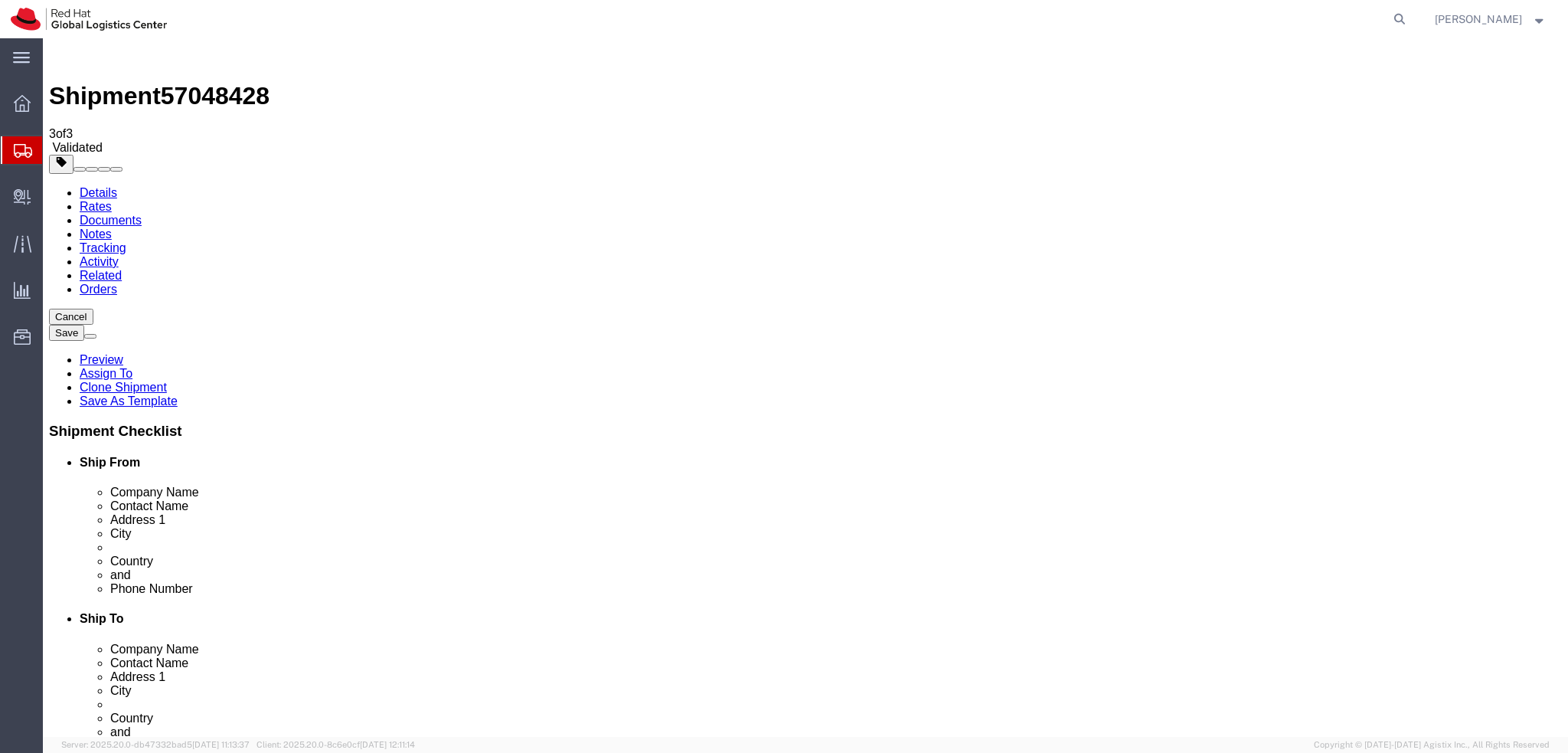
drag, startPoint x: 313, startPoint y: 102, endPoint x: 344, endPoint y: 111, distance: 32.3
click icon
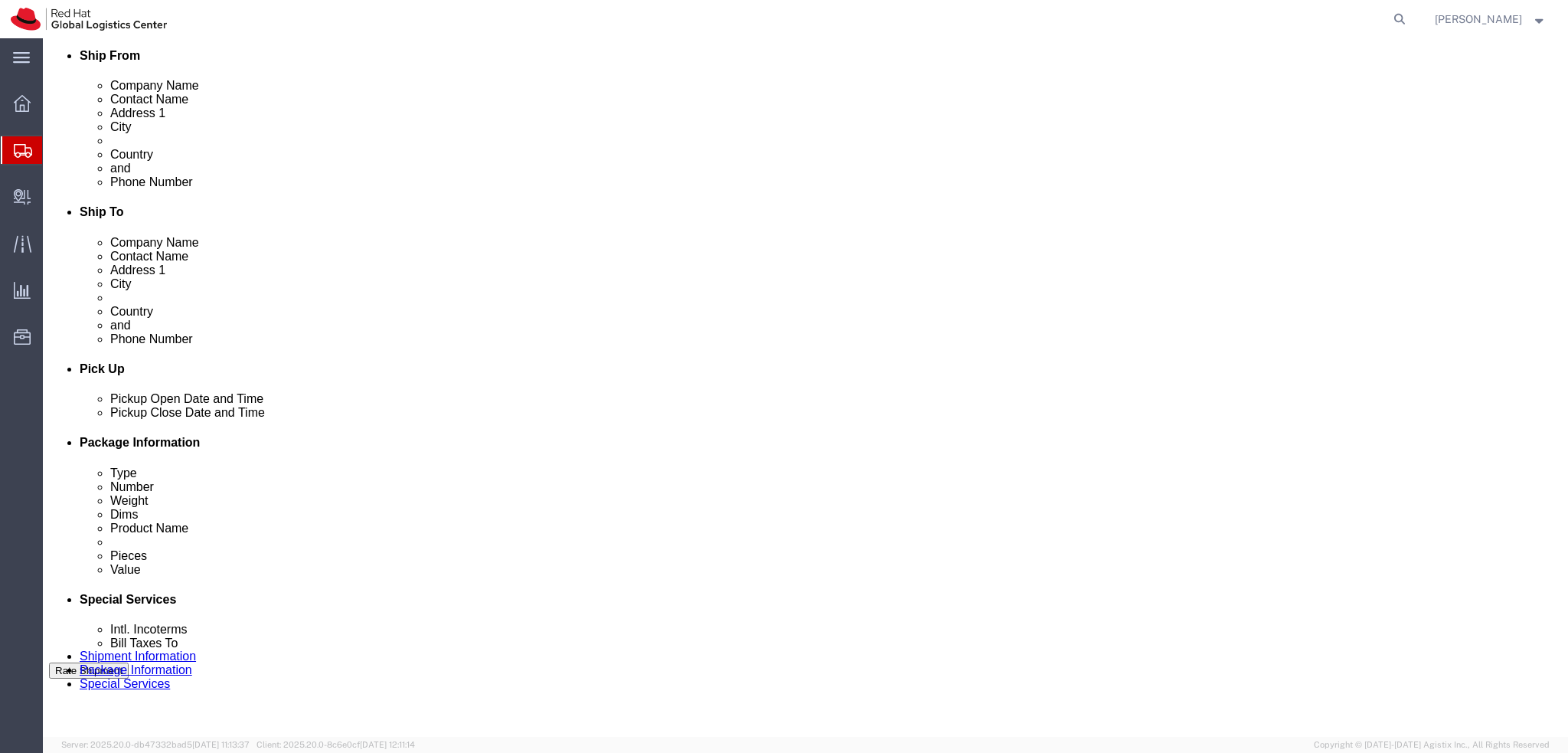
scroll to position [171, 0]
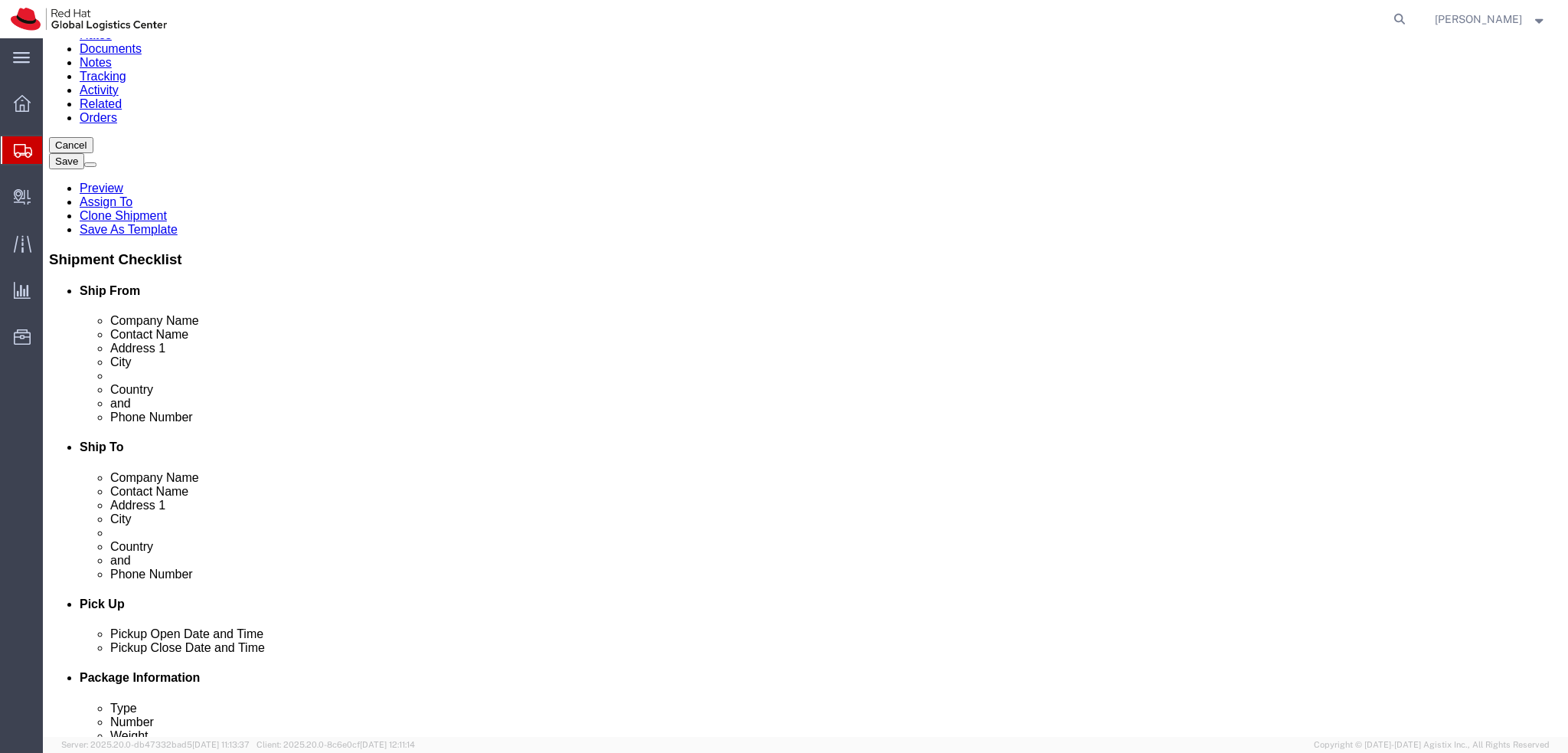
click button "Rate Shipment"
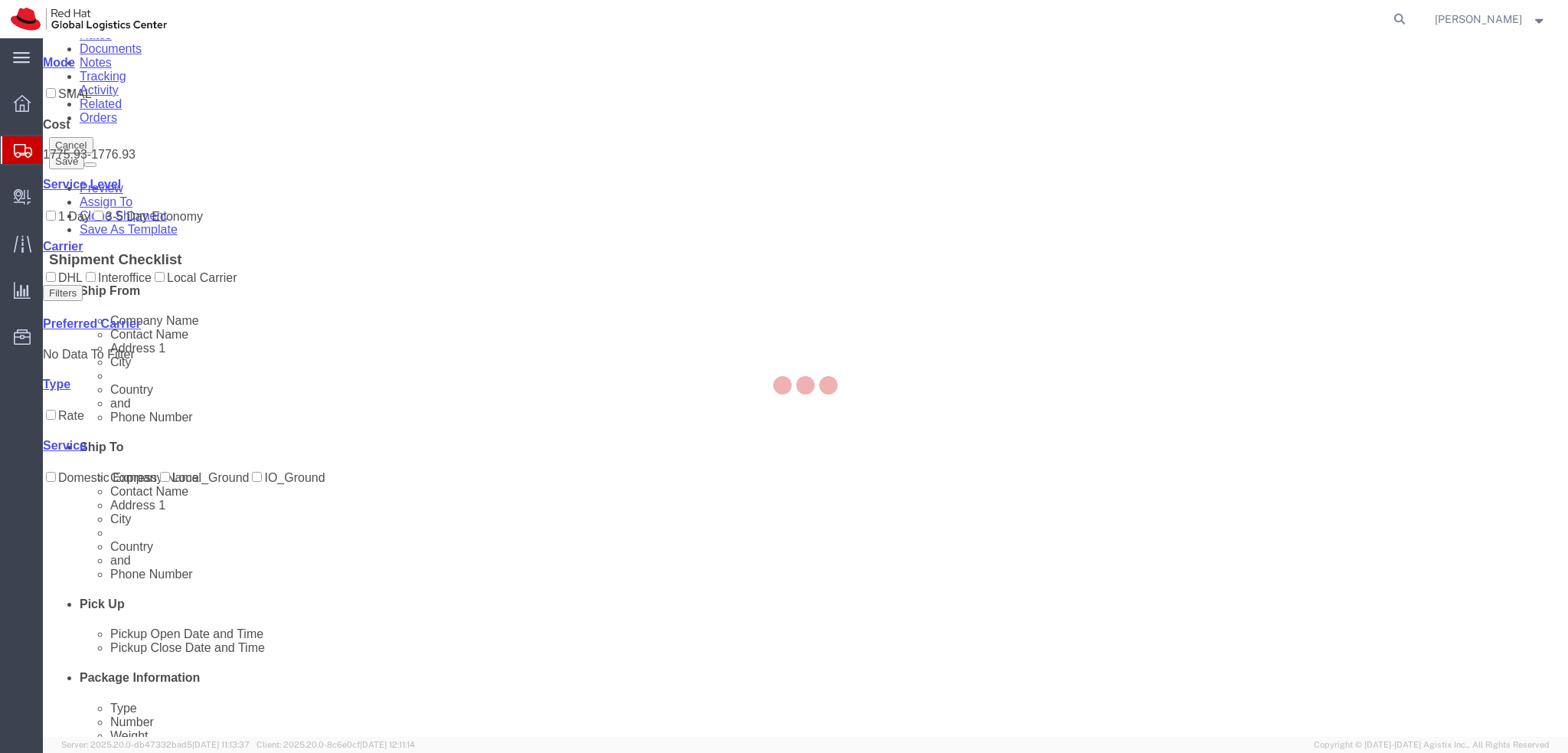
scroll to position [0, 0]
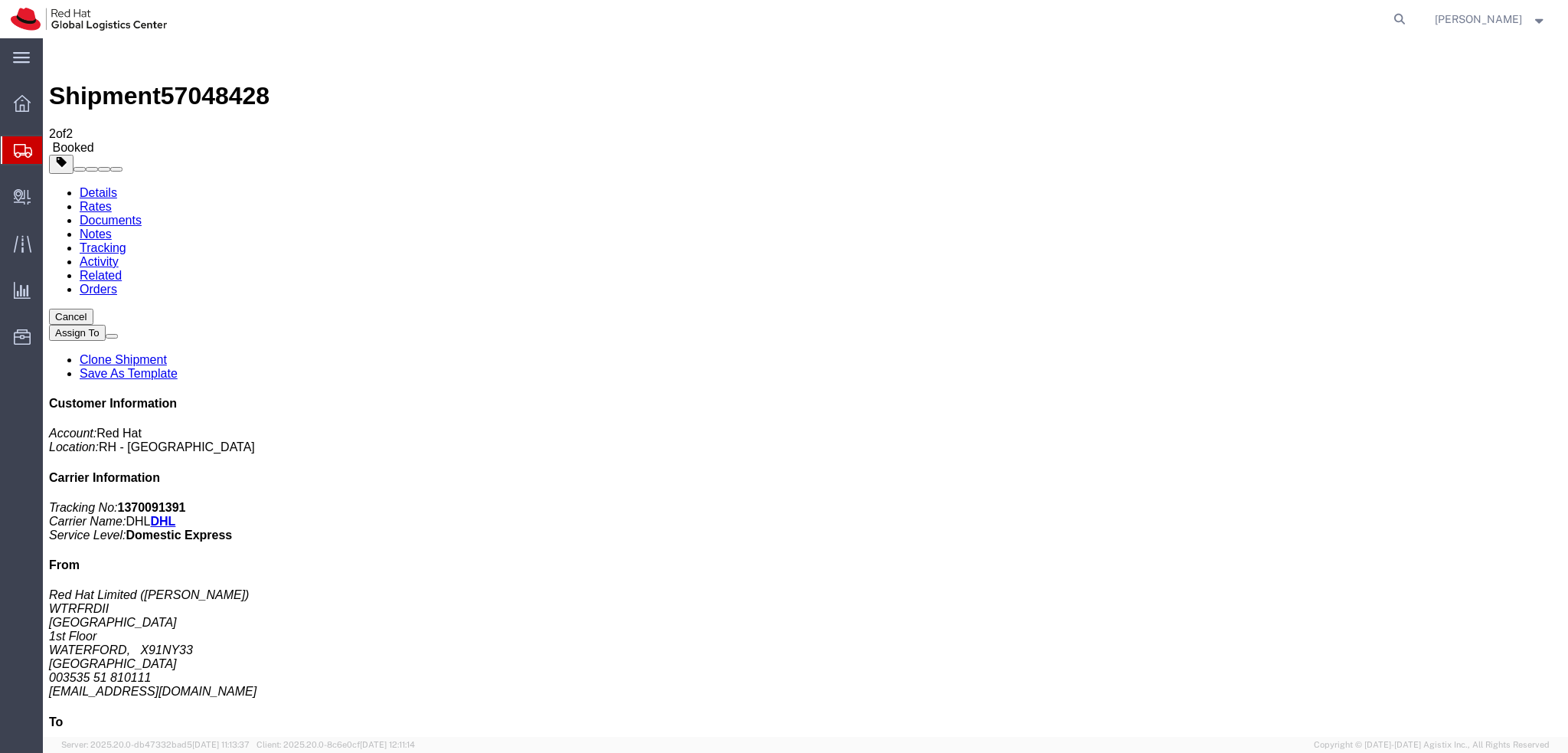
click at [107, 186] on link "Details" at bounding box center [99, 193] width 38 height 13
click span "button"
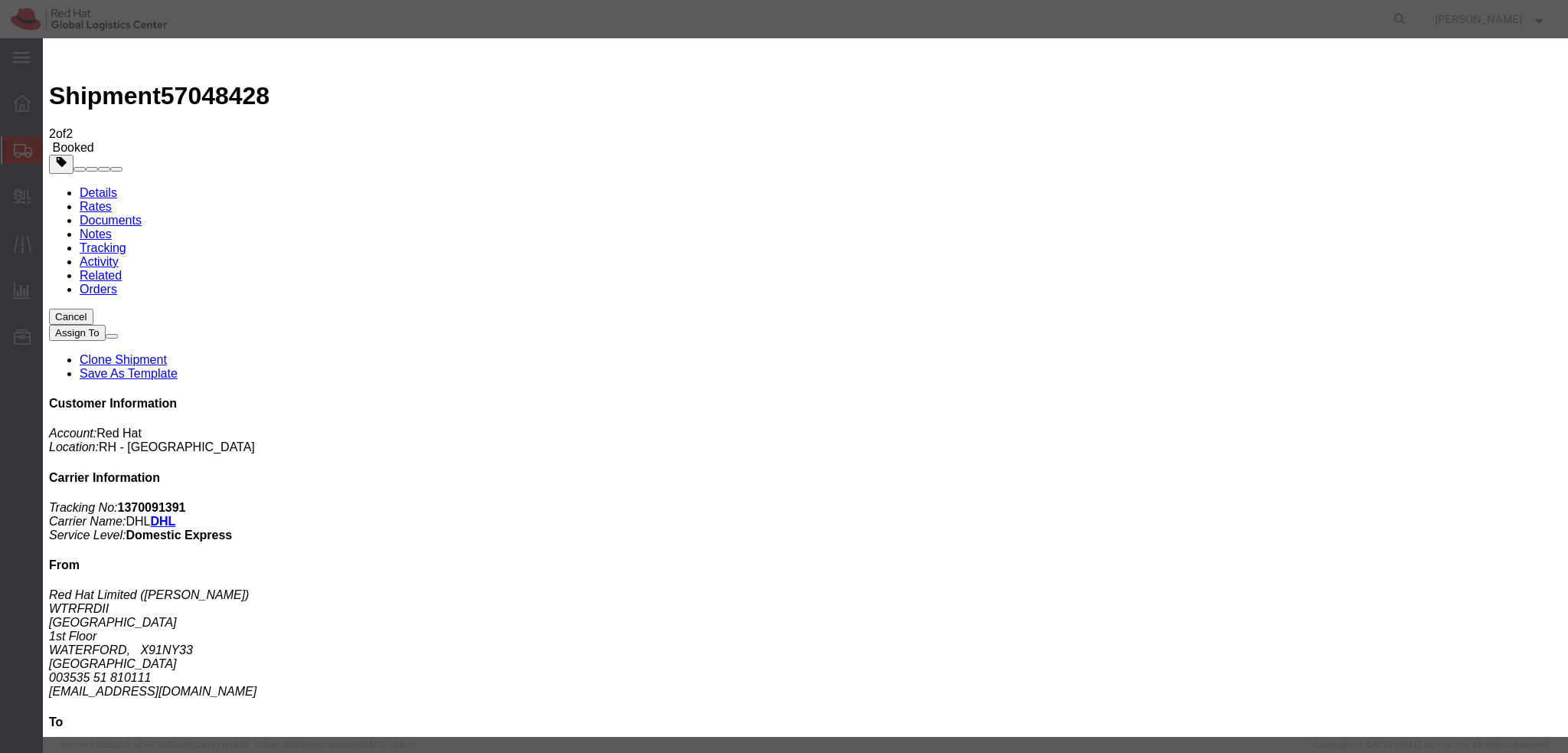
click div "Oct 07 2025 2:05 PM"
click input "2:05 PM"
type input "12:00 PM"
click button "Apply"
click div "Oct 08 2025 1:00 PM"
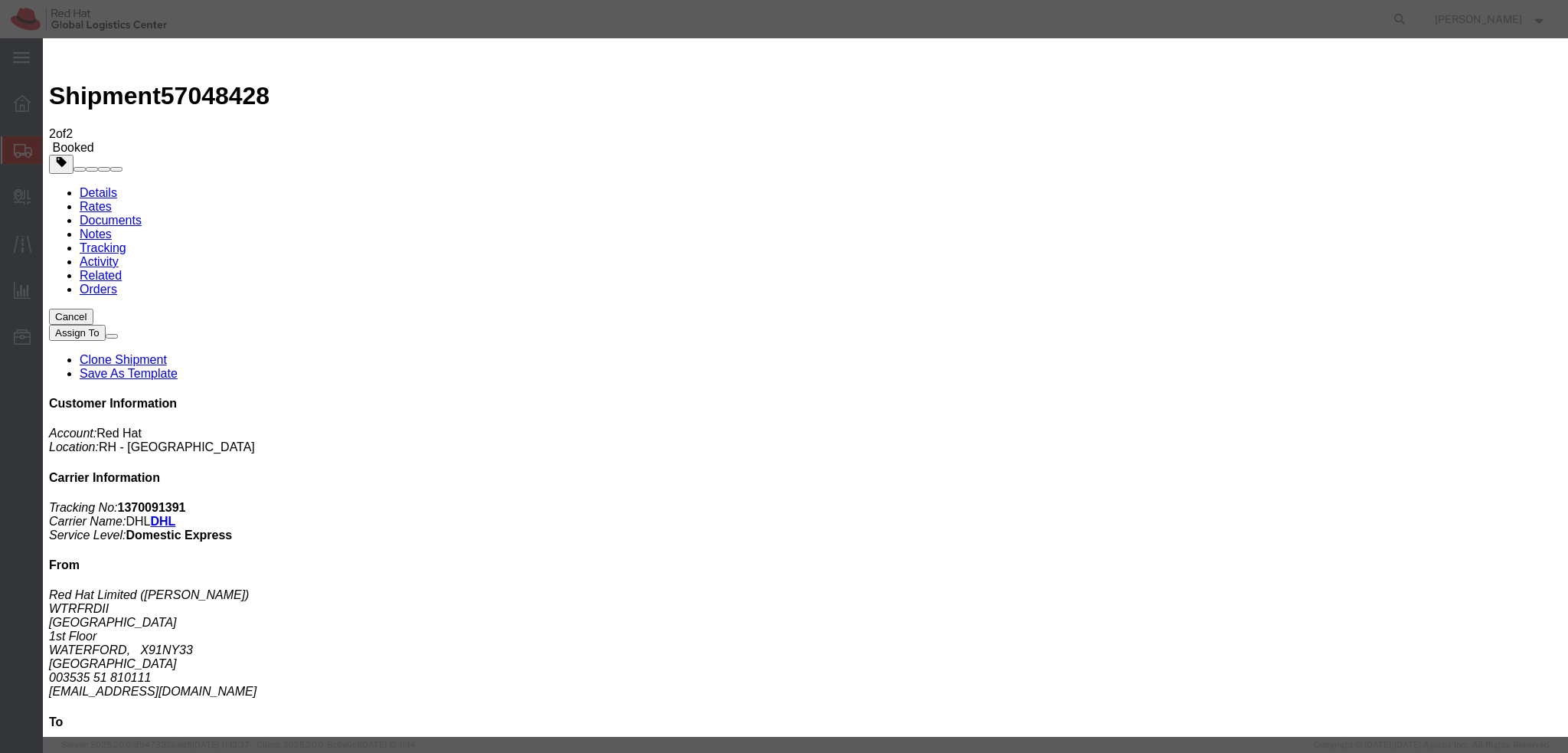
type input "3:00 PM"
click button "Apply"
click button "Save"
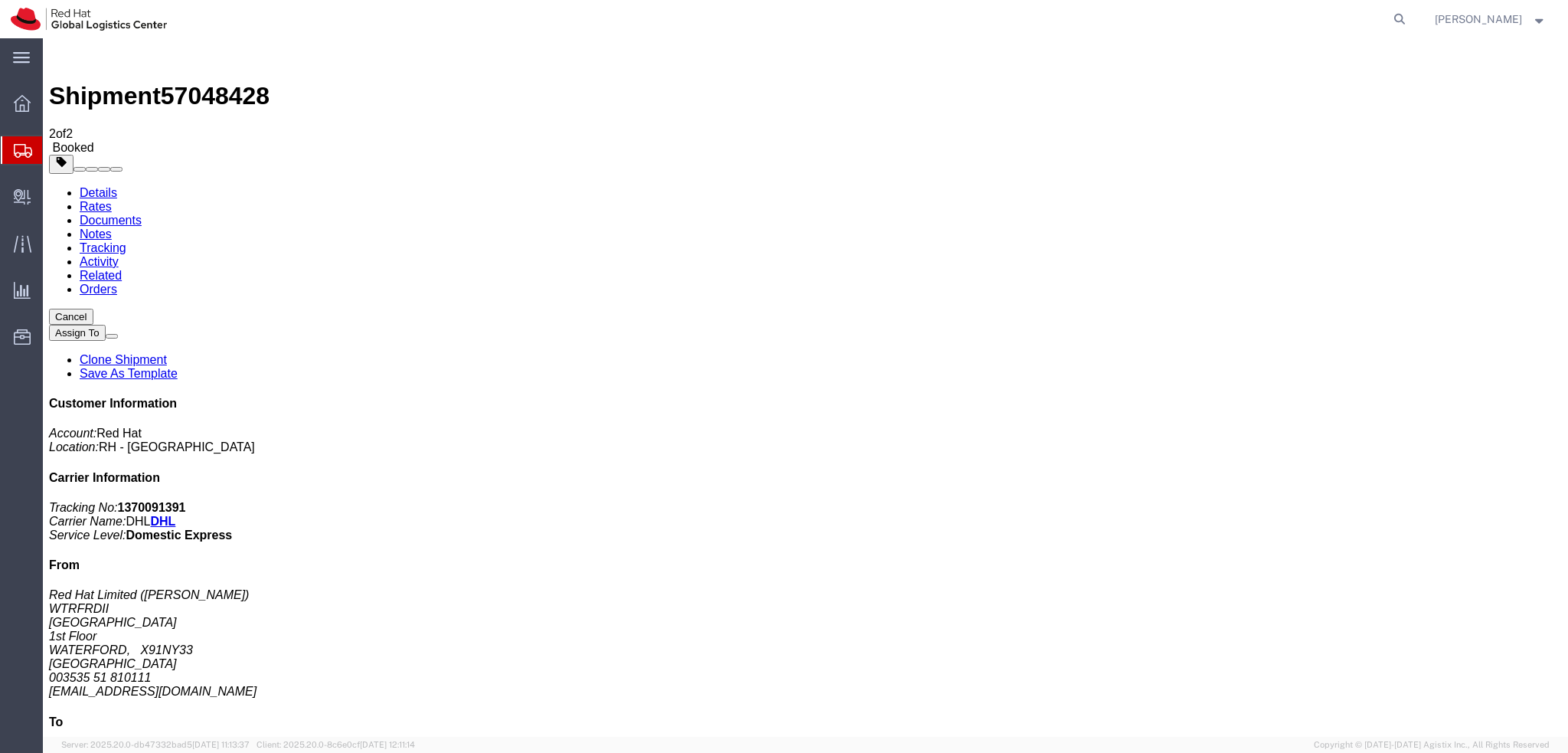
click button "Close"
click address "Red Hat Limited (Keelan Murphy) WTRFRDII Communication House, Cork Road 1st Flo…"
copy div "kemurphy@redhat.com"
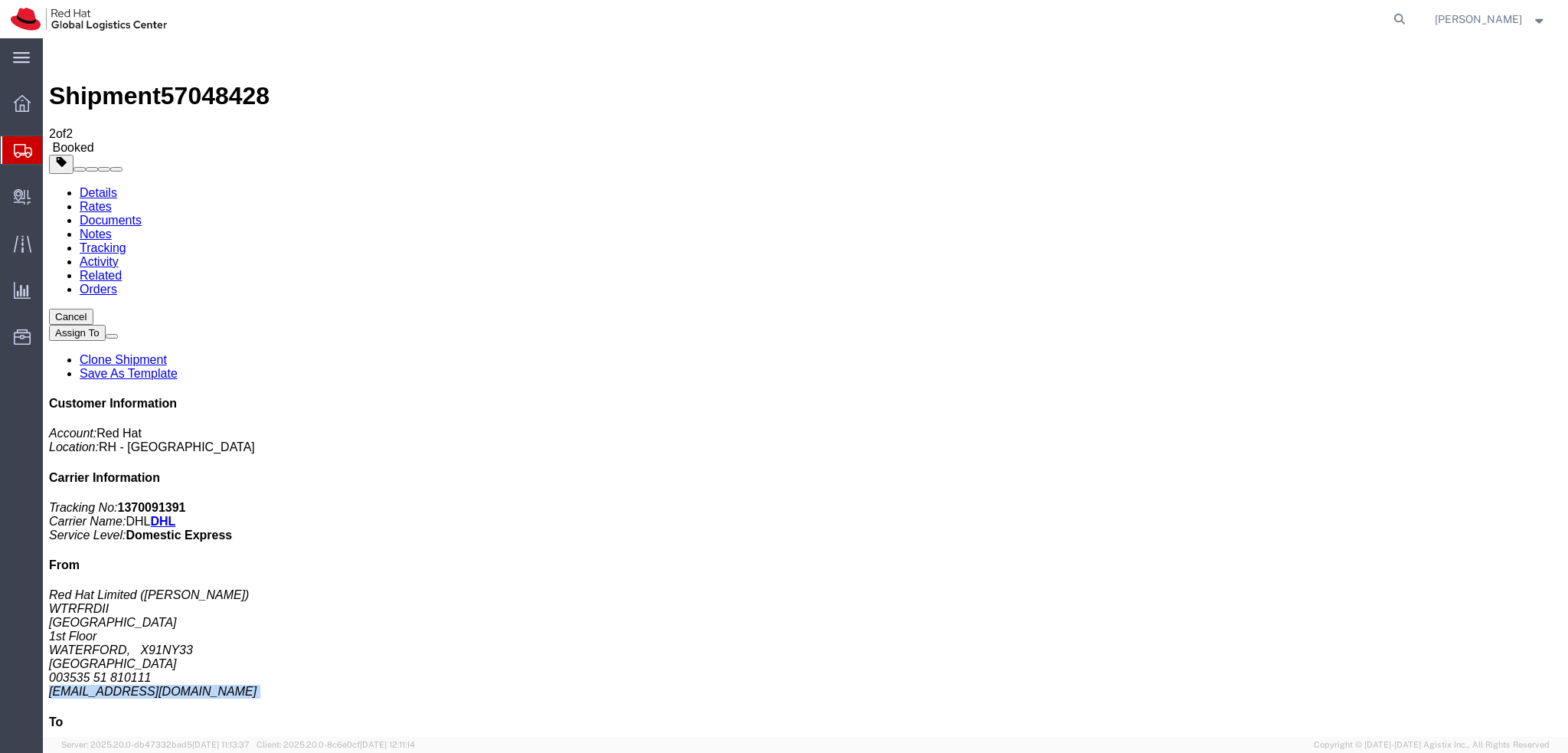
click link "Documents"
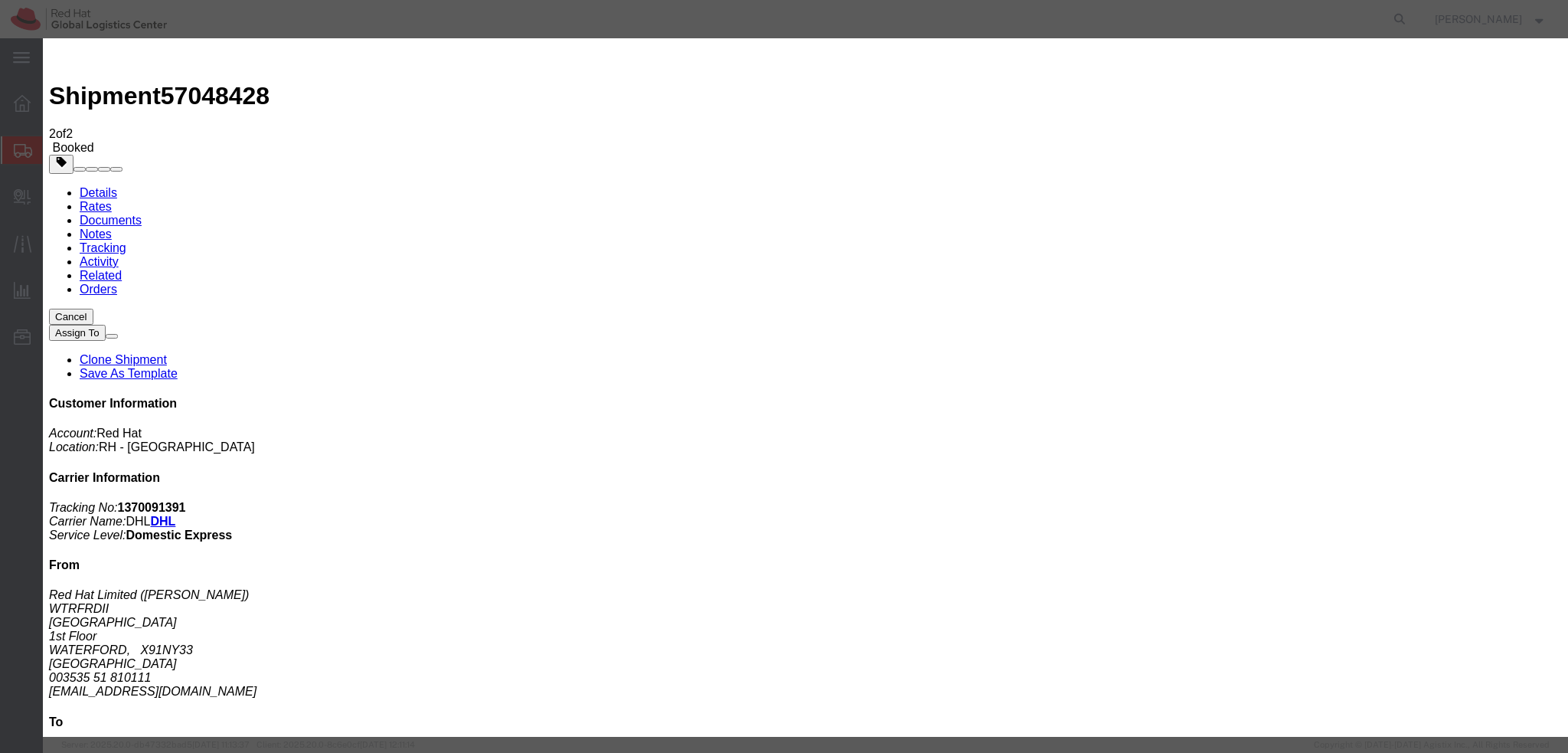
paste input "kemurphy@redhat.com"
type input "kemurphy@redhat.com"
paste input "Hi A, please find the label for your shipment to B attached to this email. Plea…"
type input "Hi A, please find the label for your shipment to B attached to this email. Plea…"
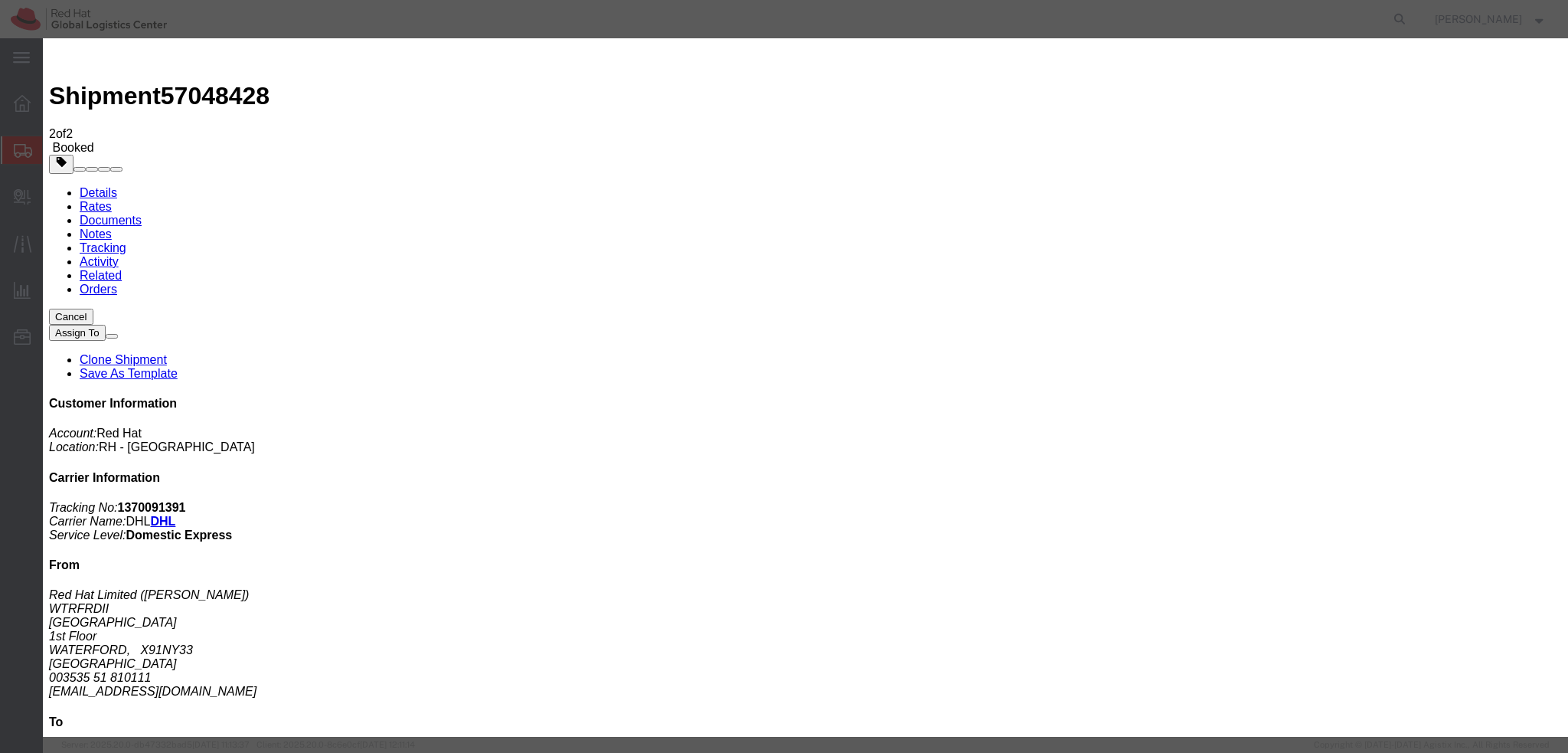
type input "mconn"
paste textarea "Hi A, please find the label for your shipment to B attached to this email. Plea…"
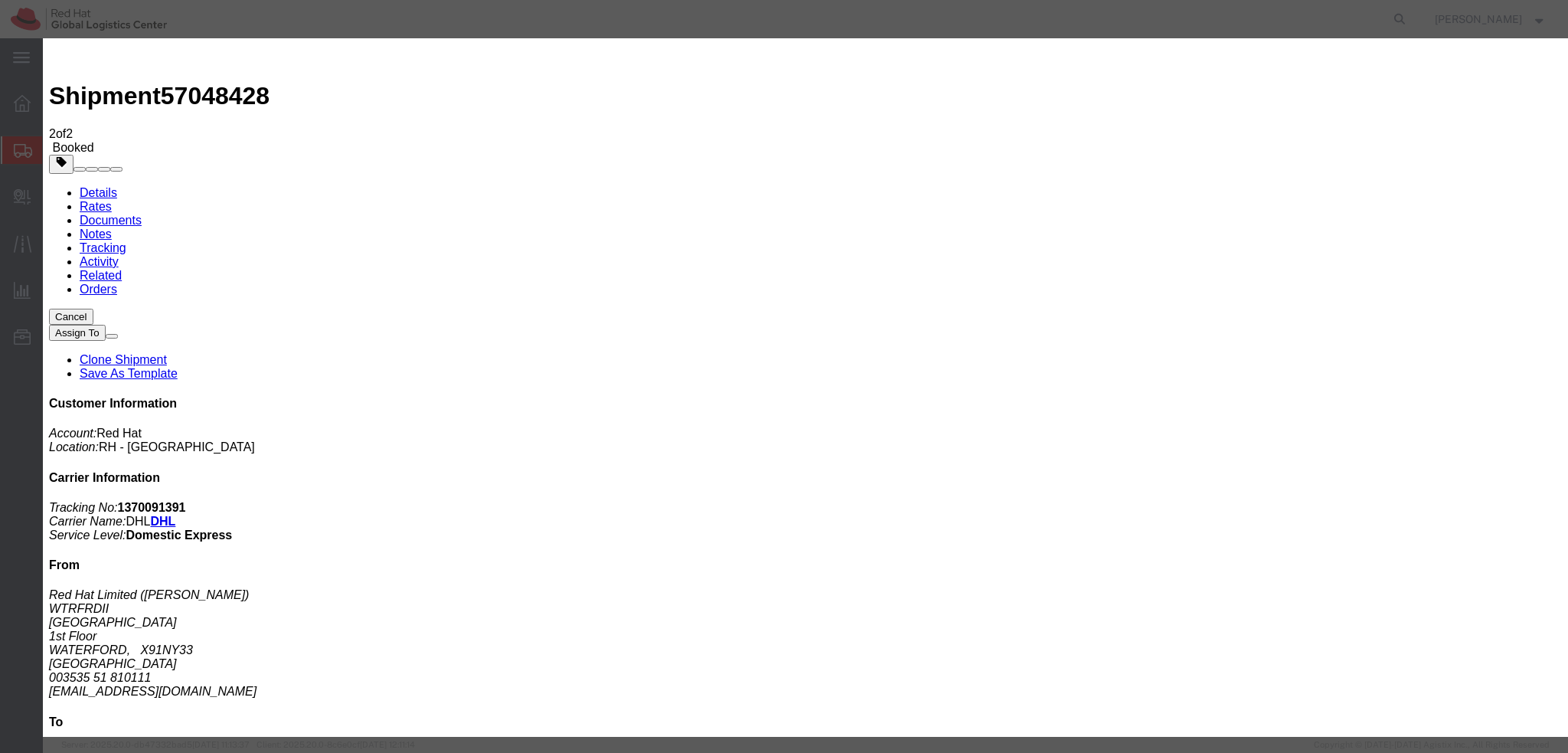
type textarea "Hi Keelan, please find the label for your shipment to Brno attached to this ema…"
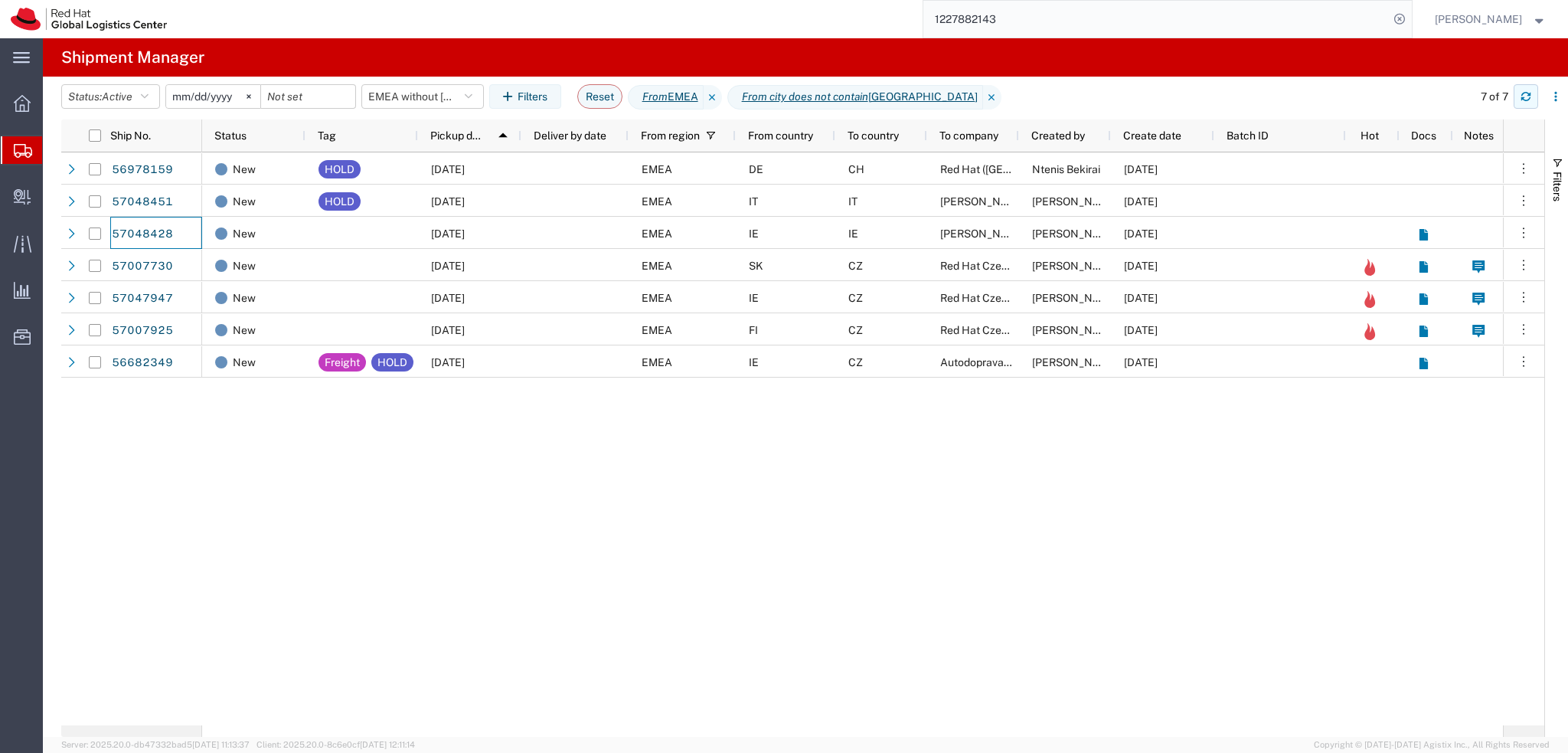
click at [1529, 100] on icon "button" at bounding box center [1525, 96] width 11 height 11
